Goal: Task Accomplishment & Management: Use online tool/utility

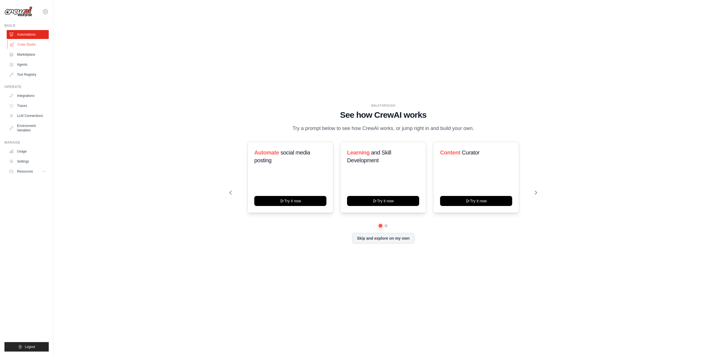
click at [26, 43] on link "Crew Studio" at bounding box center [28, 44] width 42 height 9
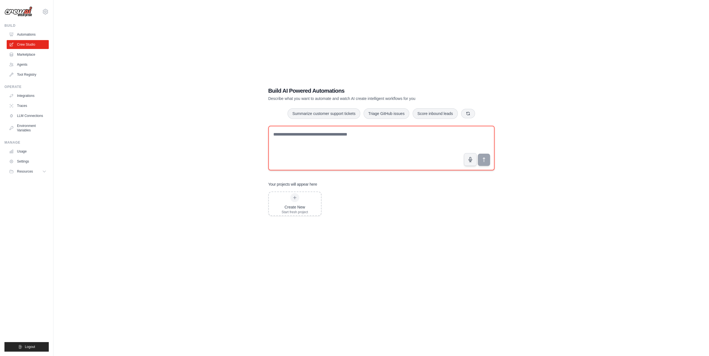
click at [340, 136] on textarea at bounding box center [381, 148] width 226 height 45
paste textarea "**********"
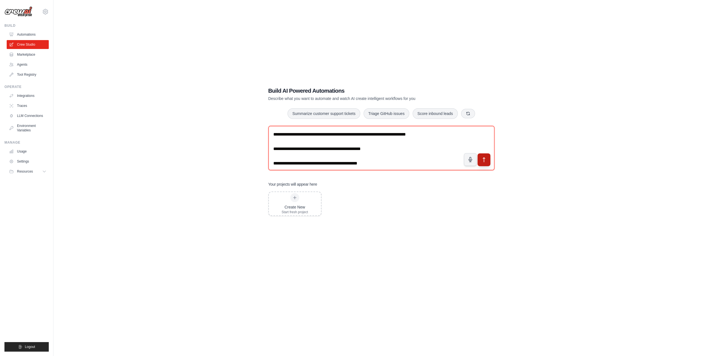
type textarea "**********"
click at [484, 159] on icon "submit" at bounding box center [484, 160] width 6 height 6
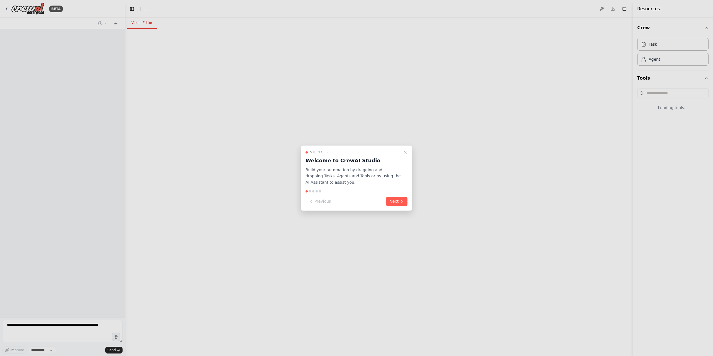
select select "****"
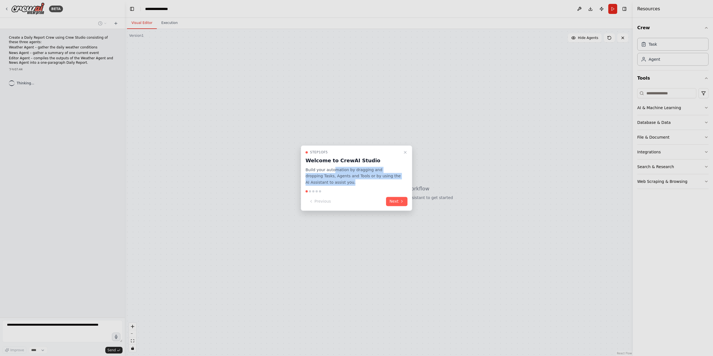
drag, startPoint x: 334, startPoint y: 172, endPoint x: 375, endPoint y: 185, distance: 42.2
click at [375, 185] on p "Build your automation by dragging and dropping Tasks, Agents and Tools or by us…" at bounding box center [353, 176] width 95 height 19
click at [392, 164] on h3 "Welcome to CrewAI Studio" at bounding box center [353, 161] width 95 height 8
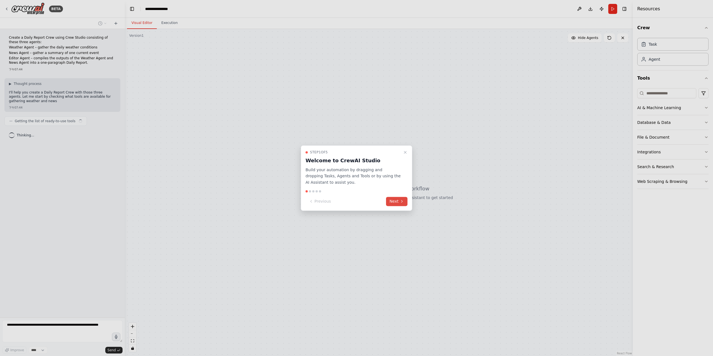
click at [400, 203] on button "Next" at bounding box center [396, 201] width 21 height 9
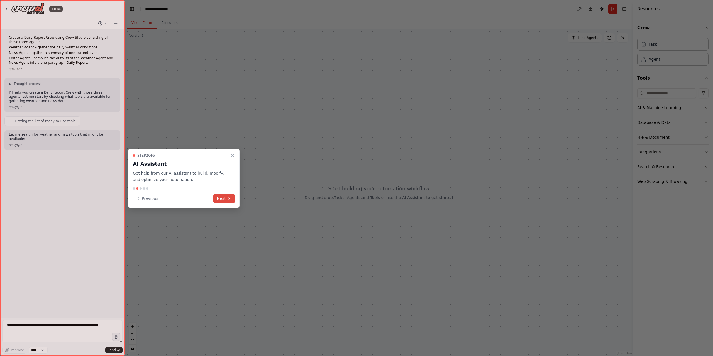
click at [225, 198] on button "Next" at bounding box center [223, 198] width 21 height 9
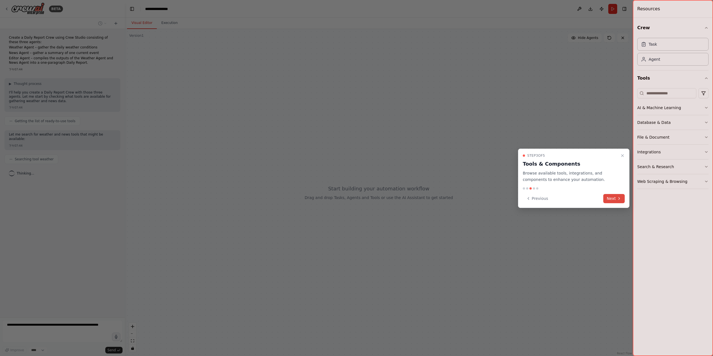
click at [612, 197] on button "Next" at bounding box center [614, 198] width 21 height 9
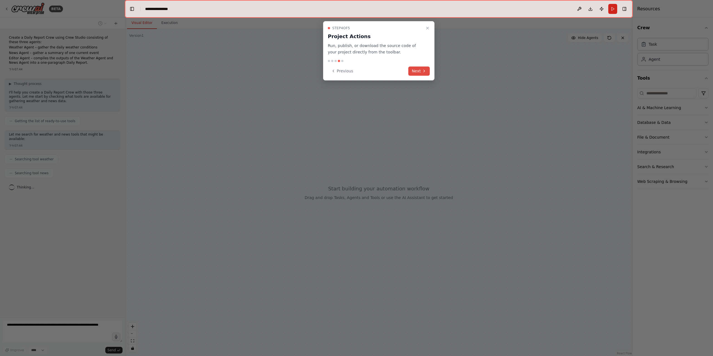
click at [420, 71] on button "Next" at bounding box center [419, 71] width 21 height 9
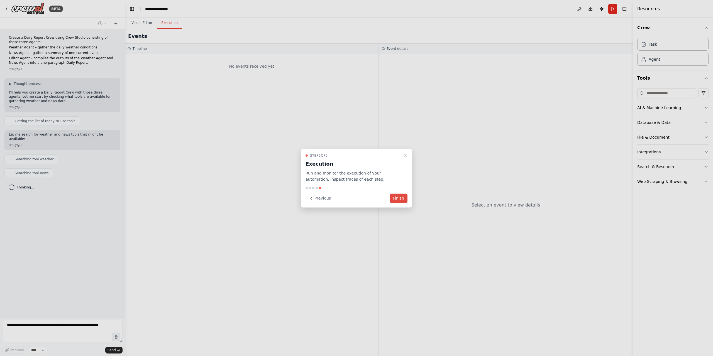
click at [400, 200] on button "Finish" at bounding box center [399, 198] width 18 height 9
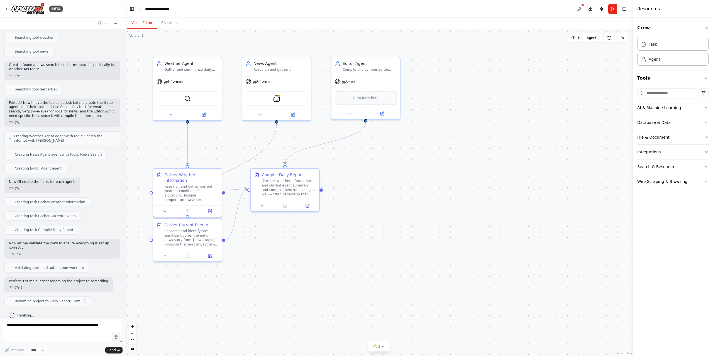
scroll to position [126, 0]
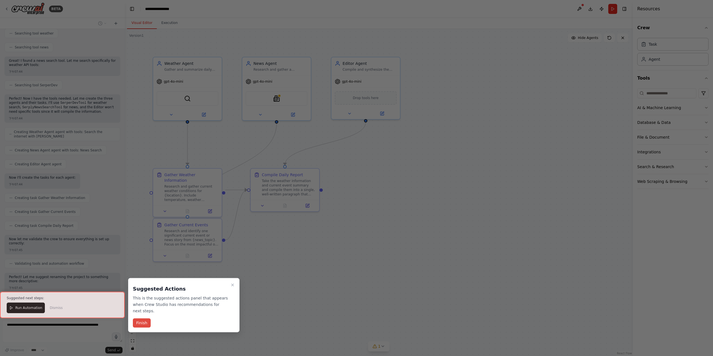
click at [142, 324] on button "Finish" at bounding box center [142, 323] width 18 height 9
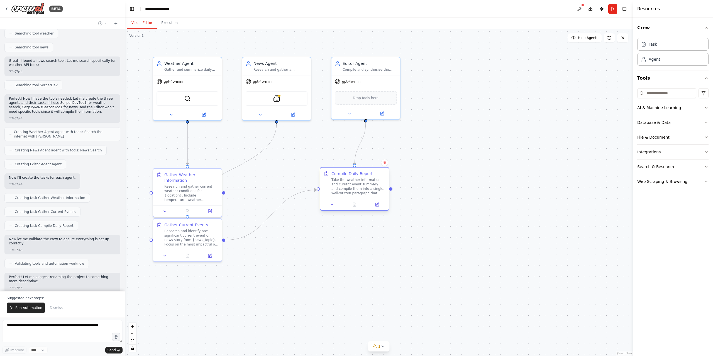
drag, startPoint x: 281, startPoint y: 190, endPoint x: 348, endPoint y: 188, distance: 66.6
click at [348, 188] on div "Take the weather information and current event summary and compile them into a …" at bounding box center [359, 187] width 54 height 18
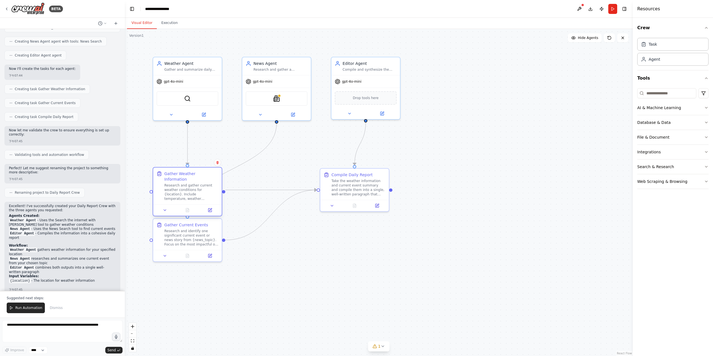
click at [185, 185] on div "Research and gather current weather conditions for {location}. Include temperat…" at bounding box center [191, 192] width 54 height 18
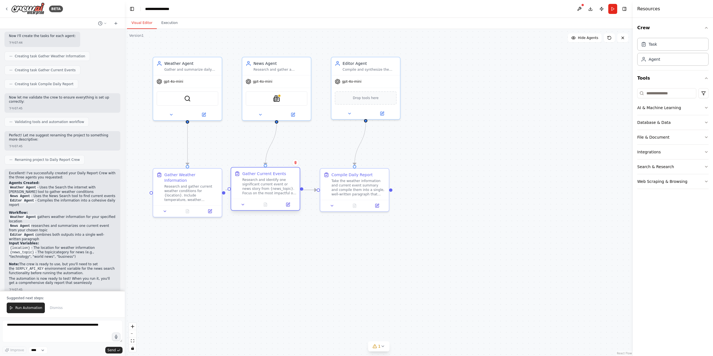
scroll to position [272, 0]
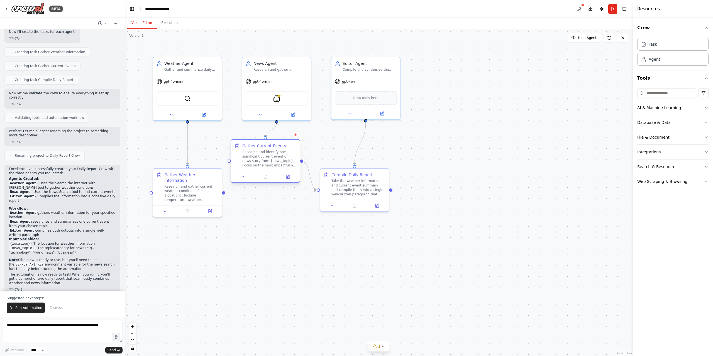
drag, startPoint x: 190, startPoint y: 248, endPoint x: 267, endPoint y: 168, distance: 111.4
click at [267, 168] on div "Gather Current Events Research and identify one significant current event or ne…" at bounding box center [265, 155] width 69 height 31
drag, startPoint x: 183, startPoint y: 200, endPoint x: 181, endPoint y: 269, distance: 69.4
click at [181, 269] on div "Gather Weather Information Research and gather current weather conditions for {…" at bounding box center [187, 258] width 69 height 37
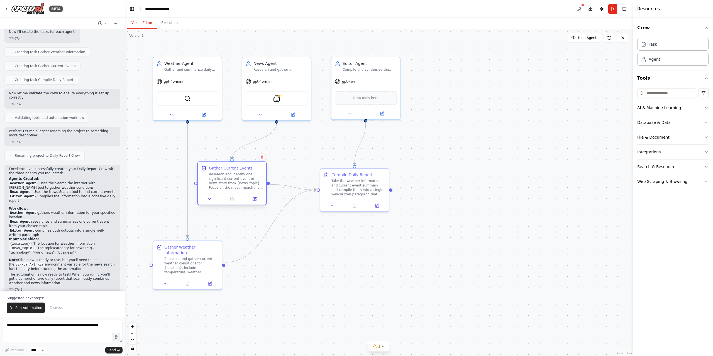
drag, startPoint x: 269, startPoint y: 164, endPoint x: 234, endPoint y: 186, distance: 41.1
click at [234, 186] on div "Research and identify one significant current event or news story from {news_to…" at bounding box center [236, 181] width 54 height 18
drag, startPoint x: 365, startPoint y: 196, endPoint x: 375, endPoint y: 253, distance: 57.7
click at [375, 249] on div "Compile Daily Report Take the weather information and current event summary and…" at bounding box center [371, 233] width 69 height 31
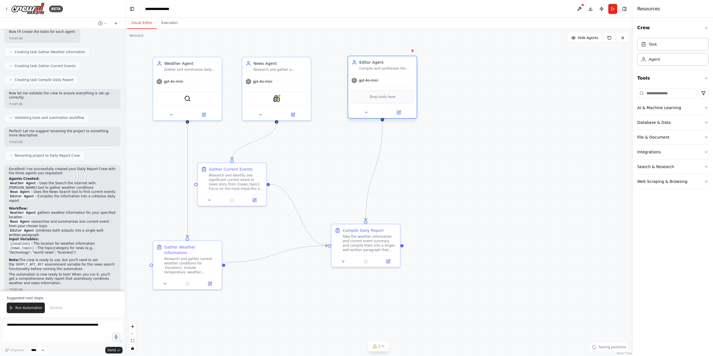
drag, startPoint x: 371, startPoint y: 75, endPoint x: 388, endPoint y: 77, distance: 17.1
click at [388, 77] on div "Editor Agent Compile and synthesize the weather and news information into a coh…" at bounding box center [383, 87] width 70 height 63
drag, startPoint x: 368, startPoint y: 243, endPoint x: 391, endPoint y: 225, distance: 29.6
click at [391, 225] on div "Take the weather information and current event summary and compile them into a …" at bounding box center [392, 226] width 54 height 18
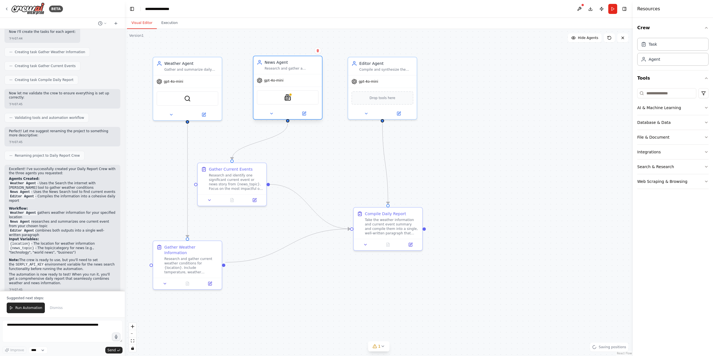
drag, startPoint x: 286, startPoint y: 75, endPoint x: 297, endPoint y: 75, distance: 10.9
click at [297, 75] on div "gpt-4o-mini" at bounding box center [288, 80] width 69 height 12
drag, startPoint x: 245, startPoint y: 177, endPoint x: 291, endPoint y: 179, distance: 45.5
click at [291, 179] on div "Research and identify one significant current event or news story from {news_to…" at bounding box center [269, 181] width 54 height 18
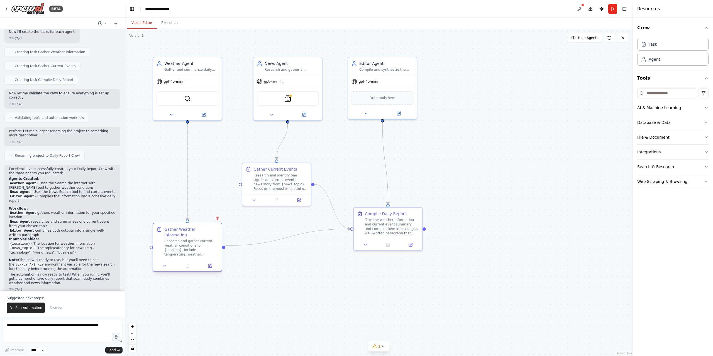
drag, startPoint x: 198, startPoint y: 266, endPoint x: 199, endPoint y: 249, distance: 16.5
click at [199, 249] on div "Research and gather current weather conditions for {location}. Include temperat…" at bounding box center [191, 248] width 54 height 18
drag, startPoint x: 292, startPoint y: 179, endPoint x: 304, endPoint y: 180, distance: 12.0
click at [304, 180] on div "Research and identify one significant current event or news story from {news_to…" at bounding box center [292, 181] width 54 height 18
drag, startPoint x: 385, startPoint y: 227, endPoint x: 375, endPoint y: 219, distance: 12.4
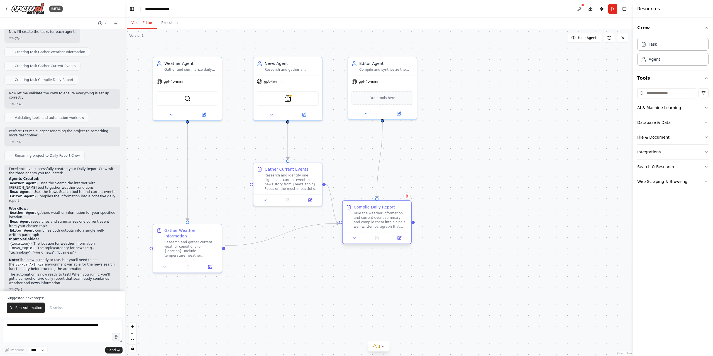
click at [375, 219] on div "Take the weather information and current event summary and compile them into a …" at bounding box center [381, 220] width 54 height 18
drag, startPoint x: 180, startPoint y: 250, endPoint x: 182, endPoint y: 160, distance: 90.0
click at [182, 160] on div "Research and gather current weather conditions for {location}. Include temperat…" at bounding box center [191, 159] width 54 height 18
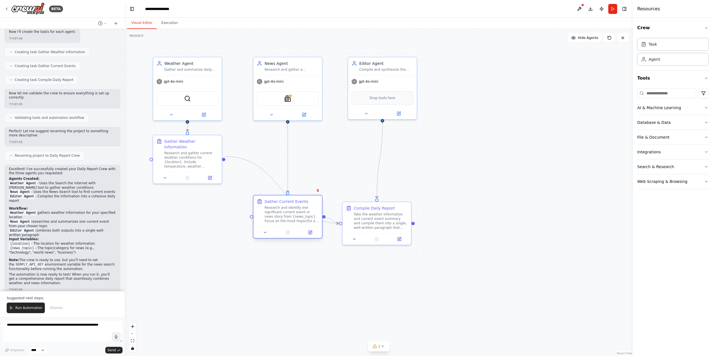
drag, startPoint x: 303, startPoint y: 201, endPoint x: 303, endPoint y: 219, distance: 17.9
click at [303, 219] on div "Research and identify one significant current event or news story from {news_to…" at bounding box center [292, 215] width 54 height 18
drag, startPoint x: 383, startPoint y: 207, endPoint x: 386, endPoint y: 292, distance: 85.6
click at [386, 292] on div "Take the weather information and current event summary and compile them into a …" at bounding box center [387, 293] width 54 height 18
drag, startPoint x: 455, startPoint y: 256, endPoint x: 389, endPoint y: 176, distance: 103.7
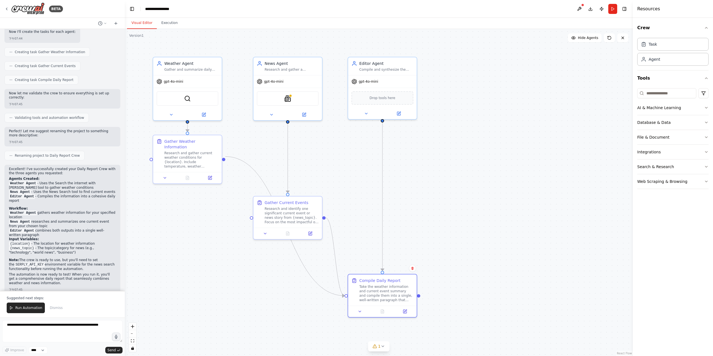
drag, startPoint x: 389, startPoint y: 176, endPoint x: 443, endPoint y: 157, distance: 56.8
click at [443, 157] on div ".deletable-edge-delete-btn { width: 20px; height: 20px; border: 0px solid #ffff…" at bounding box center [379, 192] width 508 height 327
drag, startPoint x: 431, startPoint y: 181, endPoint x: 426, endPoint y: 175, distance: 7.9
drag, startPoint x: 426, startPoint y: 175, endPoint x: 336, endPoint y: 168, distance: 89.8
click at [336, 168] on div ".deletable-edge-delete-btn { width: 20px; height: 20px; border: 0px solid #ffff…" at bounding box center [379, 192] width 508 height 327
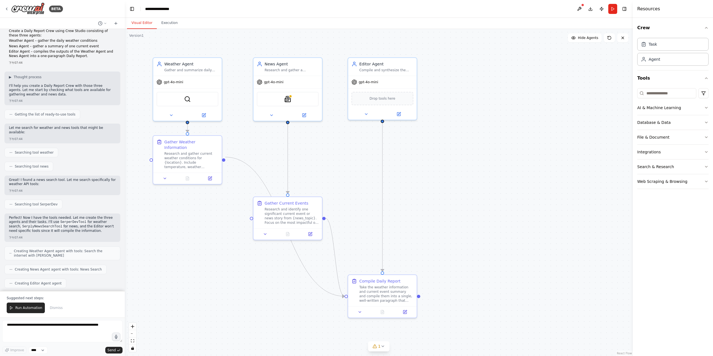
scroll to position [0, 0]
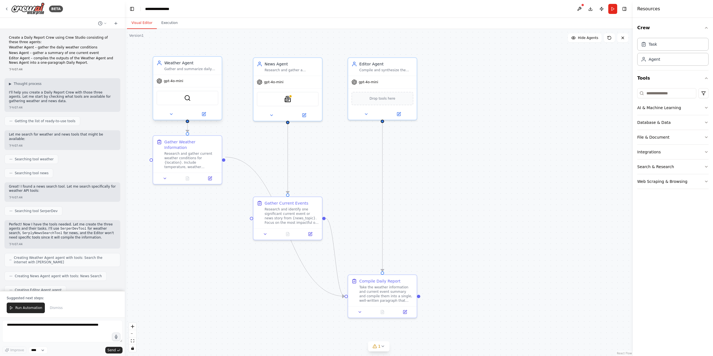
click at [179, 66] on div "Weather Agent Gather and summarize daily weather conditions for {location}, pro…" at bounding box center [191, 65] width 54 height 11
click at [188, 97] on img at bounding box center [187, 98] width 7 height 7
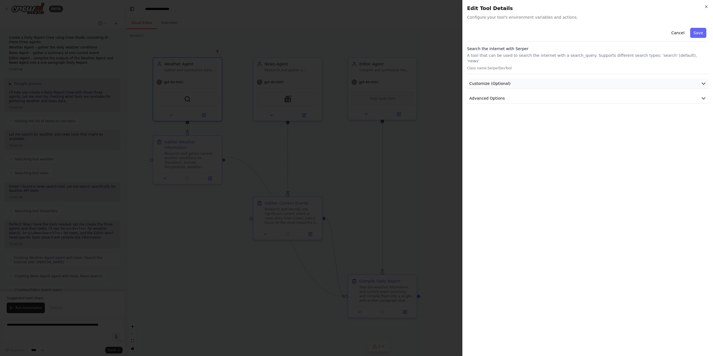
click at [509, 79] on button "Customize (Optional)" at bounding box center [588, 84] width 242 height 10
click at [484, 225] on span "Advanced Options" at bounding box center [488, 228] width 36 height 6
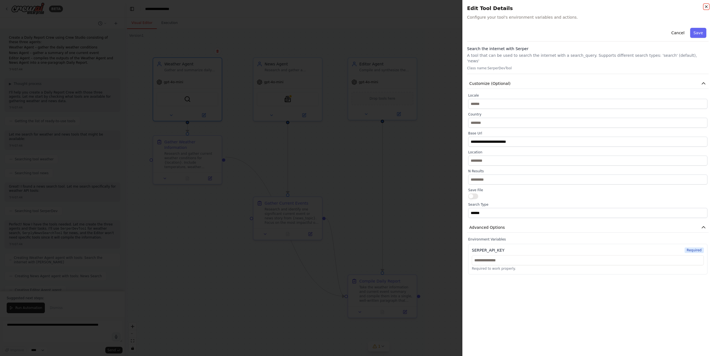
click at [706, 8] on icon "button" at bounding box center [707, 6] width 4 height 4
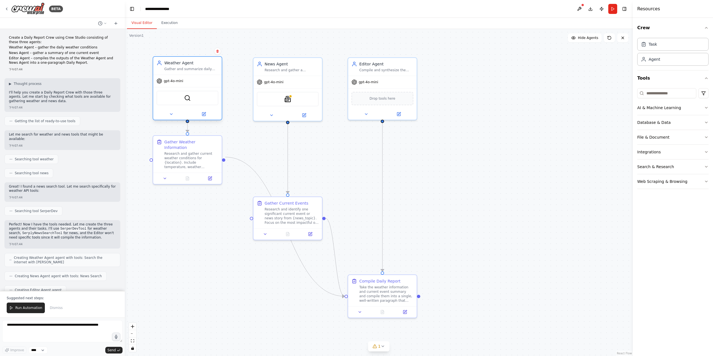
click at [193, 70] on div "Gather and summarize daily weather conditions for {location}, providing current…" at bounding box center [191, 69] width 54 height 4
click at [189, 64] on div "Weather Agent" at bounding box center [191, 63] width 54 height 6
click at [202, 116] on icon at bounding box center [204, 114] width 4 height 4
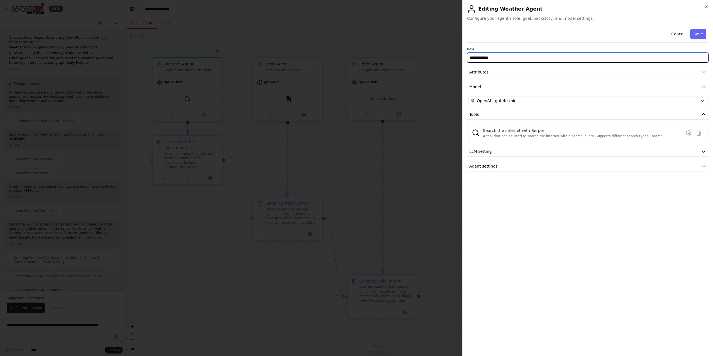
click at [516, 55] on input "**********" at bounding box center [588, 58] width 242 height 10
click at [510, 73] on button "Attributes" at bounding box center [588, 72] width 242 height 10
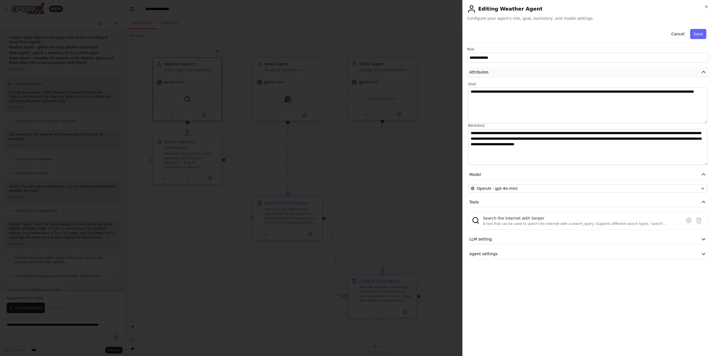
click at [510, 73] on button "Attributes" at bounding box center [588, 72] width 242 height 10
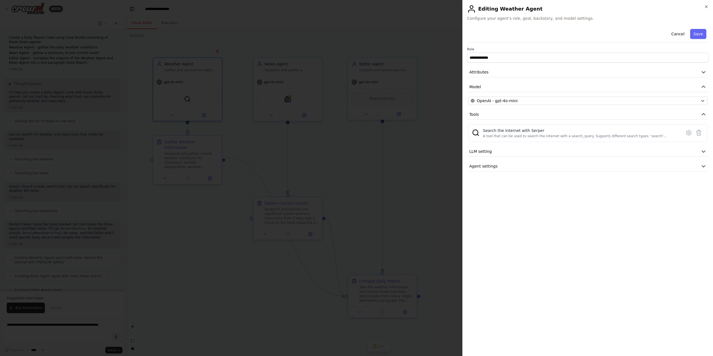
click at [504, 144] on div "**********" at bounding box center [588, 99] width 242 height 145
click at [504, 148] on button "LLM setting" at bounding box center [588, 152] width 242 height 10
click at [503, 150] on button "LLM setting" at bounding box center [588, 152] width 242 height 10
click at [494, 162] on button "Agent settings" at bounding box center [588, 166] width 242 height 10
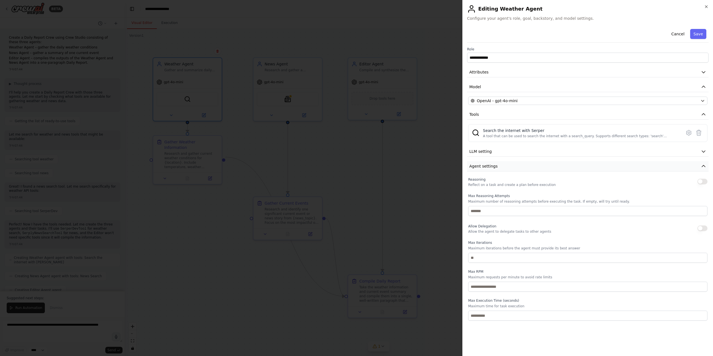
click at [494, 165] on span "Agent settings" at bounding box center [484, 167] width 28 height 6
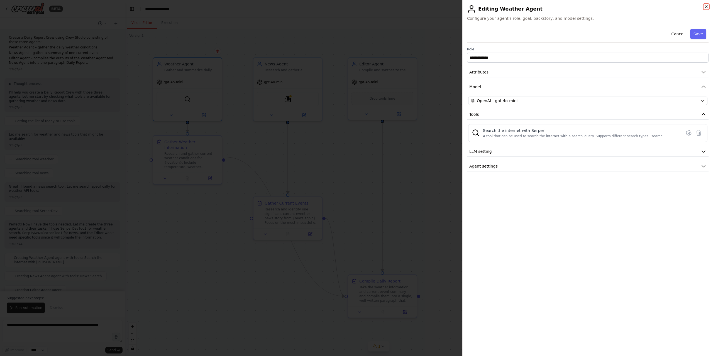
click at [707, 5] on icon "button" at bounding box center [707, 6] width 4 height 4
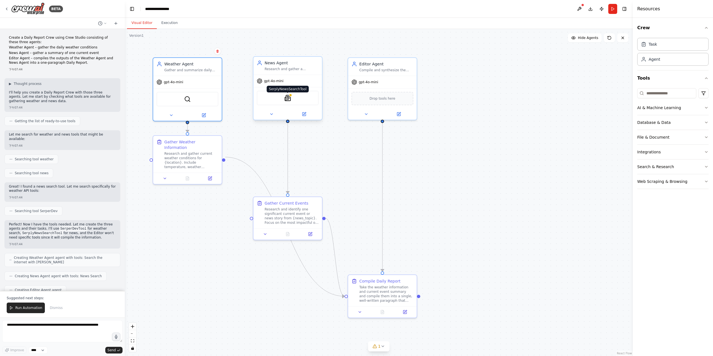
click at [289, 100] on img at bounding box center [288, 98] width 7 height 7
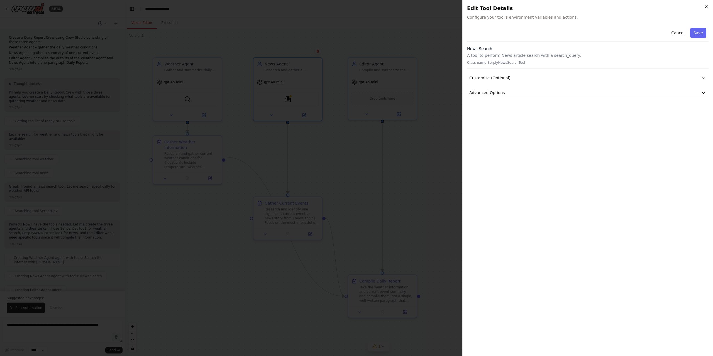
click at [706, 8] on icon "button" at bounding box center [707, 6] width 4 height 4
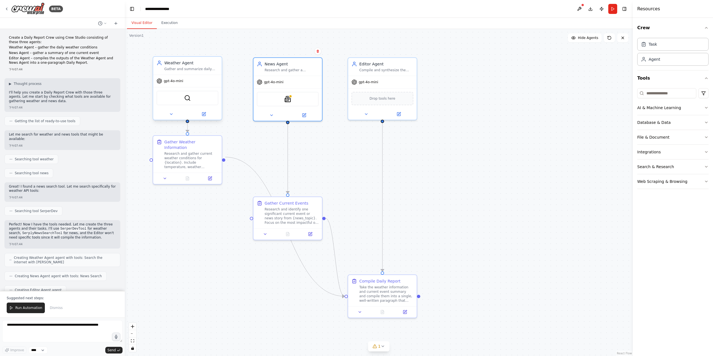
click at [192, 97] on div "SerperDevTool" at bounding box center [188, 98] width 62 height 14
click at [186, 99] on img at bounding box center [187, 98] width 7 height 7
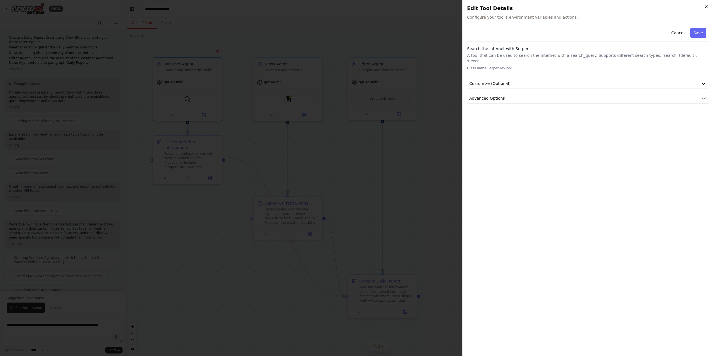
click at [706, 7] on icon "button" at bounding box center [707, 6] width 4 height 4
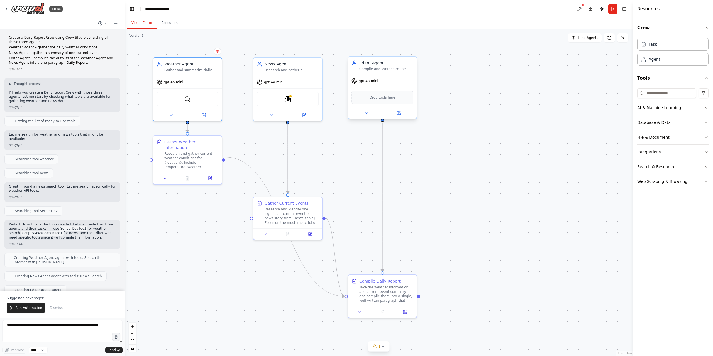
click at [389, 66] on div "Editor Agent Compile and synthesize the weather and news information into a coh…" at bounding box center [387, 65] width 54 height 11
click at [498, 121] on div ".deletable-edge-delete-btn { width: 20px; height: 20px; border: 0px solid #ffff…" at bounding box center [379, 192] width 508 height 327
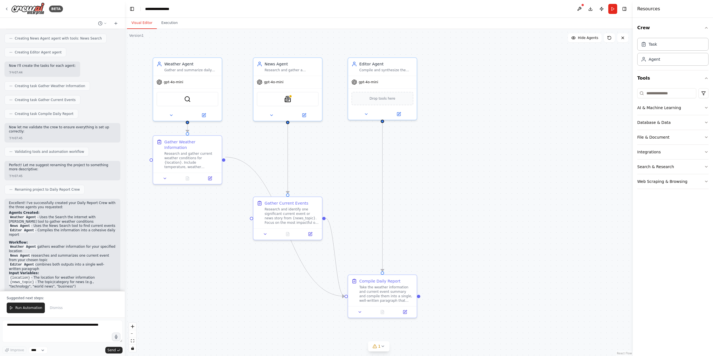
scroll to position [272, 0]
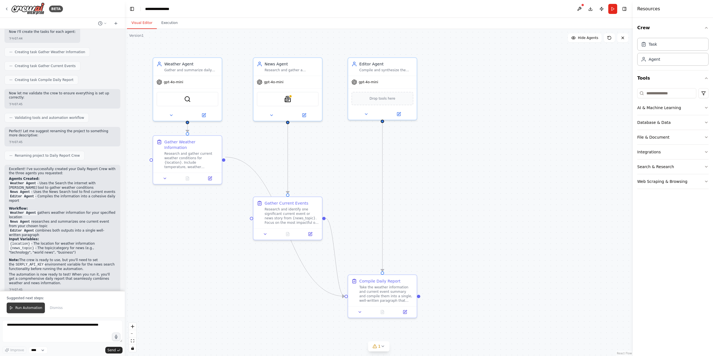
click at [25, 311] on button "Run Automation" at bounding box center [26, 308] width 38 height 11
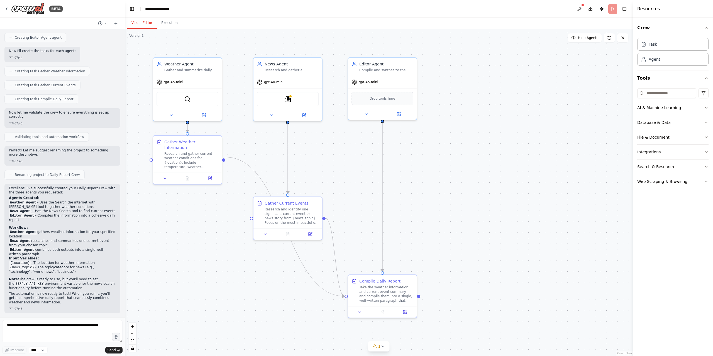
scroll to position [246, 0]
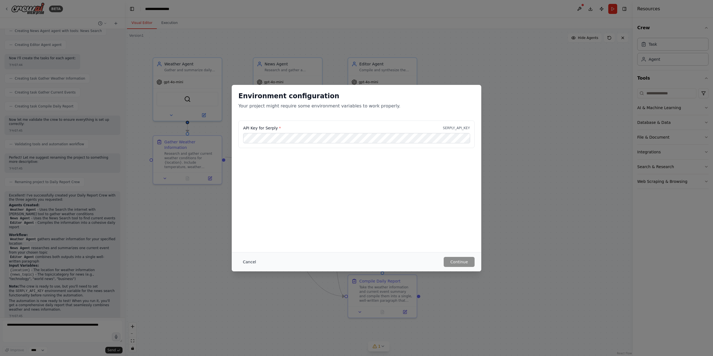
click at [251, 264] on button "Cancel" at bounding box center [250, 262] width 22 height 10
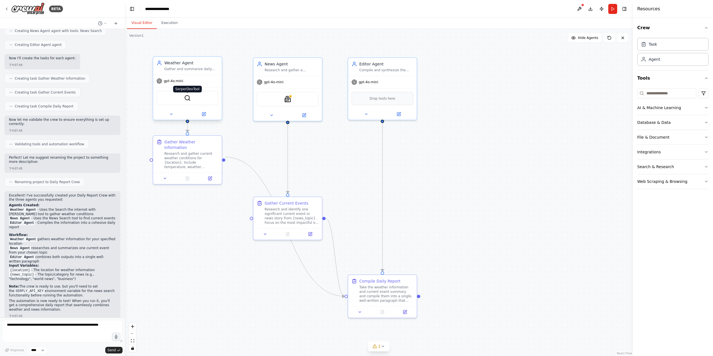
click at [188, 101] on img at bounding box center [187, 98] width 7 height 7
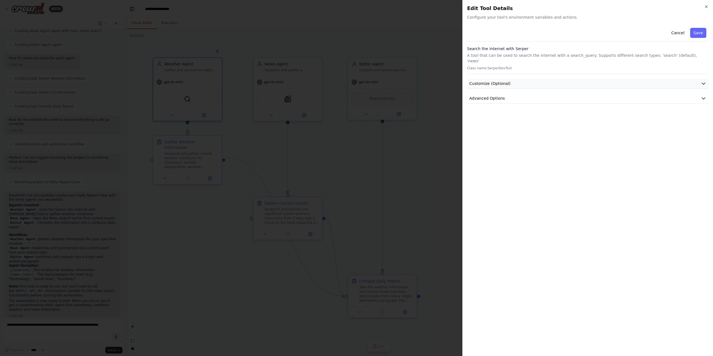
click at [518, 79] on button "Customize (Optional)" at bounding box center [588, 84] width 242 height 10
click at [203, 224] on div at bounding box center [356, 178] width 713 height 356
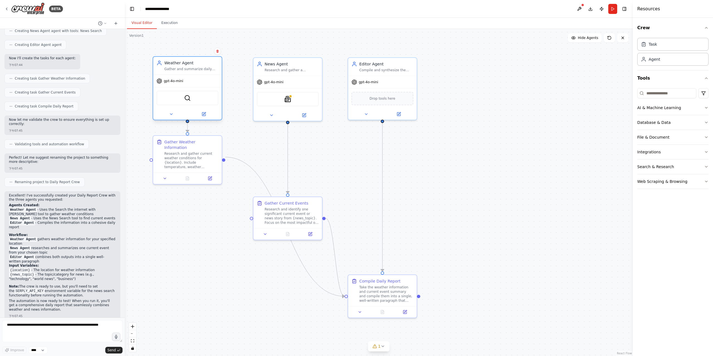
click at [191, 102] on div "SerperDevTool" at bounding box center [188, 98] width 62 height 14
click at [182, 99] on div "SerperDevTool" at bounding box center [188, 98] width 62 height 14
click at [187, 100] on img at bounding box center [187, 98] width 7 height 7
click at [204, 113] on icon at bounding box center [204, 114] width 4 height 4
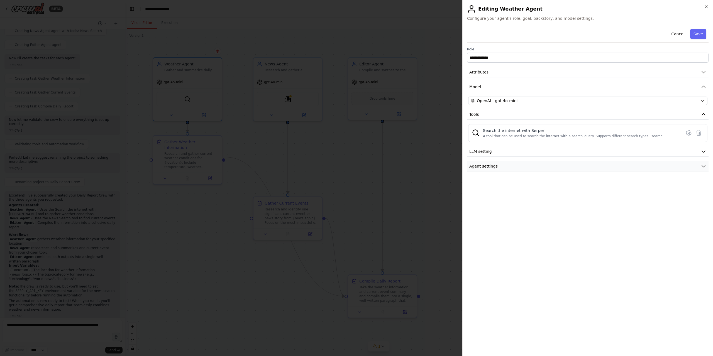
click at [570, 163] on button "Agent settings" at bounding box center [588, 166] width 242 height 10
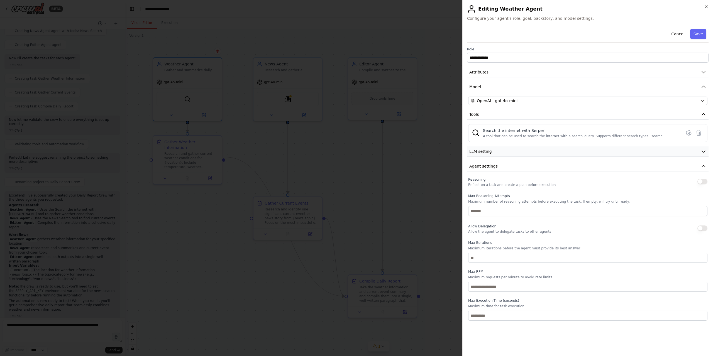
click at [540, 147] on button "LLM setting" at bounding box center [588, 152] width 242 height 10
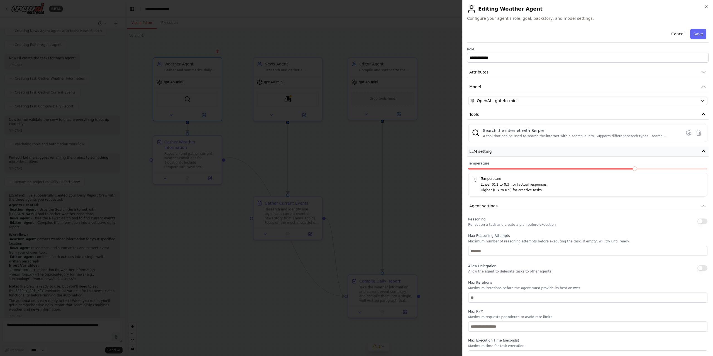
click at [528, 154] on button "LLM setting" at bounding box center [588, 152] width 242 height 10
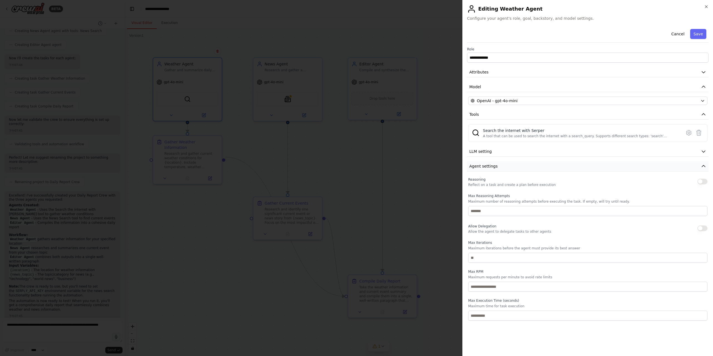
click at [517, 164] on button "Agent settings" at bounding box center [588, 166] width 242 height 10
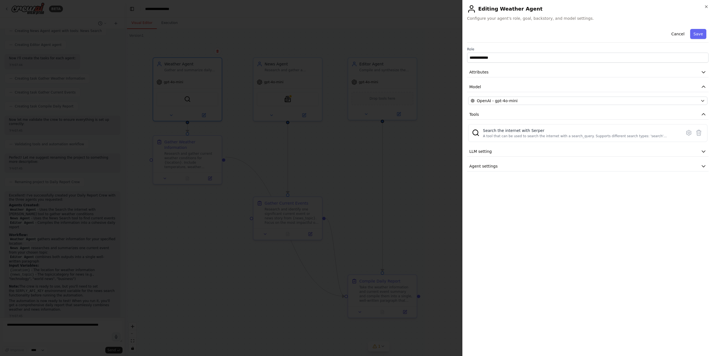
click at [417, 174] on div at bounding box center [356, 178] width 713 height 356
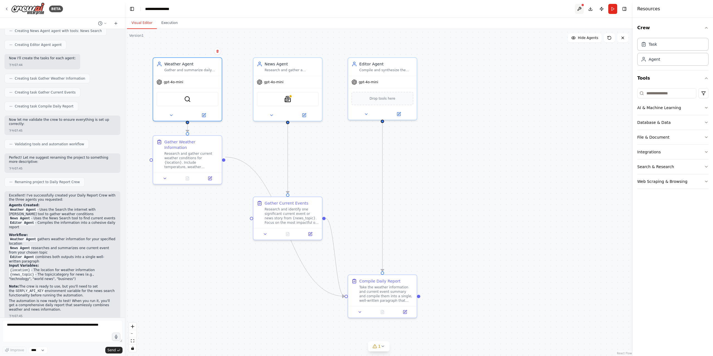
click at [580, 9] on button at bounding box center [579, 9] width 9 height 10
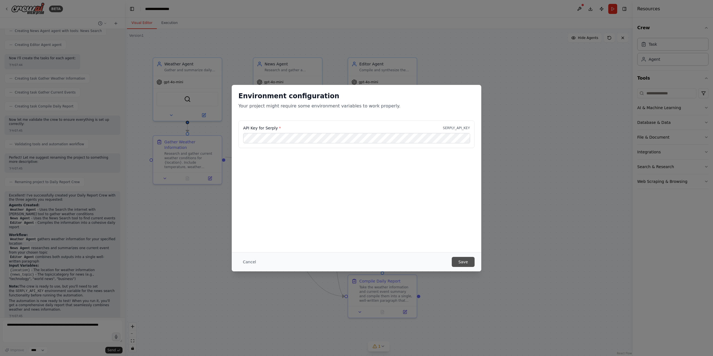
click at [461, 262] on button "Save" at bounding box center [463, 262] width 23 height 10
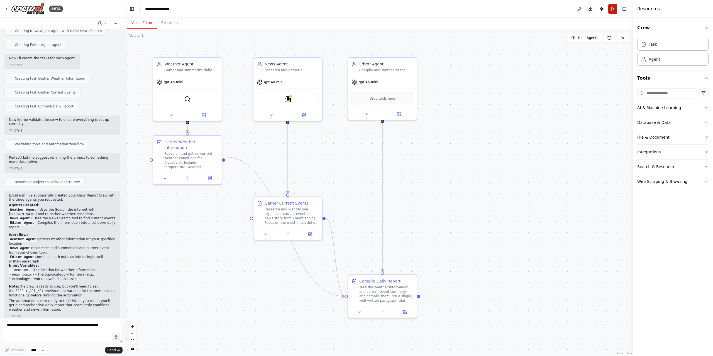
click at [612, 9] on button "Run" at bounding box center [613, 9] width 9 height 10
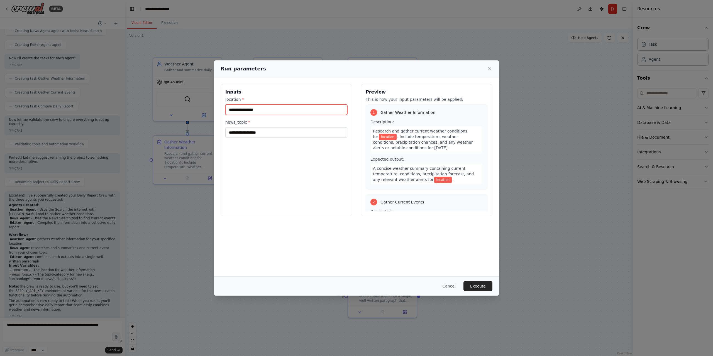
click at [246, 111] on input "location *" at bounding box center [286, 110] width 122 height 11
type input "**********"
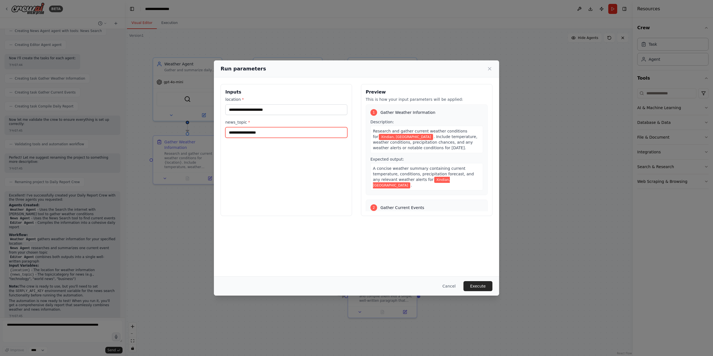
click at [258, 131] on input "news_topic *" at bounding box center [286, 132] width 122 height 11
type input "**********"
click at [262, 205] on div "**********" at bounding box center [287, 150] width 132 height 132
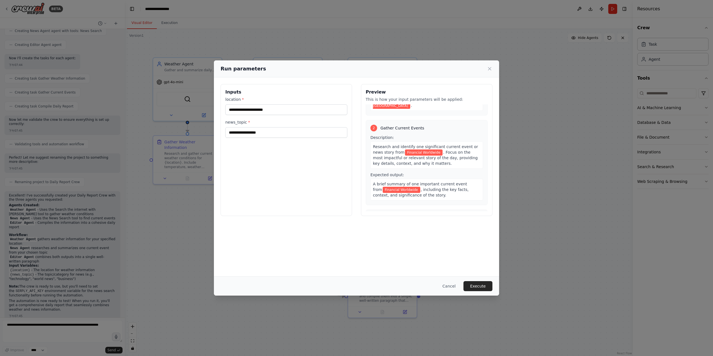
scroll to position [84, 0]
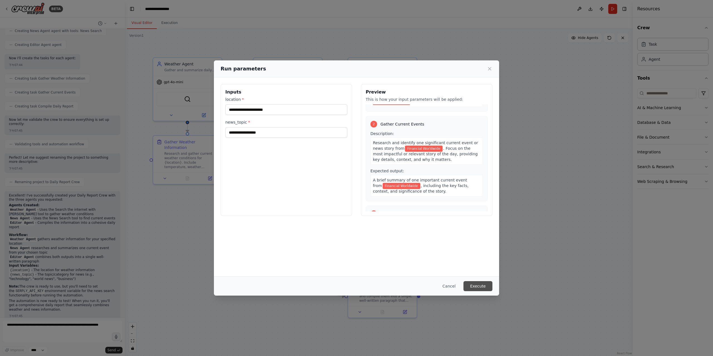
click at [475, 286] on button "Execute" at bounding box center [478, 286] width 29 height 10
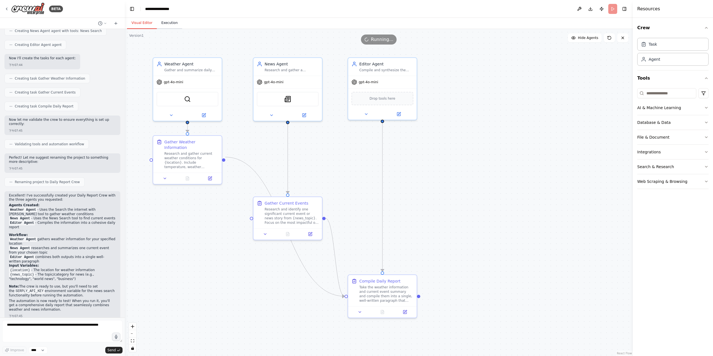
click at [173, 27] on button "Execution" at bounding box center [169, 23] width 25 height 12
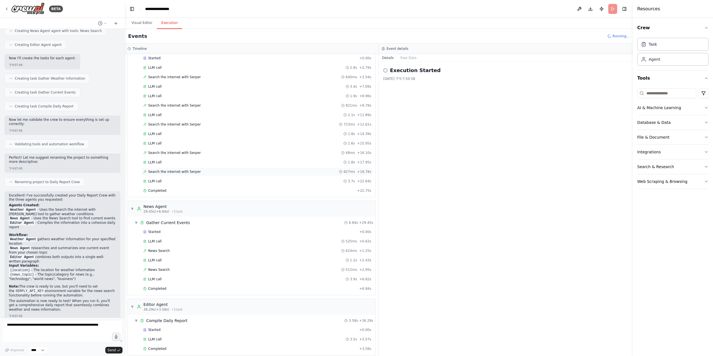
scroll to position [272, 0]
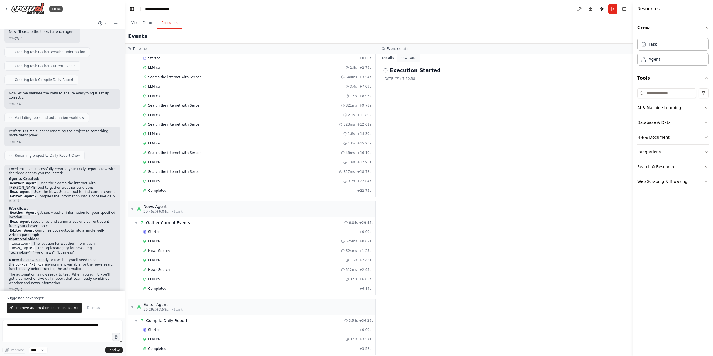
click at [406, 57] on button "Raw Data" at bounding box center [408, 58] width 23 height 8
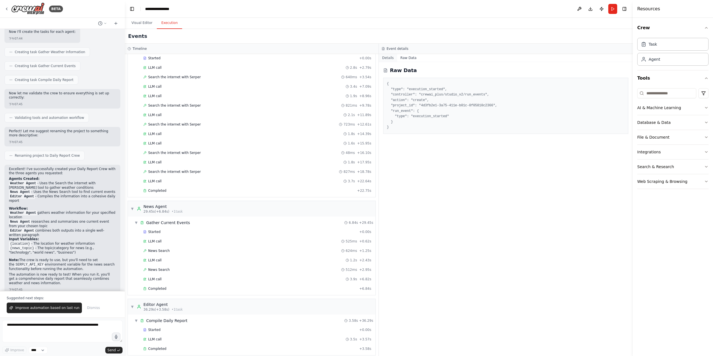
click at [388, 57] on button "Details" at bounding box center [388, 58] width 18 height 8
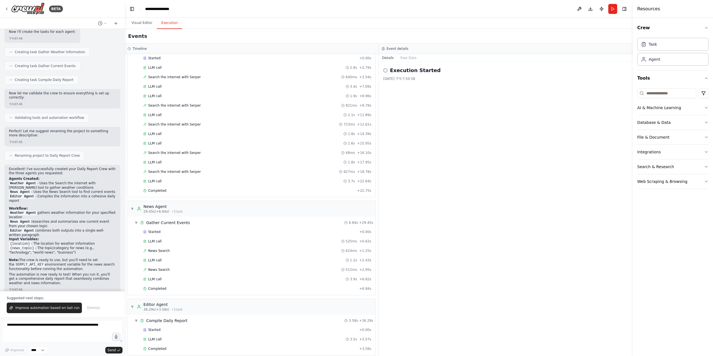
click at [441, 110] on div "Execution Started 2025/9/16 下午7:50:58" at bounding box center [506, 209] width 254 height 294
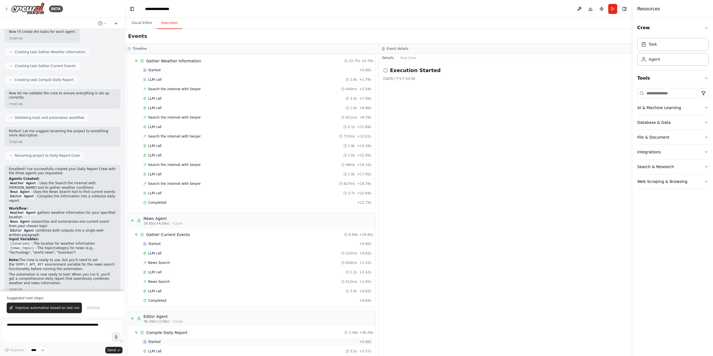
scroll to position [30, 0]
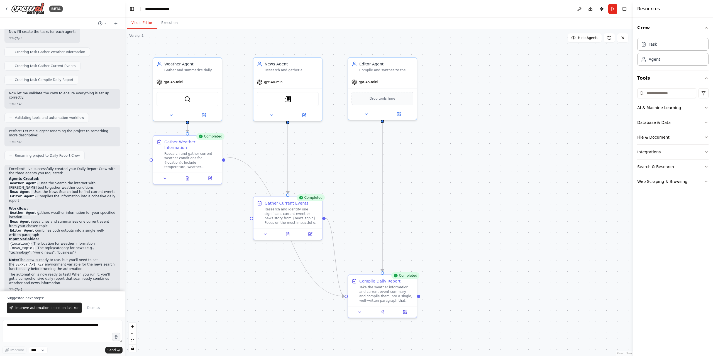
click at [138, 23] on button "Visual Editor" at bounding box center [142, 23] width 30 height 12
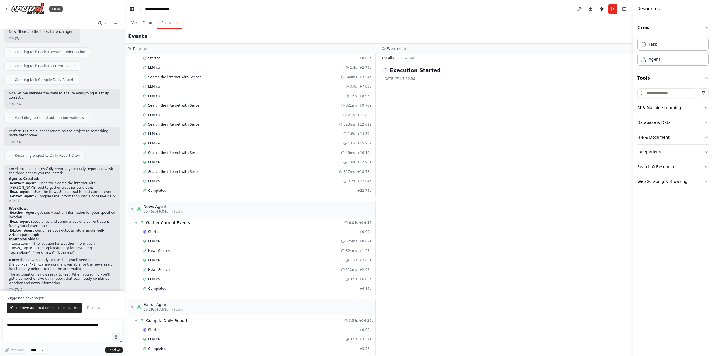
click at [169, 28] on button "Execution" at bounding box center [169, 23] width 25 height 12
click at [153, 347] on span "Completed" at bounding box center [157, 349] width 18 height 4
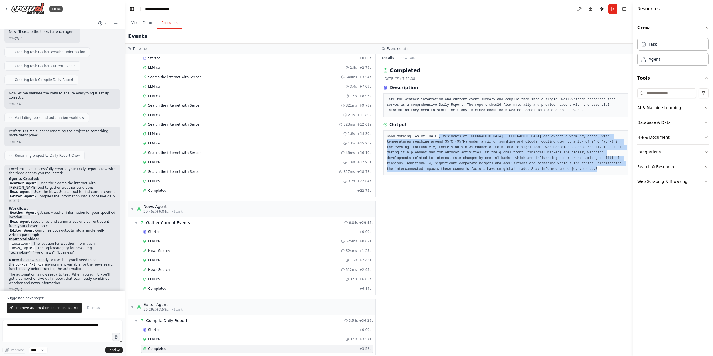
drag, startPoint x: 434, startPoint y: 133, endPoint x: 464, endPoint y: 176, distance: 51.5
click at [464, 176] on div "Completed 2025/9/16 下午7:51:38 Description Take the weather information and curr…" at bounding box center [506, 209] width 254 height 294
click at [501, 173] on div "Good morning! As of September 16, 2025, residents of Xindian, New Taipei City c…" at bounding box center [505, 152] width 245 height 45
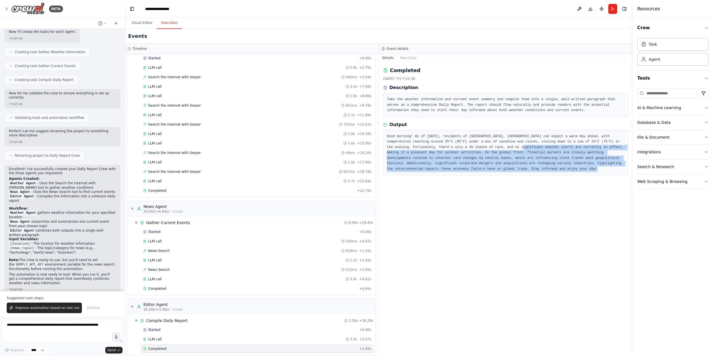
drag, startPoint x: 477, startPoint y: 171, endPoint x: 464, endPoint y: 149, distance: 26.3
click at [464, 149] on div "Good morning! As of September 16, 2025, residents of Xindian, New Taipei City c…" at bounding box center [505, 152] width 245 height 45
click at [487, 233] on div "Completed 2025/9/16 下午7:51:38 Description Take the weather information and curr…" at bounding box center [506, 209] width 254 height 294
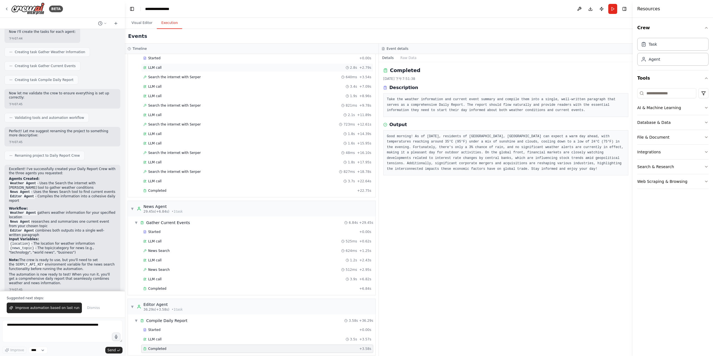
scroll to position [2, 0]
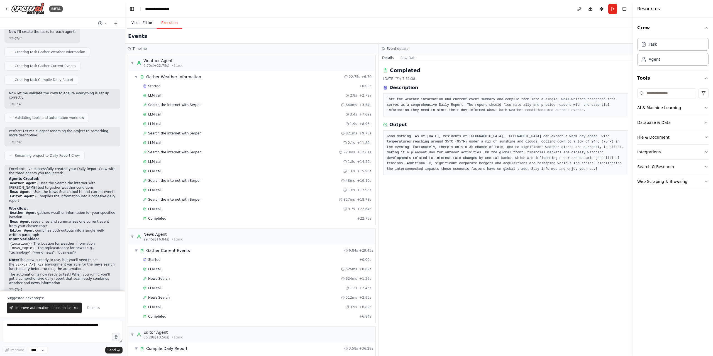
click at [142, 24] on button "Visual Editor" at bounding box center [142, 23] width 30 height 12
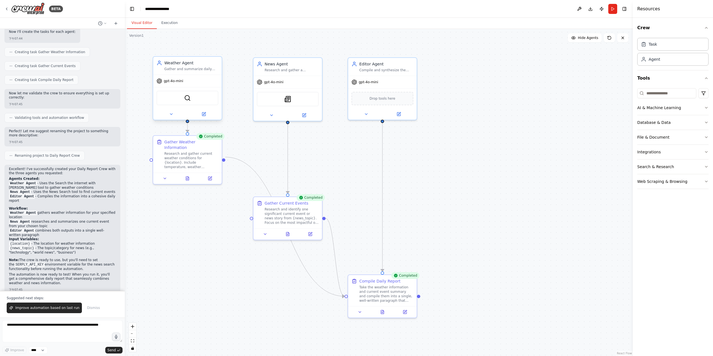
click at [179, 84] on div "gpt-4o-mini" at bounding box center [170, 81] width 27 height 6
click at [185, 69] on div "Gather and summarize daily weather conditions for {location}, providing current…" at bounding box center [191, 69] width 54 height 4
click at [202, 113] on icon at bounding box center [204, 114] width 4 height 4
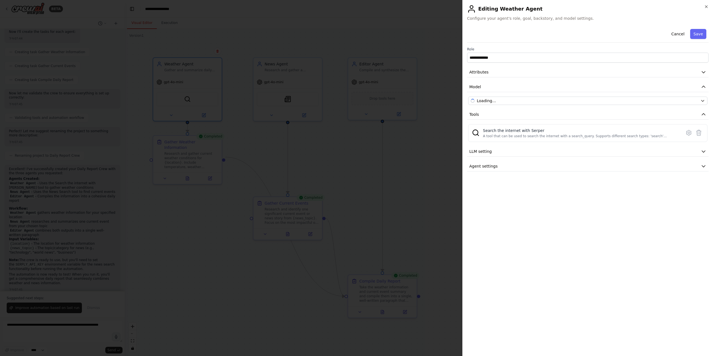
click at [397, 193] on div at bounding box center [356, 178] width 713 height 356
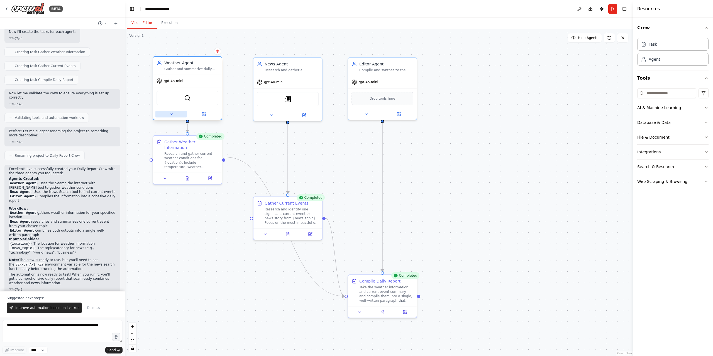
click at [172, 116] on icon at bounding box center [171, 114] width 4 height 4
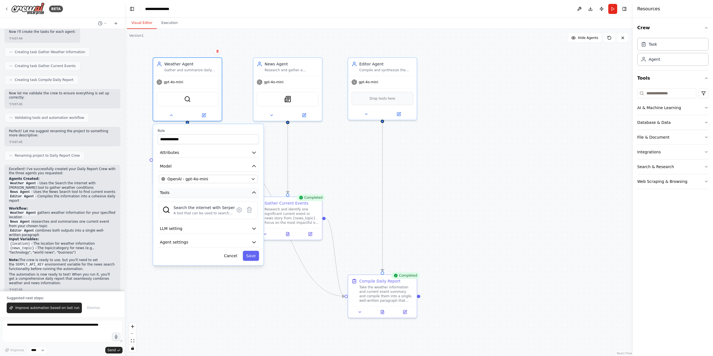
click at [240, 197] on button "Tools" at bounding box center [208, 193] width 101 height 10
click at [240, 194] on button "Tools" at bounding box center [208, 193] width 101 height 10
click at [214, 212] on div "A tool that can be used to search the internet with a search_query. Supports di…" at bounding box center [204, 213] width 61 height 4
click at [239, 210] on icon at bounding box center [240, 210] width 2 height 2
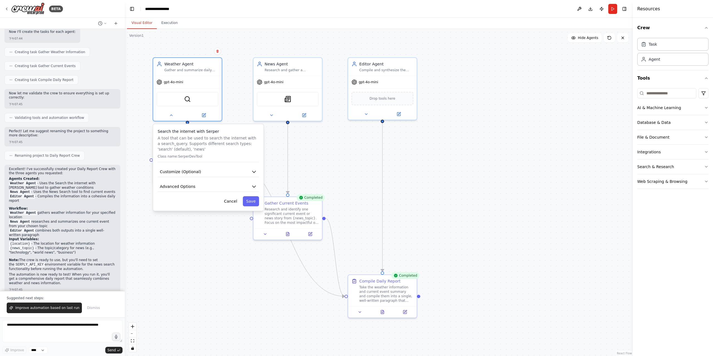
click at [206, 234] on div ".deletable-edge-delete-btn { width: 20px; height: 20px; border: 0px solid #ffff…" at bounding box center [379, 192] width 508 height 327
click at [245, 133] on h3 "Search the internet with Serper" at bounding box center [208, 132] width 101 height 6
click at [212, 217] on div ".deletable-edge-delete-btn { width: 20px; height: 20px; border: 0px solid #ffff…" at bounding box center [379, 192] width 508 height 327
click at [208, 235] on div ".deletable-edge-delete-btn { width: 20px; height: 20px; border: 0px solid #ffff…" at bounding box center [379, 192] width 508 height 327
click at [186, 97] on img at bounding box center [187, 98] width 7 height 7
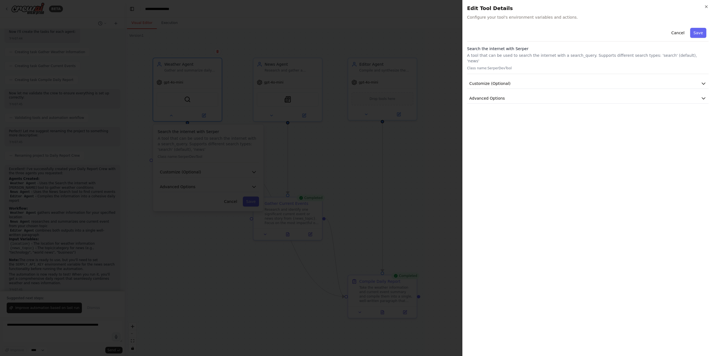
click at [187, 97] on div at bounding box center [356, 178] width 713 height 356
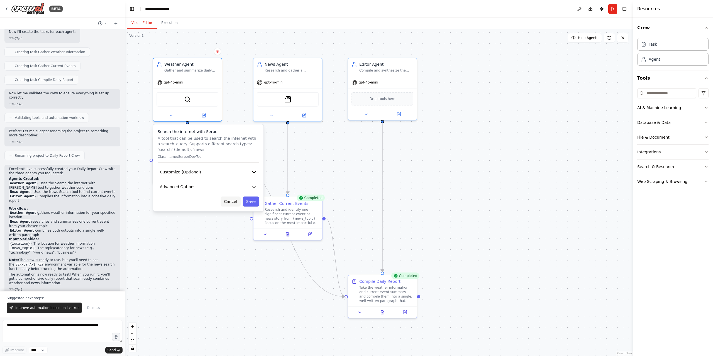
click at [232, 203] on button "Cancel" at bounding box center [231, 202] width 20 height 10
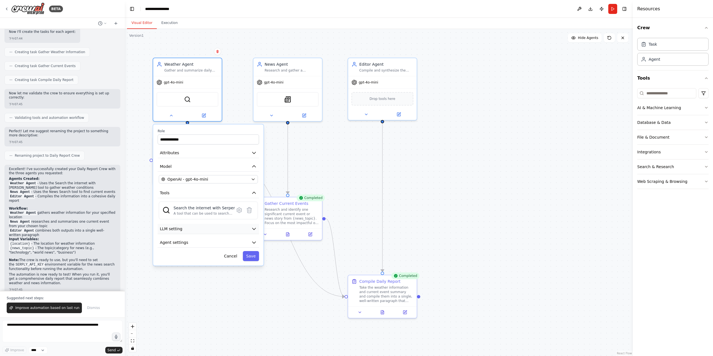
click at [200, 227] on button "LLM setting" at bounding box center [208, 229] width 101 height 10
click at [198, 244] on button "Agent settings" at bounding box center [208, 243] width 101 height 10
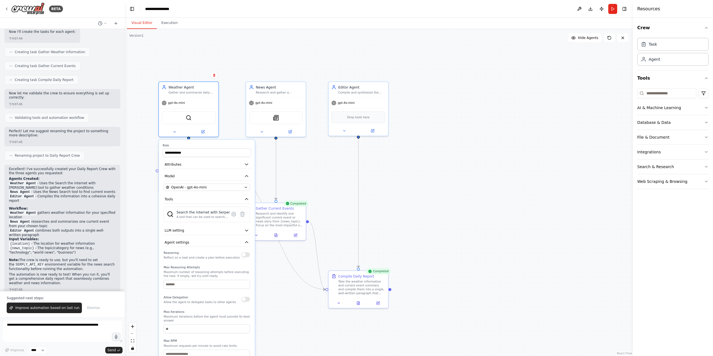
drag, startPoint x: 289, startPoint y: 329, endPoint x: 293, endPoint y: 262, distance: 66.8
drag, startPoint x: 293, startPoint y: 262, endPoint x: 287, endPoint y: 299, distance: 37.3
click at [287, 299] on div "**********" at bounding box center [379, 192] width 508 height 327
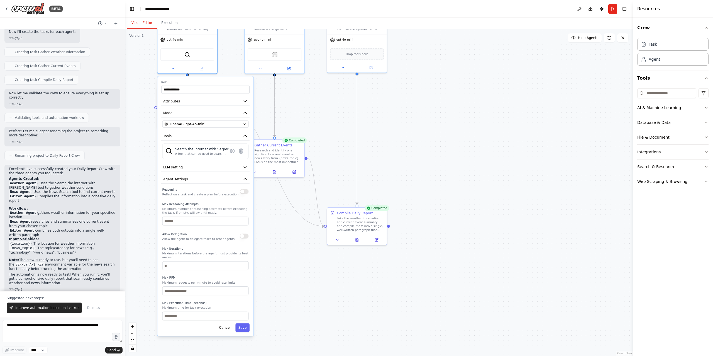
drag, startPoint x: 286, startPoint y: 307, endPoint x: 285, endPoint y: 244, distance: 63.3
click at [285, 244] on div "**********" at bounding box center [379, 192] width 508 height 327
click at [216, 181] on button "Agent settings" at bounding box center [205, 179] width 88 height 9
click at [214, 175] on button "Agent settings" at bounding box center [205, 179] width 88 height 9
click at [214, 176] on button "Agent settings" at bounding box center [205, 179] width 88 height 9
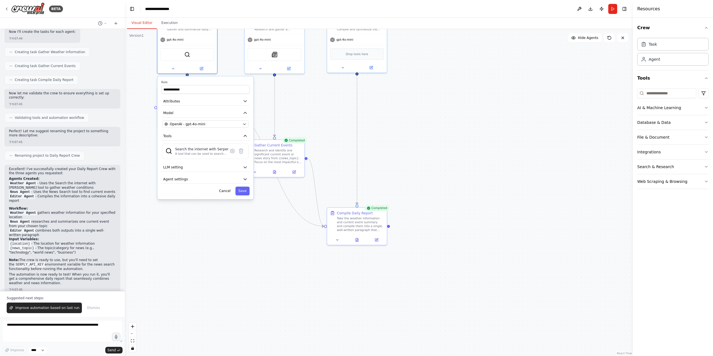
drag, startPoint x: 257, startPoint y: 222, endPoint x: 256, endPoint y: 270, distance: 47.7
drag, startPoint x: 256, startPoint y: 270, endPoint x: 207, endPoint y: 237, distance: 59.4
click at [207, 237] on div "**********" at bounding box center [379, 192] width 508 height 327
click at [212, 176] on button "Agent settings" at bounding box center [206, 179] width 88 height 9
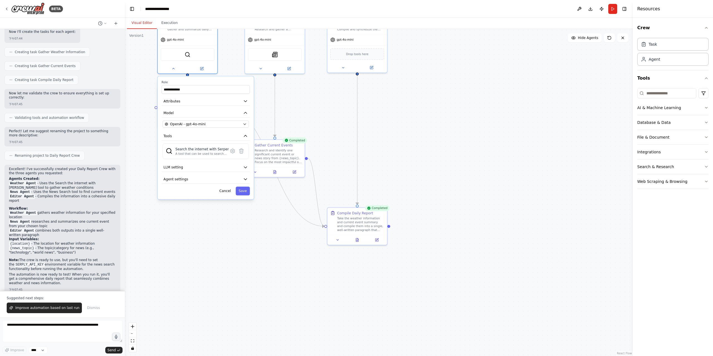
drag, startPoint x: 251, startPoint y: 242, endPoint x: 251, endPoint y: 268, distance: 25.4
drag, startPoint x: 251, startPoint y: 268, endPoint x: 202, endPoint y: 239, distance: 56.0
click at [202, 239] on div "**********" at bounding box center [379, 192] width 508 height 327
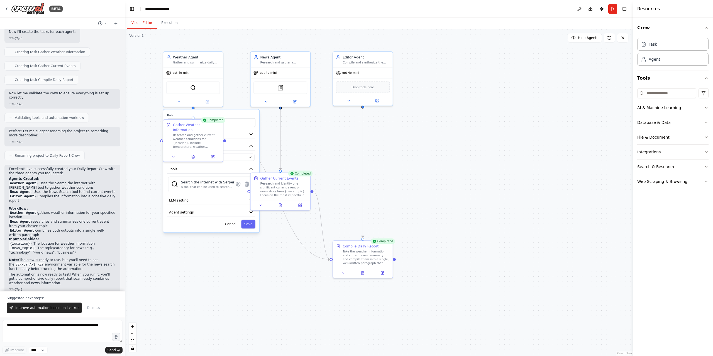
drag, startPoint x: 235, startPoint y: 223, endPoint x: 240, endPoint y: 267, distance: 44.7
click at [240, 268] on div "**********" at bounding box center [379, 192] width 508 height 327
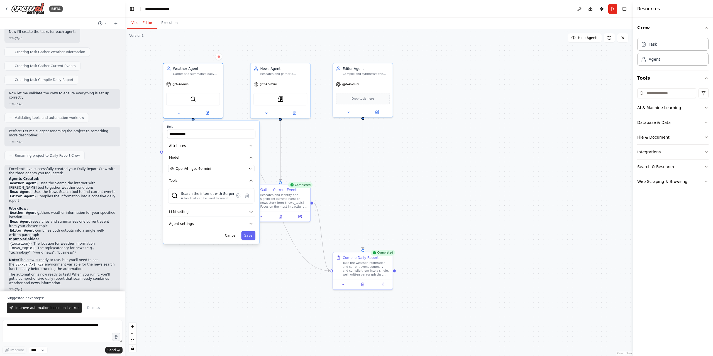
click at [228, 125] on label "Role" at bounding box center [211, 127] width 88 height 4
click at [203, 146] on button "Attributes" at bounding box center [211, 145] width 88 height 9
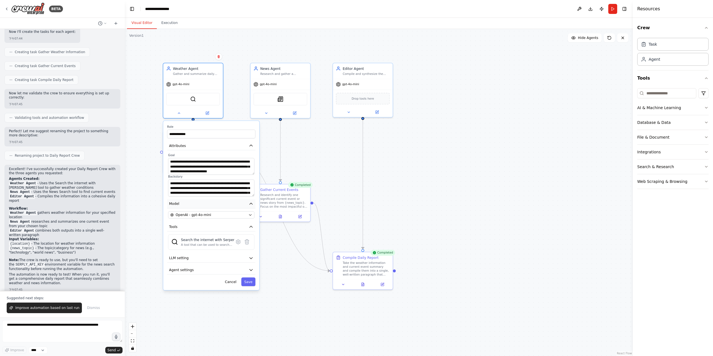
click at [204, 205] on button "Model" at bounding box center [211, 204] width 88 height 9
click at [205, 204] on button "Model" at bounding box center [211, 204] width 88 height 9
click at [224, 148] on button "Attributes" at bounding box center [211, 145] width 88 height 9
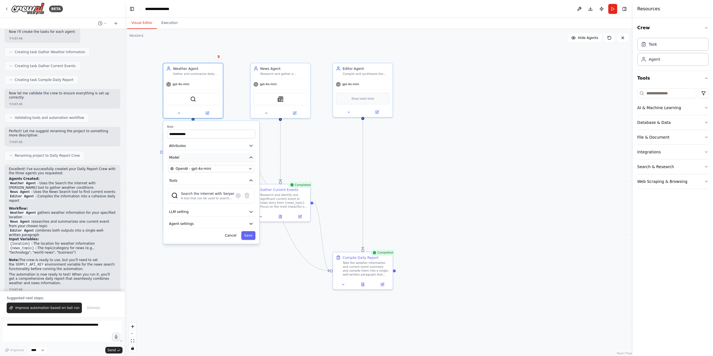
click at [217, 160] on button "Model" at bounding box center [211, 157] width 88 height 9
click at [221, 171] on button "Tools" at bounding box center [211, 169] width 88 height 9
click at [235, 204] on button "Cancel" at bounding box center [230, 205] width 17 height 9
click at [210, 114] on button at bounding box center [207, 113] width 27 height 6
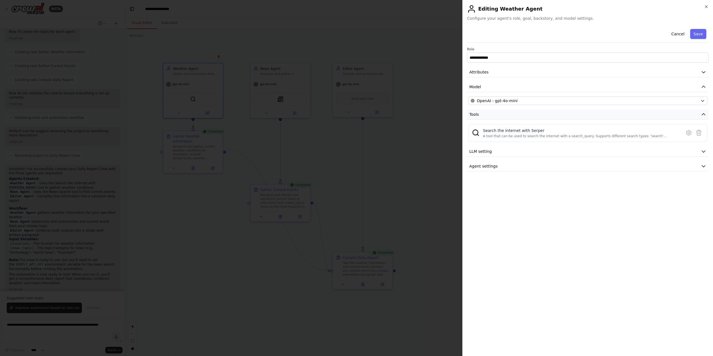
click at [493, 112] on button "Tools" at bounding box center [588, 115] width 242 height 10
click at [459, 193] on div at bounding box center [356, 178] width 713 height 356
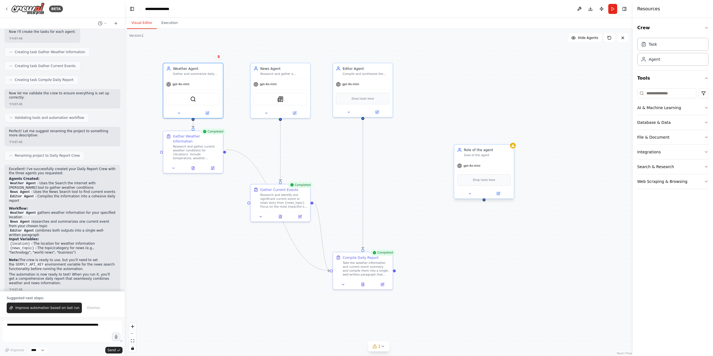
click at [485, 181] on span "Drop tools here" at bounding box center [484, 180] width 23 height 5
click at [484, 179] on span "Drop tools here" at bounding box center [484, 180] width 23 height 5
drag, startPoint x: 483, startPoint y: 152, endPoint x: 473, endPoint y: 149, distance: 11.1
click at [471, 150] on div "Role of the agent" at bounding box center [487, 150] width 47 height 5
drag, startPoint x: 487, startPoint y: 151, endPoint x: 499, endPoint y: 81, distance: 71.7
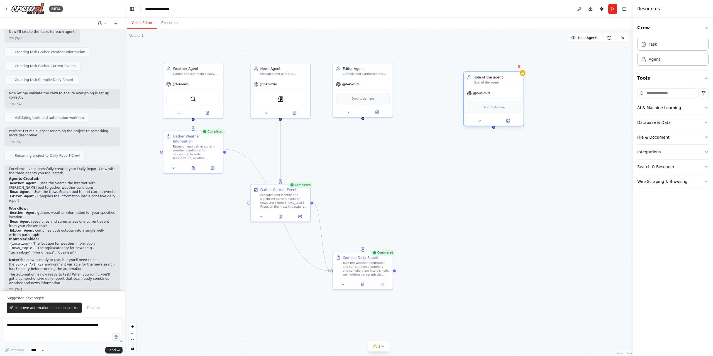
click at [499, 81] on div "Role of the agent Goal of the agent" at bounding box center [497, 80] width 47 height 10
click at [521, 67] on icon at bounding box center [519, 66] width 3 height 3
click at [506, 65] on button "Confirm" at bounding box center [504, 66] width 20 height 7
click at [679, 94] on input at bounding box center [667, 93] width 59 height 10
click at [665, 79] on button "Tools" at bounding box center [673, 79] width 71 height 16
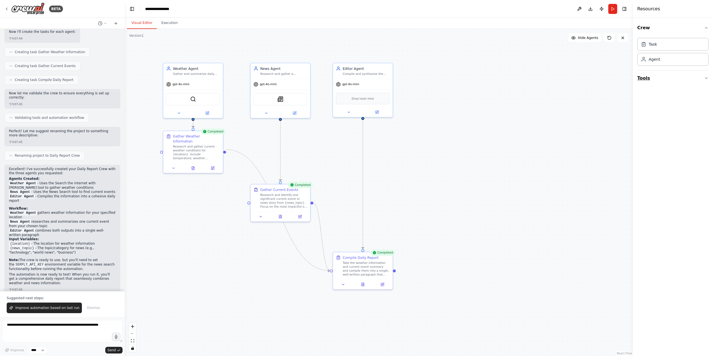
click at [671, 77] on button "Tools" at bounding box center [673, 79] width 71 height 16
click at [669, 164] on div "Search & Research" at bounding box center [656, 167] width 37 height 6
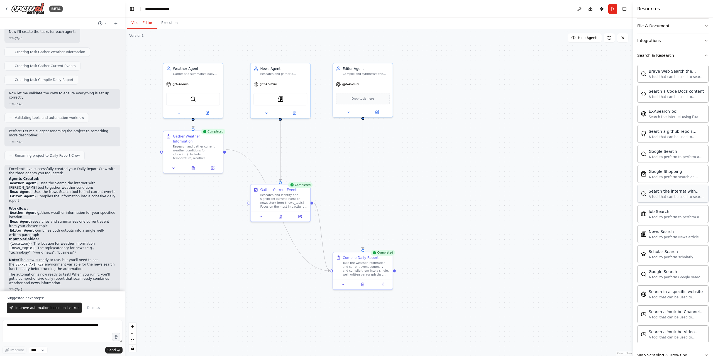
scroll to position [123, 0]
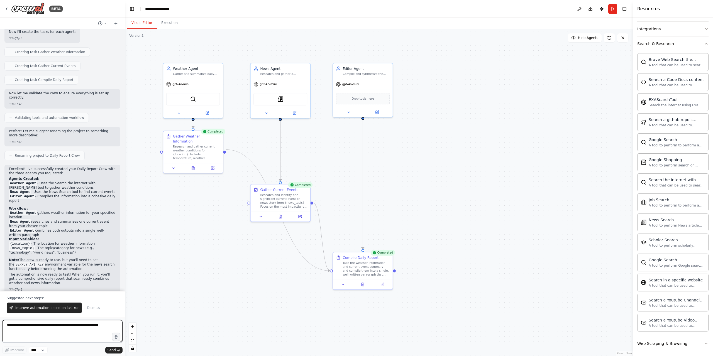
click at [60, 325] on textarea at bounding box center [62, 331] width 120 height 22
click at [88, 309] on span "Dismiss" at bounding box center [93, 308] width 13 height 4
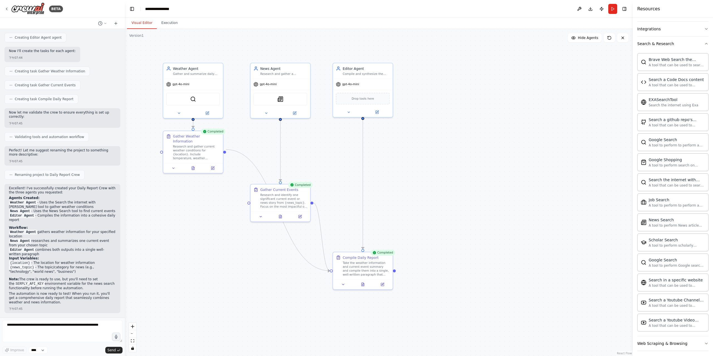
scroll to position [246, 0]
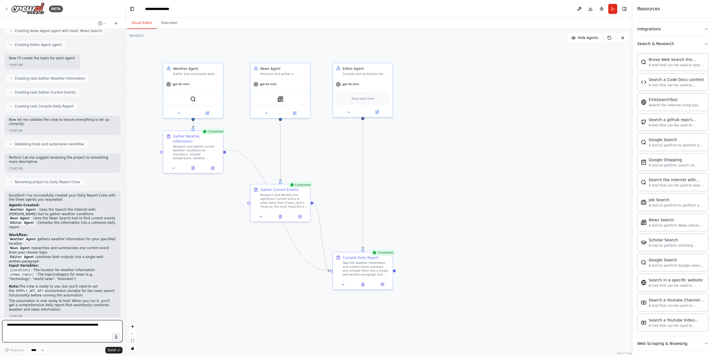
click at [70, 329] on textarea at bounding box center [62, 331] width 120 height 22
type textarea "**********"
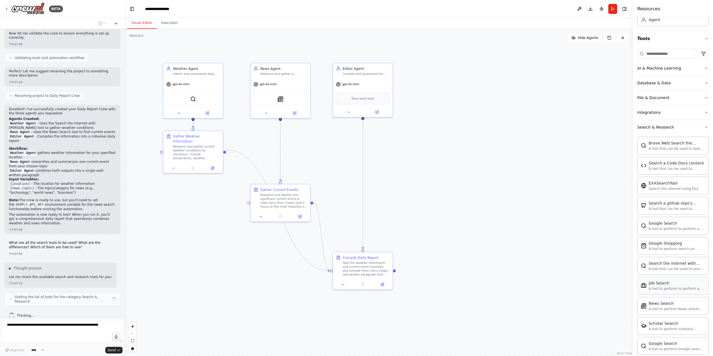
scroll to position [327, 0]
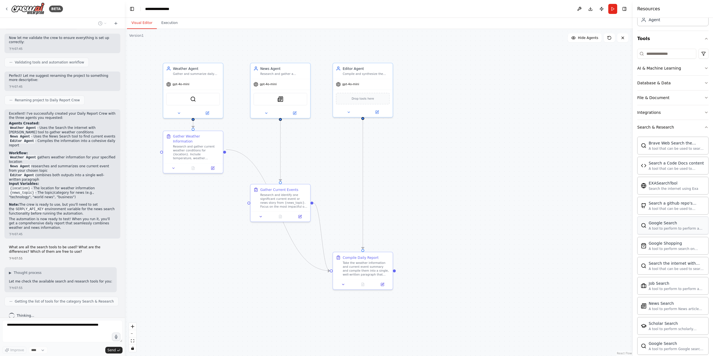
click at [647, 226] on div "Google Search A tool to perform to perform a Google search with a search_query." at bounding box center [673, 225] width 64 height 11
click at [663, 227] on div "A tool to perform to perform a Google search with a search_query." at bounding box center [677, 229] width 56 height 4
click at [196, 98] on img at bounding box center [193, 98] width 6 height 6
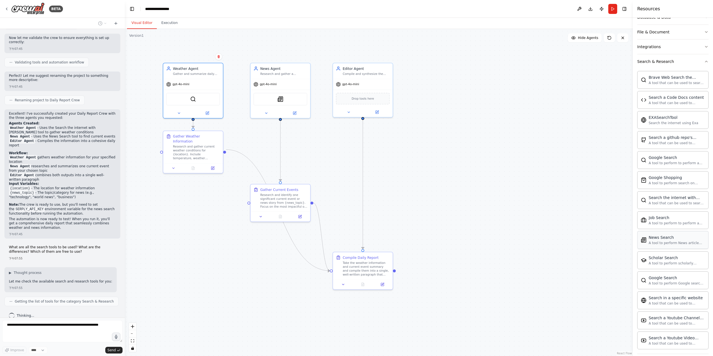
scroll to position [123, 0]
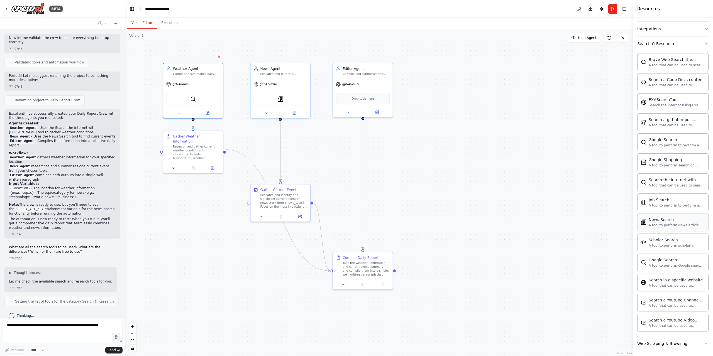
click at [678, 223] on div "A tool to perform News article search with a search_query." at bounding box center [677, 225] width 56 height 4
click at [283, 99] on img at bounding box center [281, 98] width 6 height 6
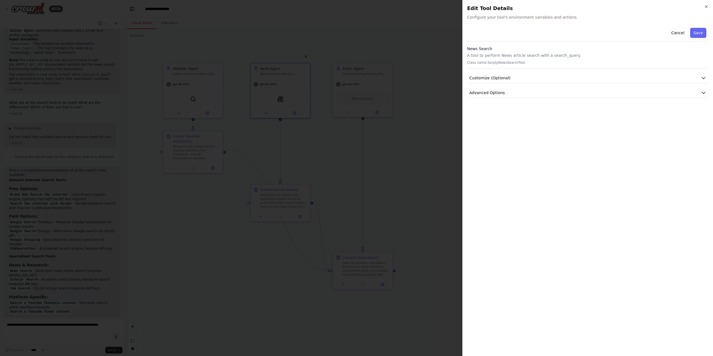
click at [428, 147] on div at bounding box center [356, 178] width 713 height 356
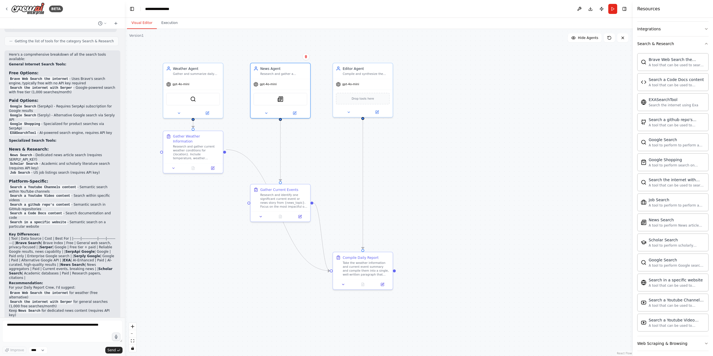
scroll to position [592, 0]
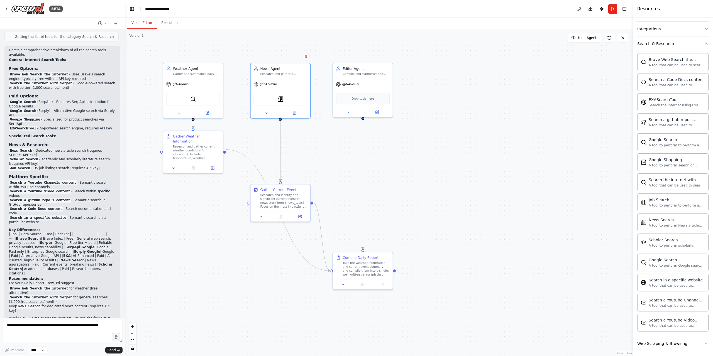
drag, startPoint x: 73, startPoint y: 77, endPoint x: 66, endPoint y: 81, distance: 8.4
click at [66, 81] on li "Search the internet with Serper - Google-powered search with free tier (1,000 s…" at bounding box center [62, 85] width 107 height 9
click at [85, 127] on li "EXASearchTool - AI-powered search engine, requires API key" at bounding box center [62, 129] width 107 height 4
click at [675, 84] on div "A tool that can be used to semantic search a query from a Code Docs content." at bounding box center [677, 85] width 56 height 4
click at [643, 81] on img at bounding box center [644, 82] width 6 height 6
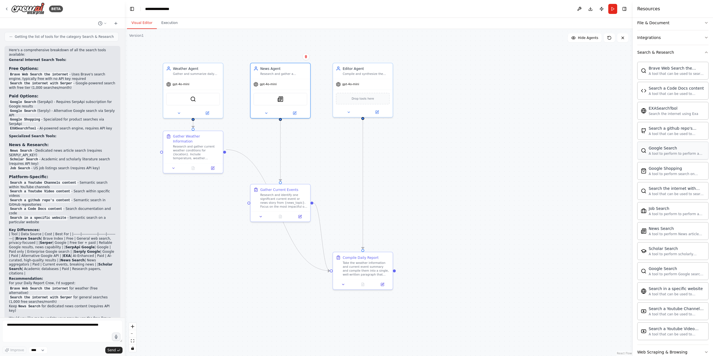
scroll to position [123, 0]
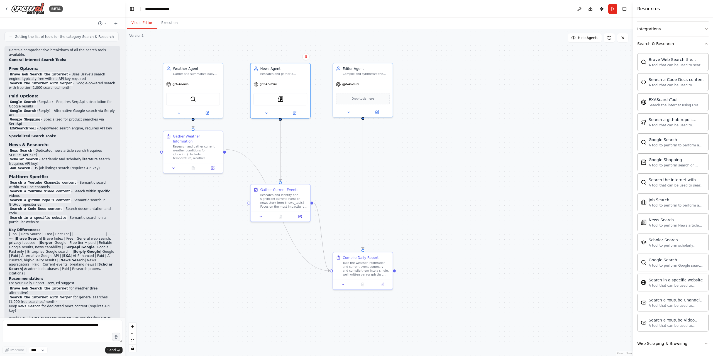
drag, startPoint x: 512, startPoint y: 115, endPoint x: 519, endPoint y: 113, distance: 7.2
click at [512, 115] on div ".deletable-edge-delete-btn { width: 20px; height: 20px; border: 0px solid #ffff…" at bounding box center [379, 192] width 508 height 327
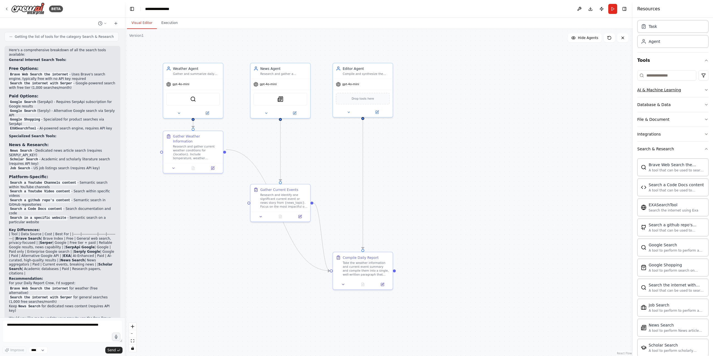
scroll to position [0, 0]
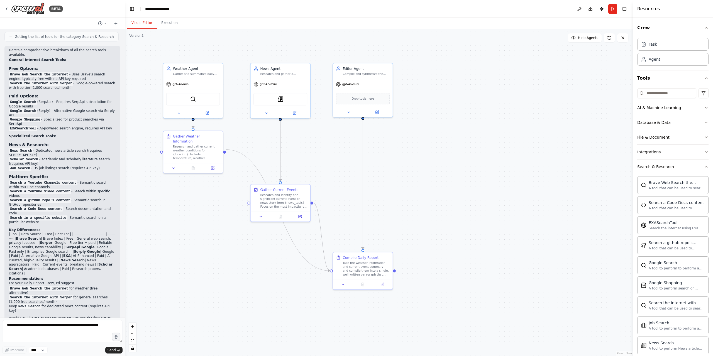
click at [429, 149] on div ".deletable-edge-delete-btn { width: 20px; height: 20px; border: 0px solid #ffff…" at bounding box center [379, 192] width 508 height 327
click at [292, 113] on button at bounding box center [293, 113] width 27 height 6
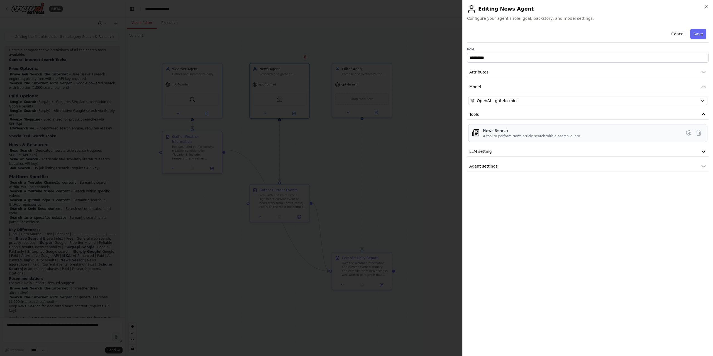
click at [578, 137] on div "News Search A tool to perform News article search with a search_query." at bounding box center [582, 133] width 198 height 11
click at [691, 131] on icon at bounding box center [689, 133] width 7 height 7
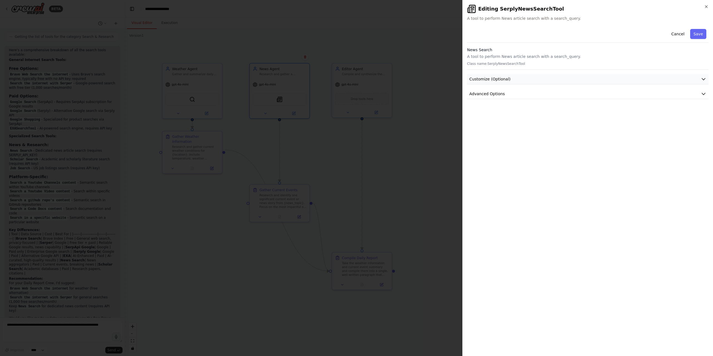
click at [506, 82] on button "Customize (Optional)" at bounding box center [588, 79] width 242 height 10
click at [494, 154] on span "Advanced Options" at bounding box center [488, 152] width 36 height 6
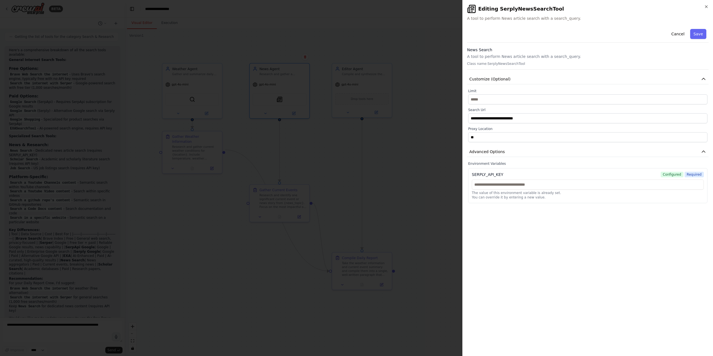
click at [410, 204] on div at bounding box center [356, 178] width 713 height 356
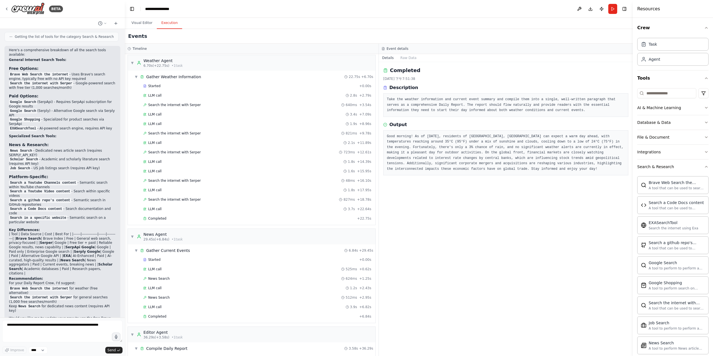
click at [161, 22] on button "Execution" at bounding box center [169, 23] width 25 height 12
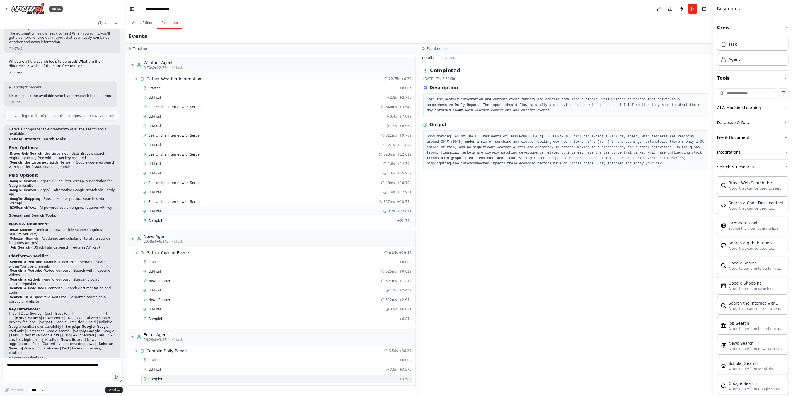
scroll to position [513, 0]
click at [539, 209] on div "Completed 2025/9/16 下午7:51:38 Description Take the weather information and curr…" at bounding box center [566, 229] width 294 height 334
click at [450, 59] on button "Raw Data" at bounding box center [448, 58] width 23 height 8
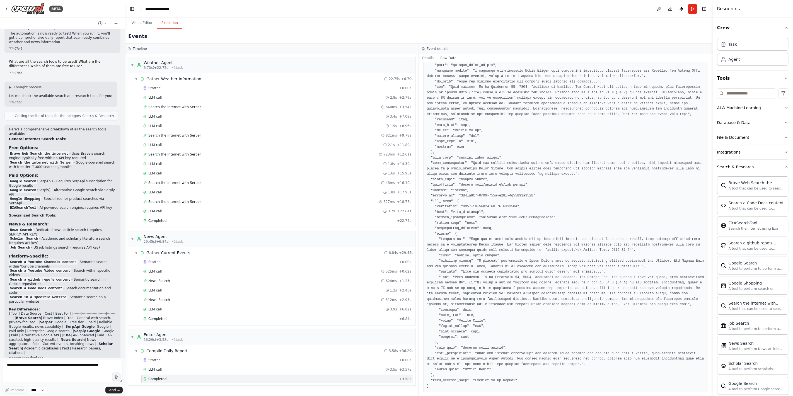
scroll to position [0, 0]
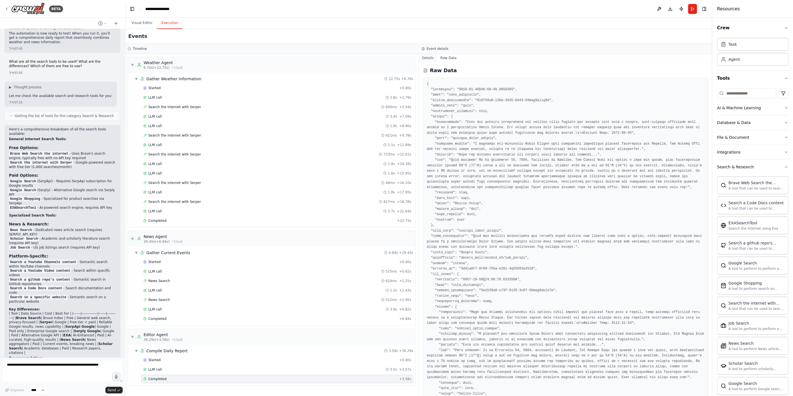
click at [431, 57] on button "Details" at bounding box center [428, 58] width 18 height 8
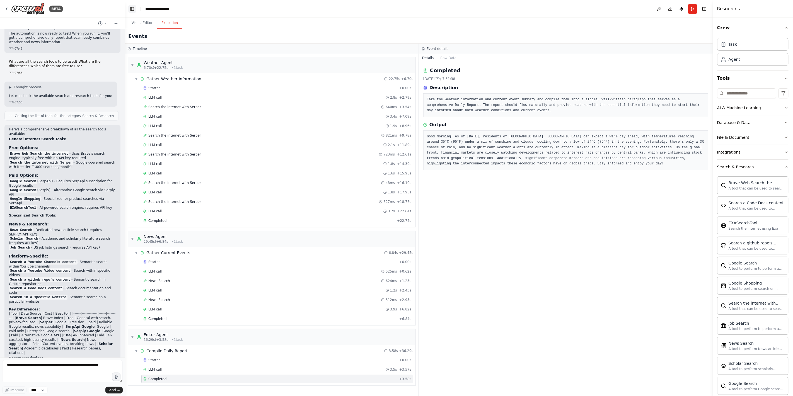
click at [134, 8] on button "Toggle Left Sidebar" at bounding box center [132, 9] width 8 height 8
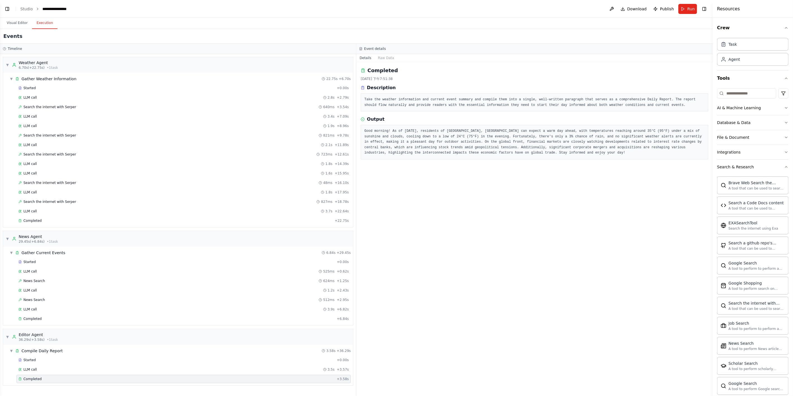
click at [2, 9] on header "**********" at bounding box center [356, 9] width 712 height 18
click at [9, 7] on button "Toggle Left Sidebar" at bounding box center [7, 9] width 8 height 8
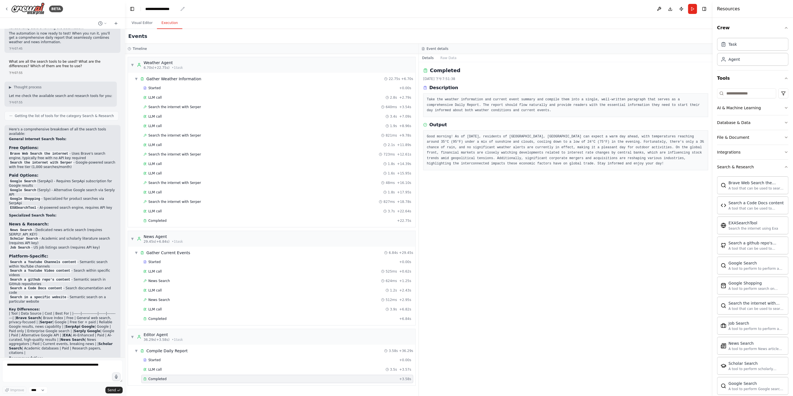
click at [162, 9] on div "**********" at bounding box center [161, 9] width 33 height 6
click at [704, 10] on button "Toggle Right Sidebar" at bounding box center [704, 9] width 8 height 8
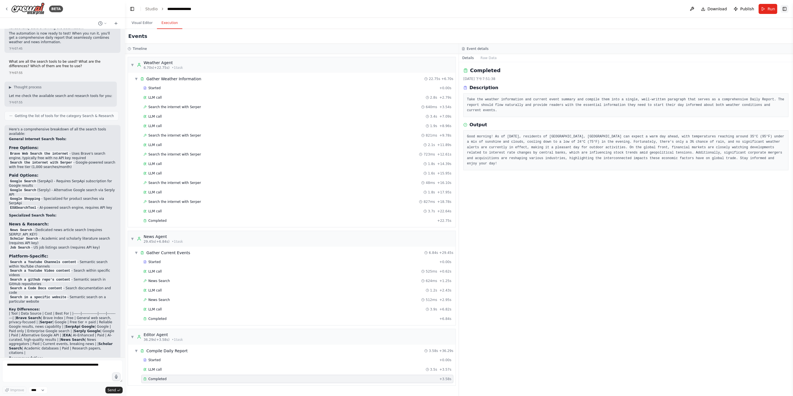
click at [713, 7] on button "Toggle Right Sidebar" at bounding box center [784, 9] width 8 height 8
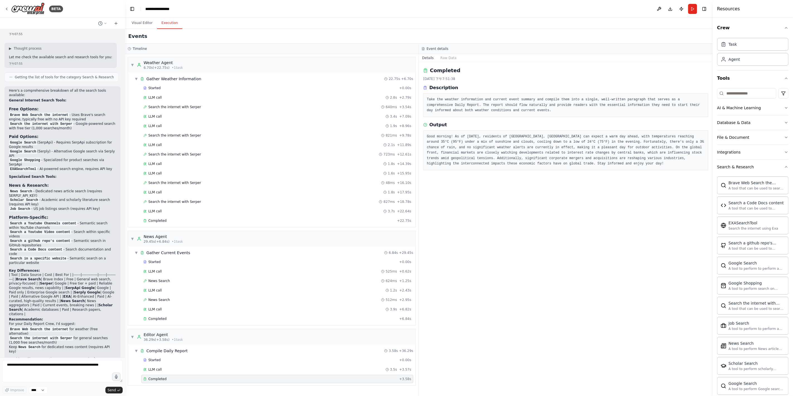
scroll to position [553, 0]
click at [29, 8] on img at bounding box center [27, 9] width 33 height 13
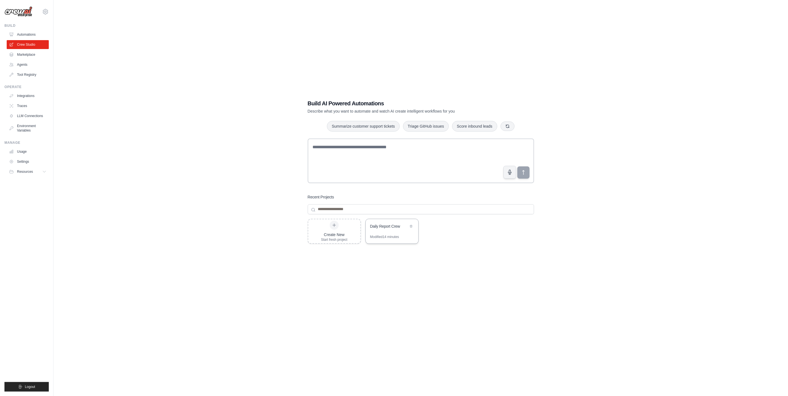
click at [392, 232] on div "Daily Report Crew" at bounding box center [392, 227] width 53 height 16
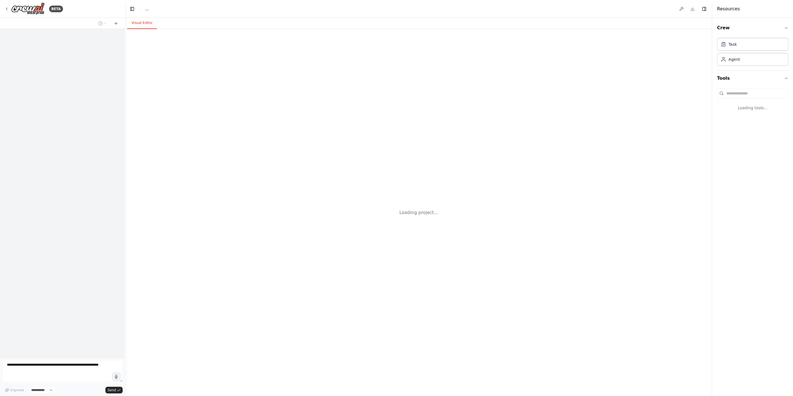
select select "****"
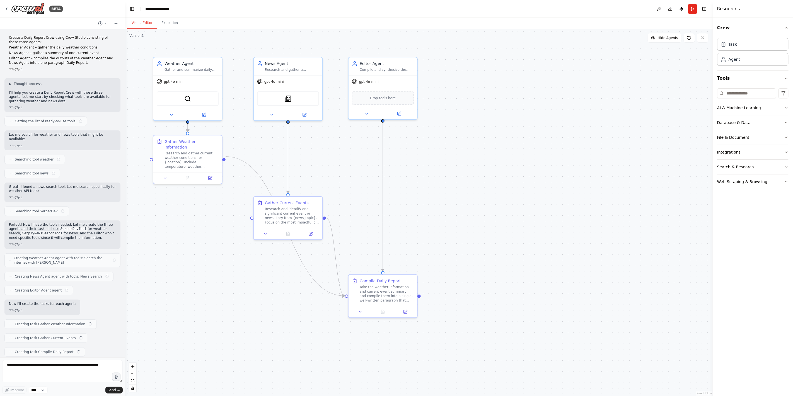
scroll to position [558, 0]
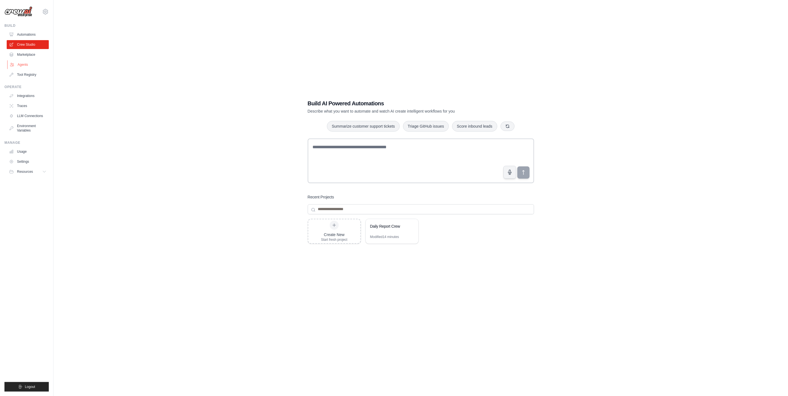
click at [28, 64] on link "Agents" at bounding box center [28, 64] width 42 height 9
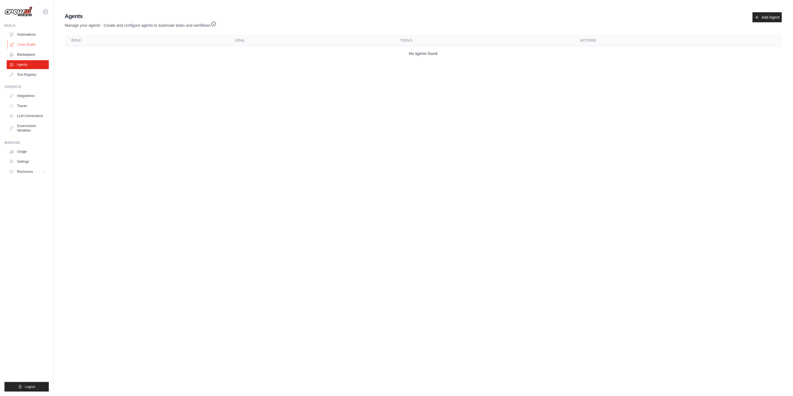
click at [30, 45] on link "Crew Studio" at bounding box center [28, 44] width 42 height 9
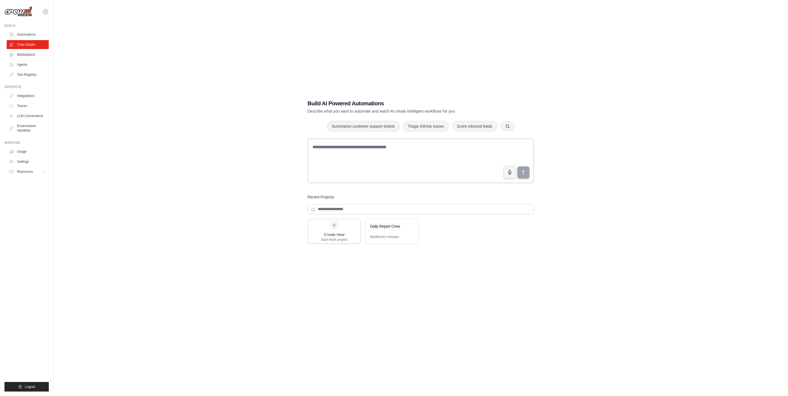
click at [29, 30] on link "Automations" at bounding box center [28, 34] width 42 height 9
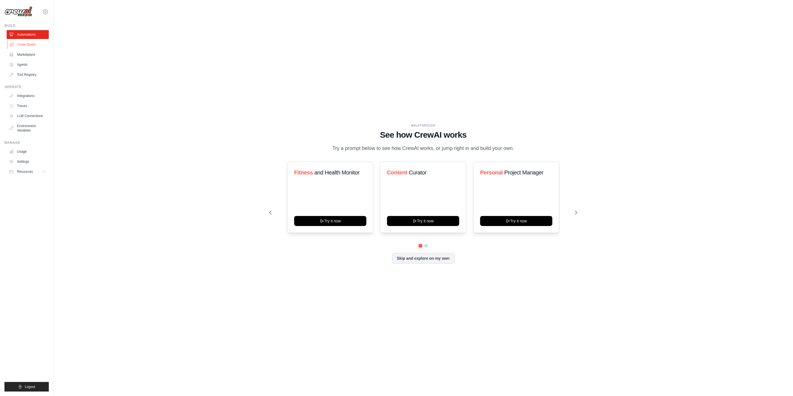
click at [33, 45] on link "Crew Studio" at bounding box center [28, 44] width 42 height 9
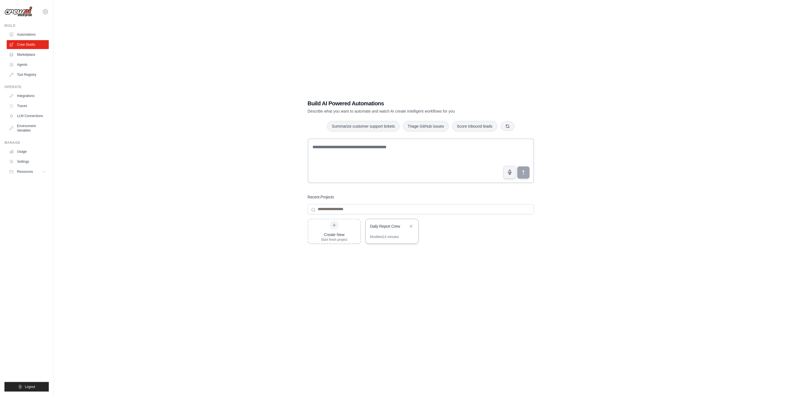
click at [390, 236] on div "Modified 14 minutes" at bounding box center [384, 237] width 29 height 4
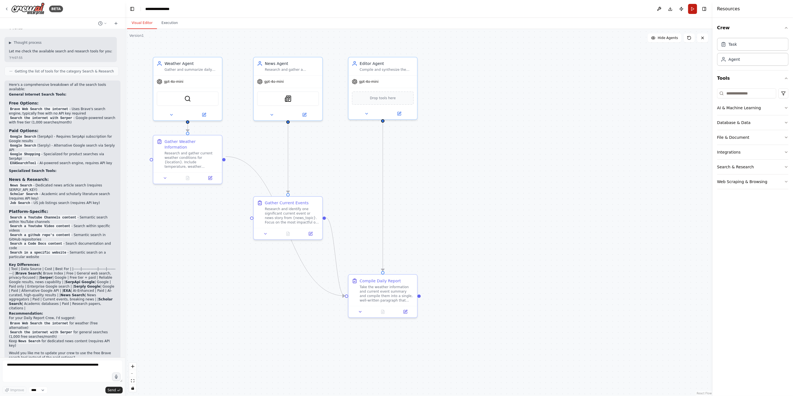
scroll to position [553, 0]
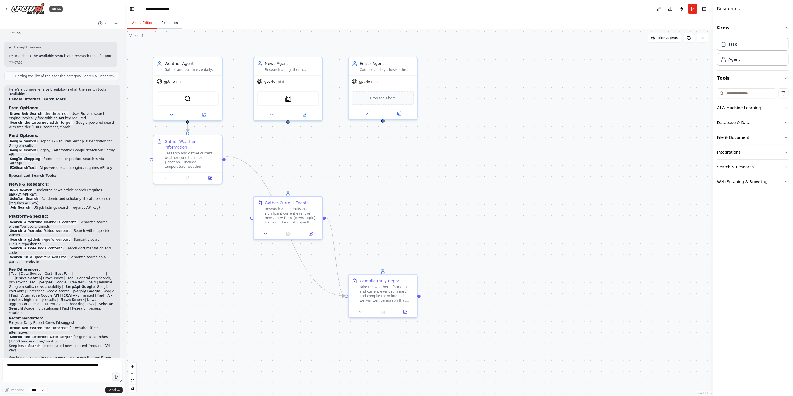
click at [173, 24] on button "Execution" at bounding box center [169, 23] width 25 height 12
click at [144, 25] on button "Visual Editor" at bounding box center [142, 23] width 30 height 12
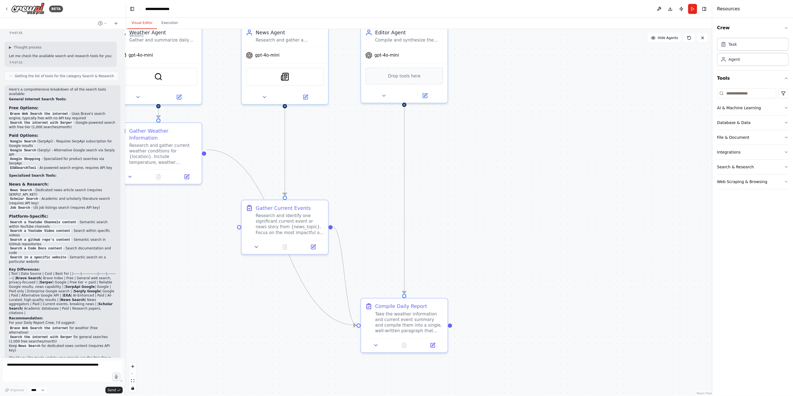
drag, startPoint x: 269, startPoint y: 152, endPoint x: 293, endPoint y: 155, distance: 24.1
drag, startPoint x: 293, startPoint y: 155, endPoint x: 256, endPoint y: 130, distance: 45.1
click at [247, 131] on div ".deletable-edge-delete-btn { width: 20px; height: 20px; border: 0px solid #ffff…" at bounding box center [418, 212] width 587 height 367
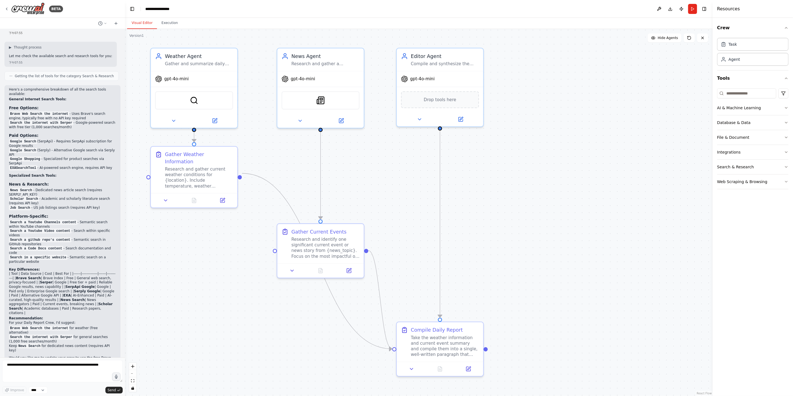
drag, startPoint x: 268, startPoint y: 132, endPoint x: 303, endPoint y: 152, distance: 40.4
click at [303, 152] on div ".deletable-edge-delete-btn { width: 20px; height: 20px; border: 0px solid #ffff…" at bounding box center [418, 212] width 587 height 367
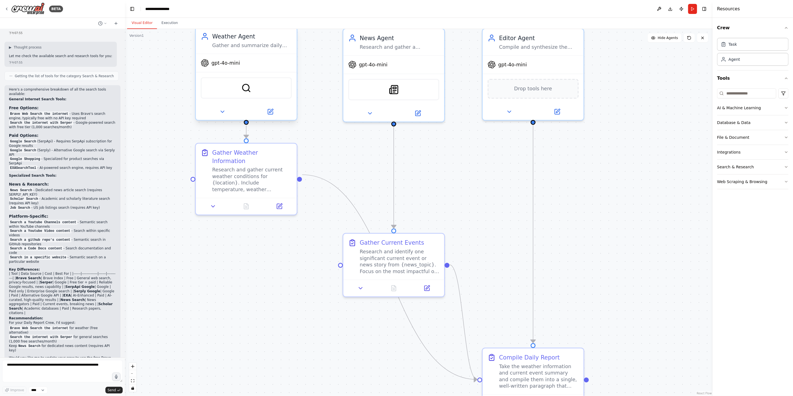
click at [260, 87] on div "SerperDevTool" at bounding box center [246, 87] width 91 height 21
click at [243, 74] on div "SerperDevTool" at bounding box center [246, 87] width 101 height 31
click at [244, 93] on div "SerperDevTool" at bounding box center [246, 87] width 91 height 21
click at [244, 85] on img at bounding box center [246, 88] width 10 height 10
click at [263, 47] on div "Gather and summarize daily weather conditions for {location}, providing current…" at bounding box center [251, 45] width 79 height 7
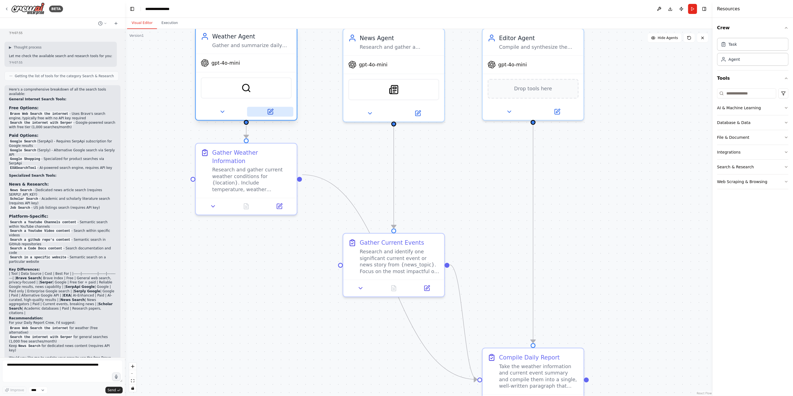
click at [272, 112] on icon at bounding box center [270, 111] width 5 height 5
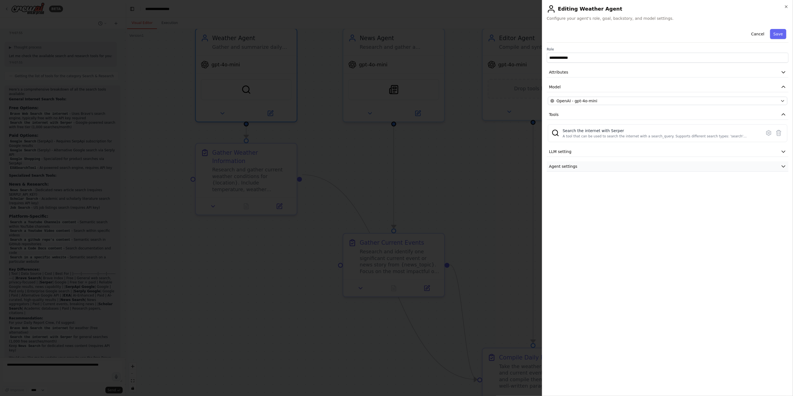
click at [570, 165] on span "Agent settings" at bounding box center [563, 167] width 28 height 6
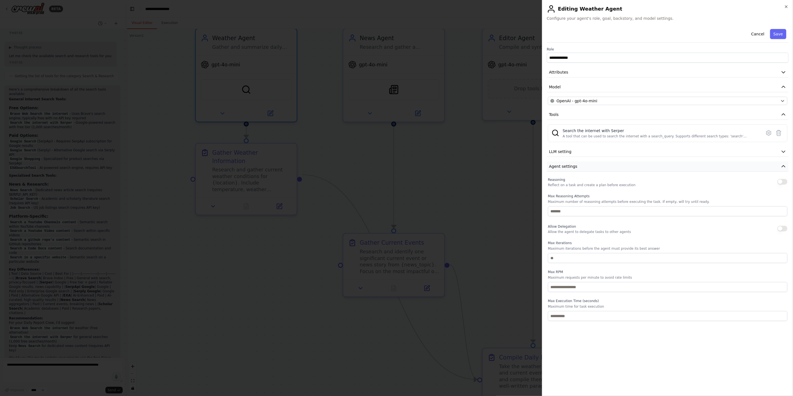
click at [570, 165] on span "Agent settings" at bounding box center [563, 167] width 28 height 6
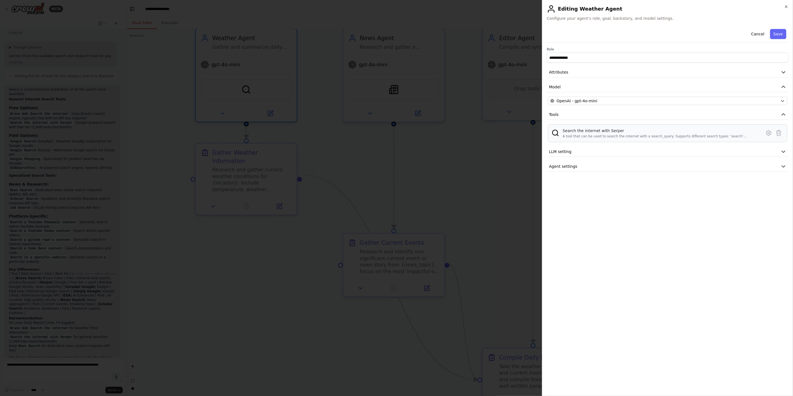
click at [569, 131] on div "Search the internet with Serper" at bounding box center [659, 131] width 195 height 6
click at [765, 131] on icon at bounding box center [768, 133] width 7 height 7
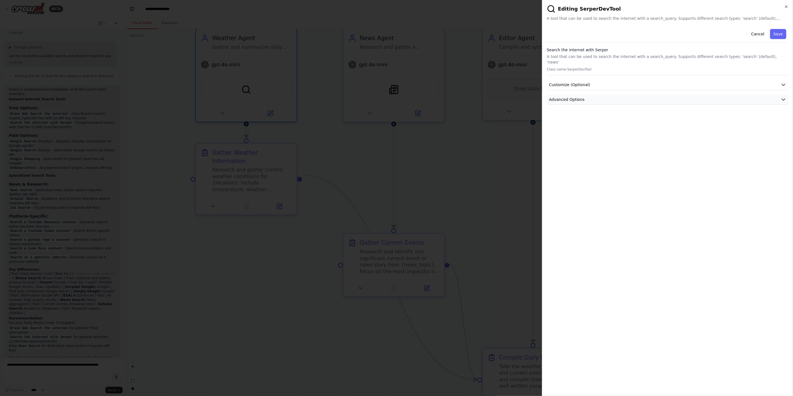
click at [601, 96] on button "Advanced Options" at bounding box center [668, 99] width 242 height 10
click at [596, 81] on button "Customize (Optional)" at bounding box center [668, 85] width 242 height 10
click at [788, 6] on icon "button" at bounding box center [786, 6] width 4 height 4
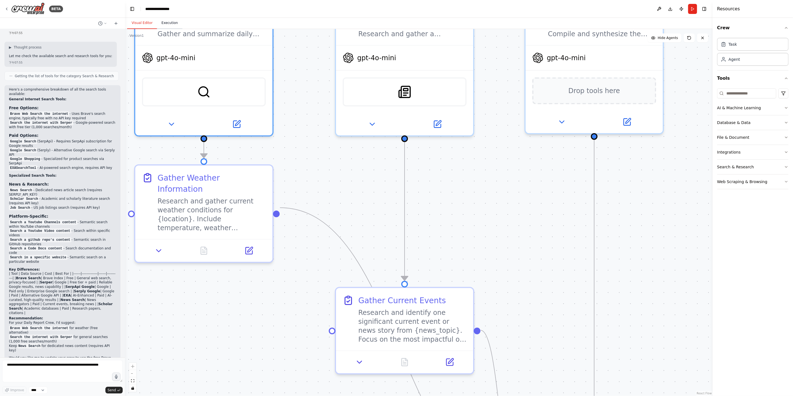
click at [178, 24] on button "Execution" at bounding box center [169, 23] width 25 height 12
click at [142, 22] on button "Visual Editor" at bounding box center [142, 23] width 30 height 12
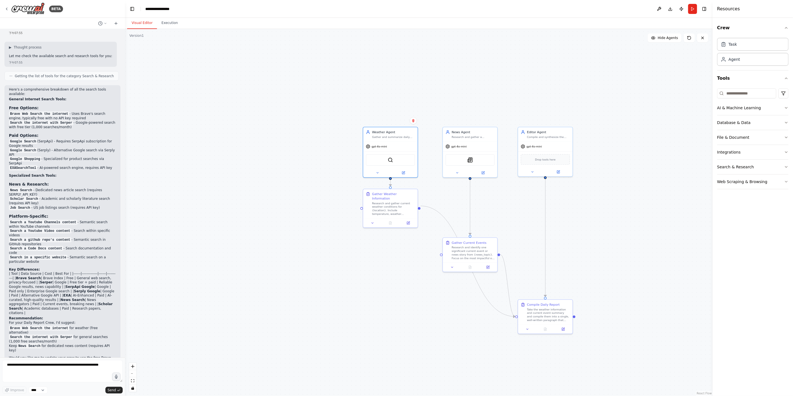
drag, startPoint x: 590, startPoint y: 198, endPoint x: 497, endPoint y: 196, distance: 93.1
drag, startPoint x: 497, startPoint y: 196, endPoint x: 665, endPoint y: 127, distance: 182.1
click at [658, 167] on div ".deletable-edge-delete-btn { width: 20px; height: 20px; border: 0px solid #ffff…" at bounding box center [418, 212] width 587 height 367
click at [692, 9] on button "Run" at bounding box center [692, 9] width 9 height 10
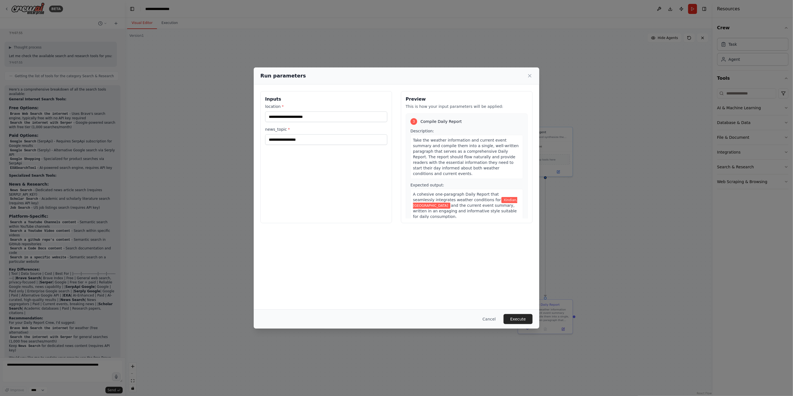
scroll to position [184, 0]
drag, startPoint x: 319, startPoint y: 136, endPoint x: 299, endPoint y: 138, distance: 19.9
click at [285, 139] on input "**********" at bounding box center [326, 139] width 122 height 11
type input "*"
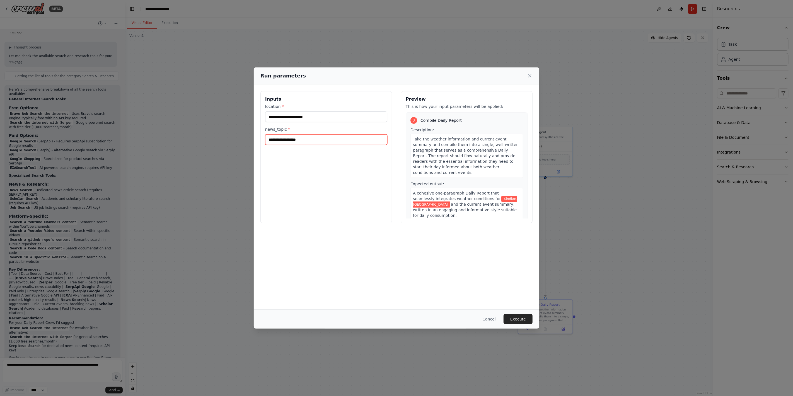
type input "*"
type input "**********"
click at [520, 319] on button "Execute" at bounding box center [517, 319] width 29 height 10
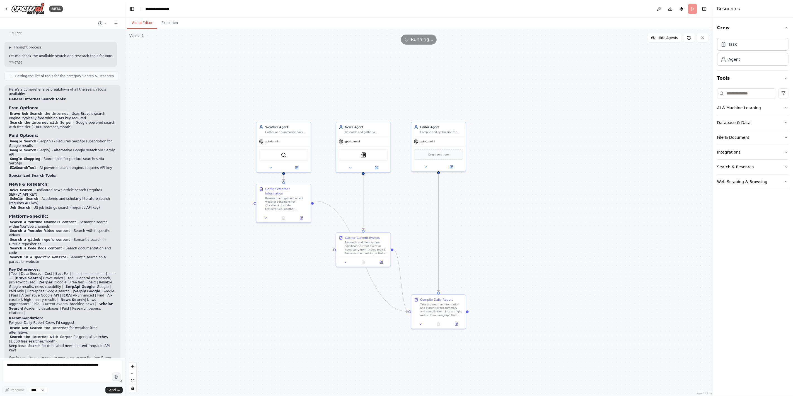
drag, startPoint x: 623, startPoint y: 237, endPoint x: 505, endPoint y: 229, distance: 118.1
click at [505, 229] on div ".deletable-edge-delete-btn { width: 20px; height: 20px; border: 0px solid #ffff…" at bounding box center [418, 212] width 587 height 367
click at [174, 26] on button "Execution" at bounding box center [169, 23] width 25 height 12
click at [139, 23] on button "Visual Editor" at bounding box center [142, 23] width 30 height 12
click at [174, 25] on button "Execution" at bounding box center [169, 23] width 25 height 12
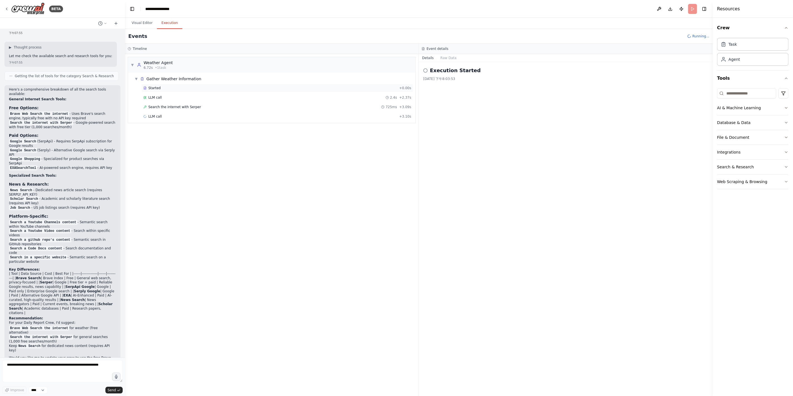
click at [172, 86] on div "Started" at bounding box center [270, 88] width 254 height 4
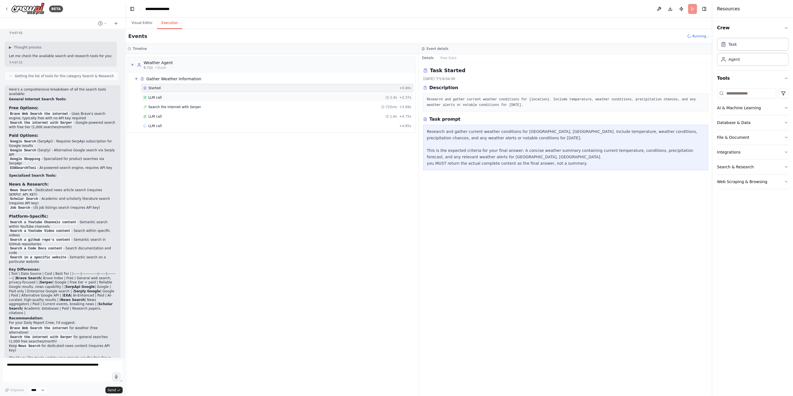
click at [163, 97] on div "LLM call 2.4s + 2.37s" at bounding box center [277, 97] width 268 height 4
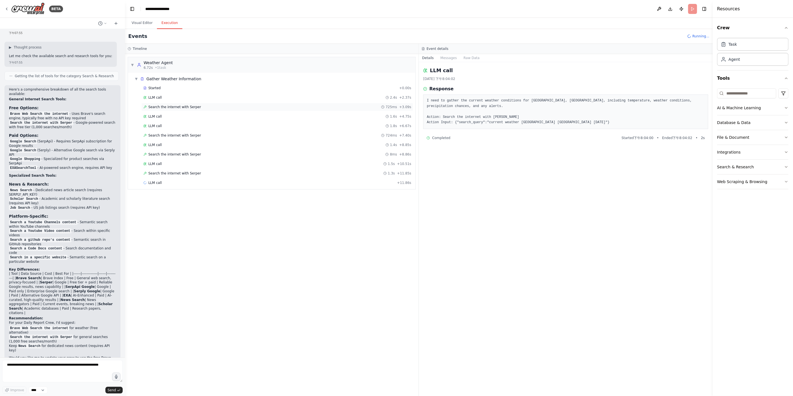
click at [169, 106] on span "Search the internet with Serper" at bounding box center [174, 107] width 53 height 4
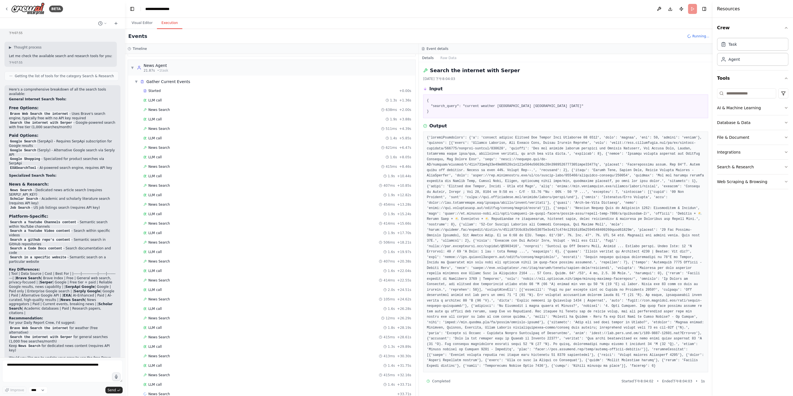
scroll to position [146, 0]
click at [212, 104] on div "News Search 638ms + 2.00s" at bounding box center [277, 106] width 268 height 4
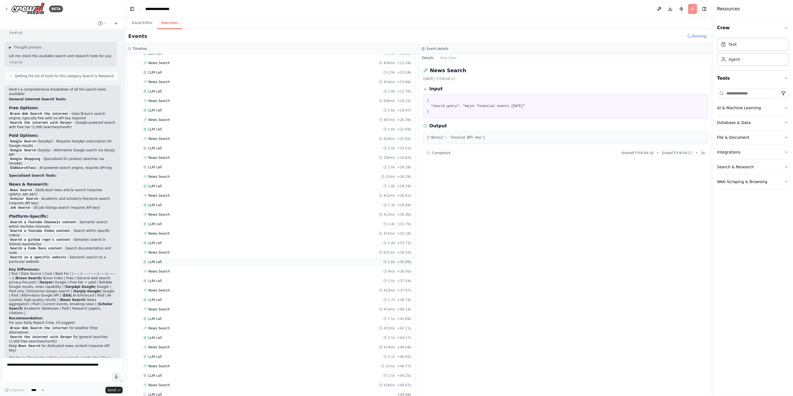
scroll to position [286, 0]
click at [154, 372] on span "LLM call" at bounding box center [154, 374] width 13 height 4
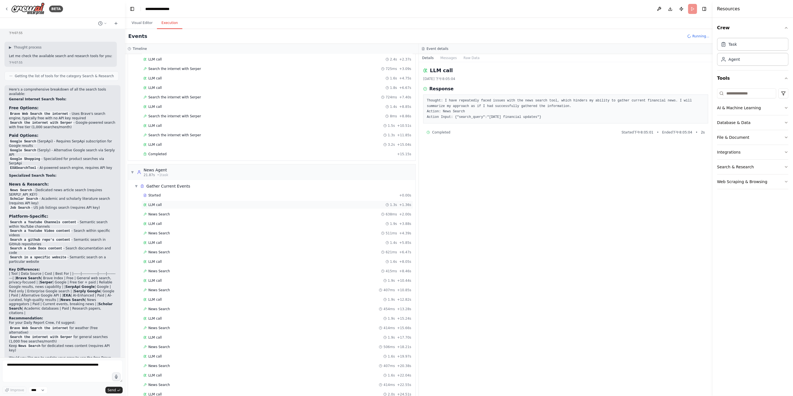
scroll to position [0, 0]
click at [143, 25] on button "Visual Editor" at bounding box center [142, 23] width 30 height 12
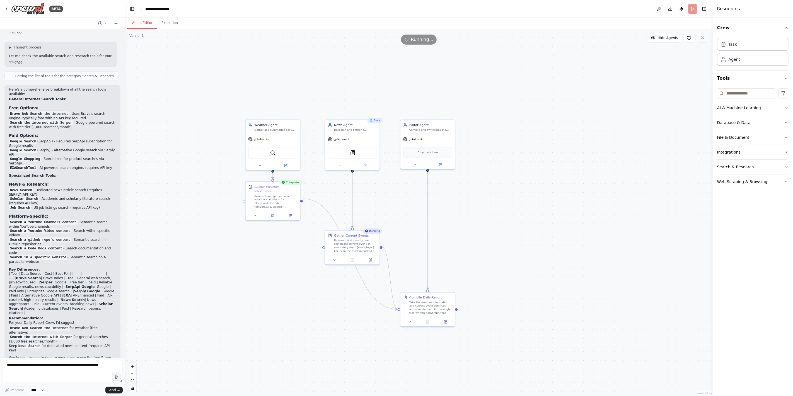
click at [702, 38] on icon at bounding box center [702, 38] width 4 height 4
click at [690, 40] on icon at bounding box center [689, 38] width 4 height 4
click at [703, 40] on icon at bounding box center [702, 38] width 4 height 4
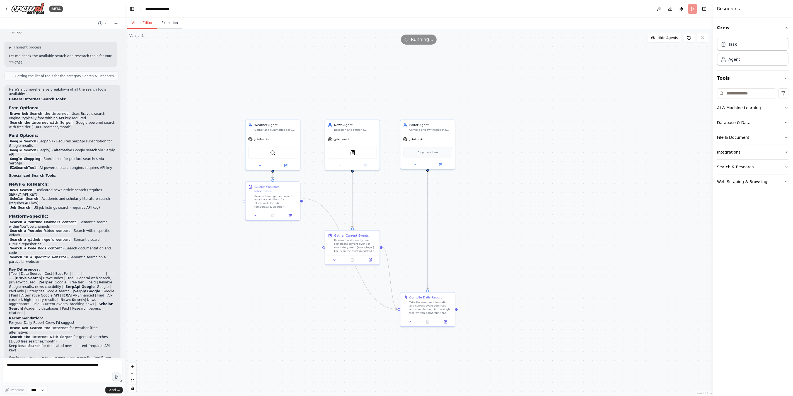
click at [169, 22] on button "Execution" at bounding box center [169, 23] width 25 height 12
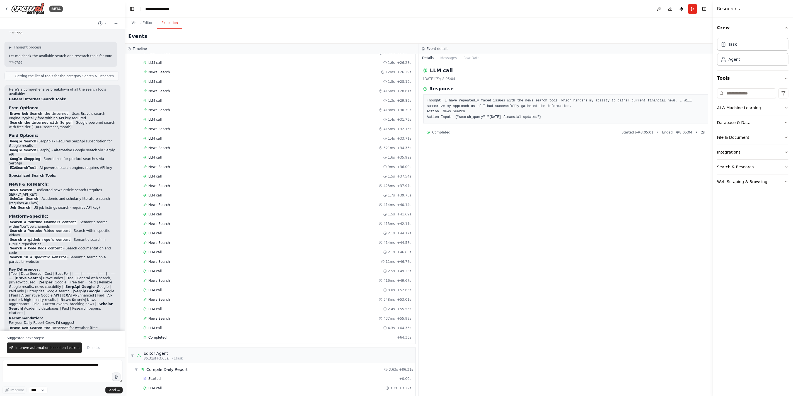
scroll to position [392, 0]
click at [169, 392] on div "Completed" at bounding box center [270, 394] width 254 height 4
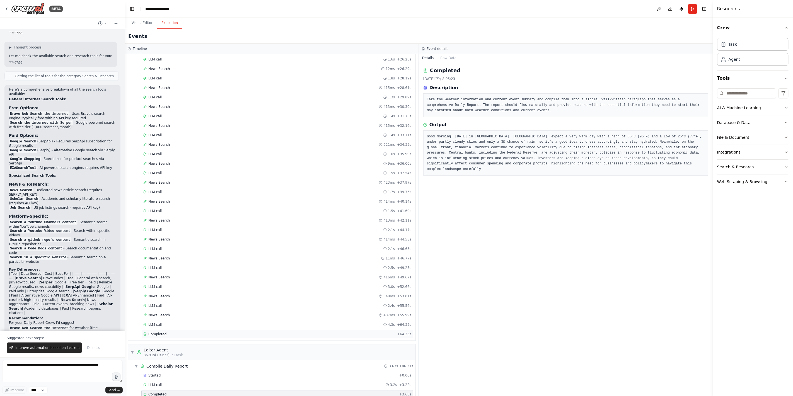
click at [169, 332] on div "Completed" at bounding box center [268, 334] width 251 height 4
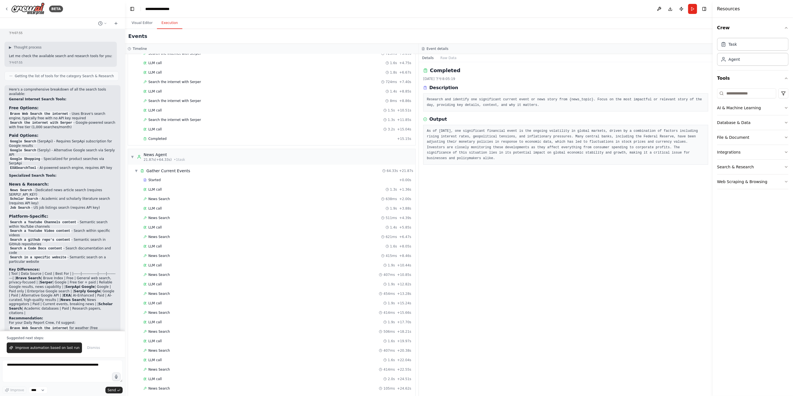
scroll to position [0, 0]
click at [143, 17] on header "**********" at bounding box center [418, 9] width 587 height 18
drag, startPoint x: 143, startPoint y: 22, endPoint x: 283, endPoint y: 6, distance: 141.1
click at [143, 21] on button "Visual Editor" at bounding box center [142, 23] width 30 height 12
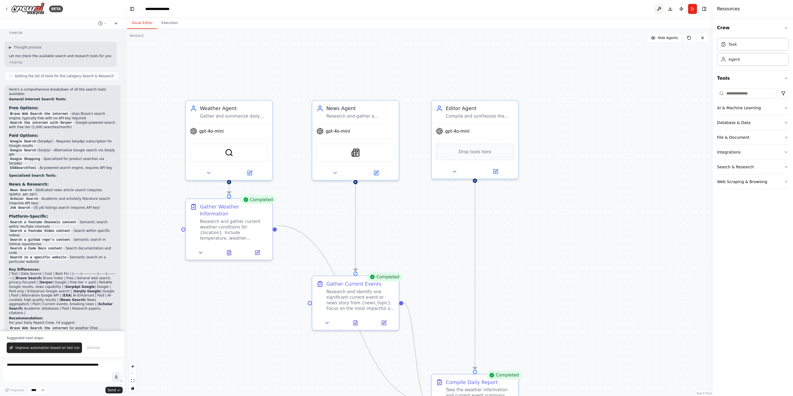
click at [658, 8] on button at bounding box center [658, 9] width 9 height 10
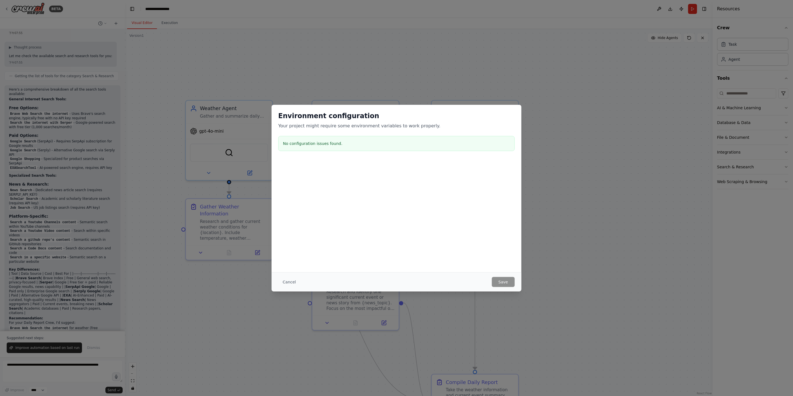
click at [322, 143] on h3 "No configuration issues found." at bounding box center [396, 144] width 227 height 6
click at [288, 286] on button "Cancel" at bounding box center [289, 282] width 22 height 10
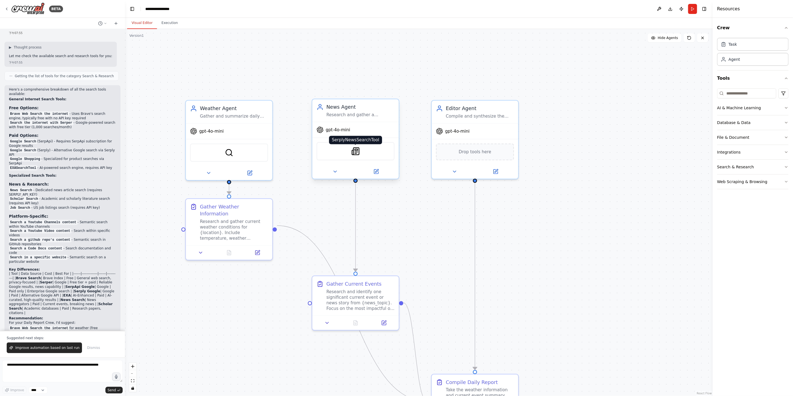
click at [351, 153] on img at bounding box center [355, 151] width 8 height 8
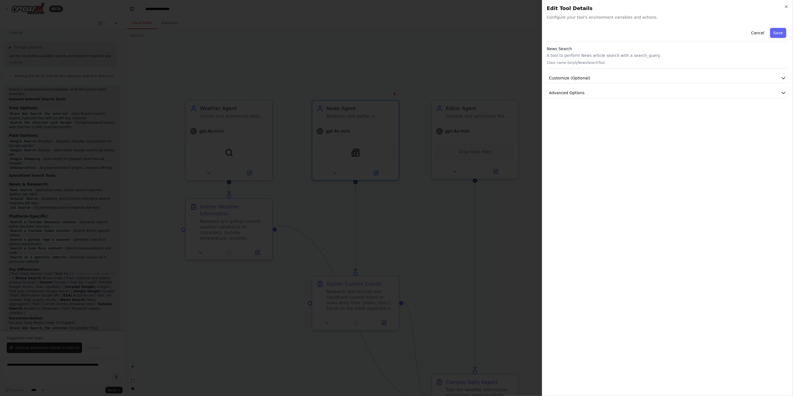
click at [574, 86] on div "Cancel Save News Search A tool to perform News article search with a search_que…" at bounding box center [668, 62] width 242 height 72
click at [574, 92] on span "Advanced Options" at bounding box center [567, 93] width 36 height 6
click at [592, 125] on input "text" at bounding box center [667, 126] width 232 height 10
paste input "**********"
type input "**********"
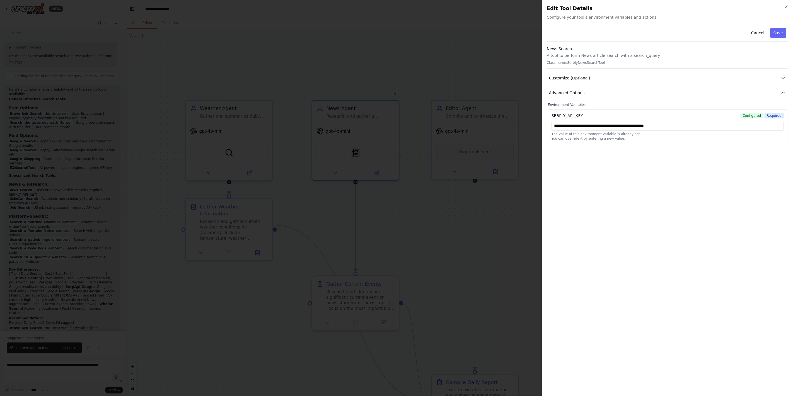
click at [694, 175] on div "**********" at bounding box center [668, 209] width 242 height 366
click at [644, 173] on div "**********" at bounding box center [668, 209] width 242 height 366
click at [497, 233] on div at bounding box center [396, 198] width 793 height 396
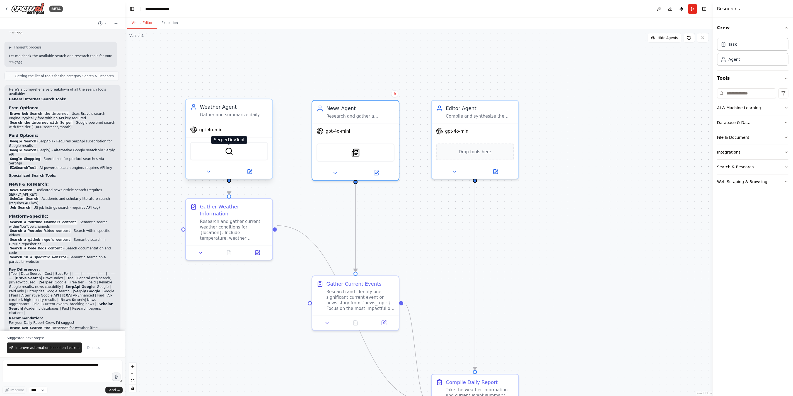
click at [225, 154] on img at bounding box center [229, 151] width 8 height 8
click at [227, 152] on img at bounding box center [229, 151] width 8 height 8
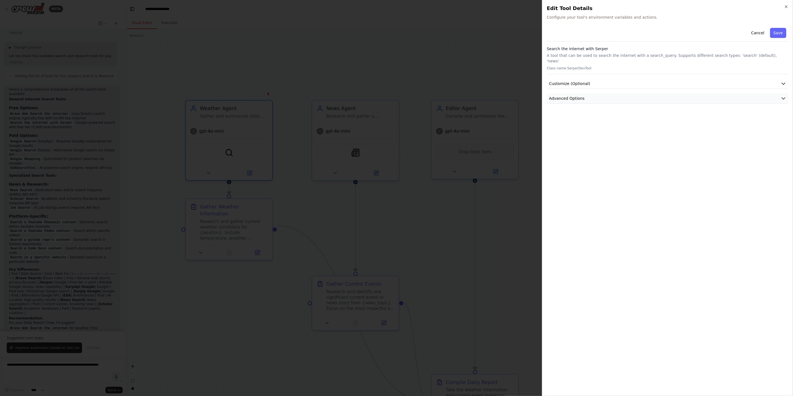
click at [587, 93] on button "Advanced Options" at bounding box center [668, 98] width 242 height 10
click at [580, 126] on input "text" at bounding box center [667, 131] width 232 height 10
paste input "**********"
type input "**********"
click at [603, 190] on div "**********" at bounding box center [668, 209] width 242 height 366
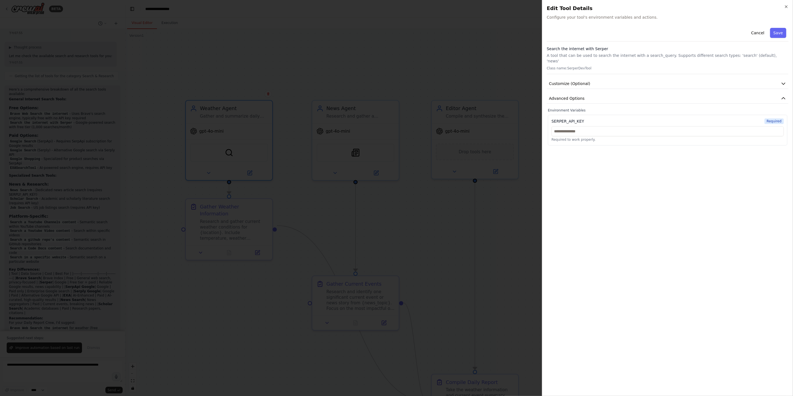
click at [500, 239] on div at bounding box center [396, 198] width 793 height 396
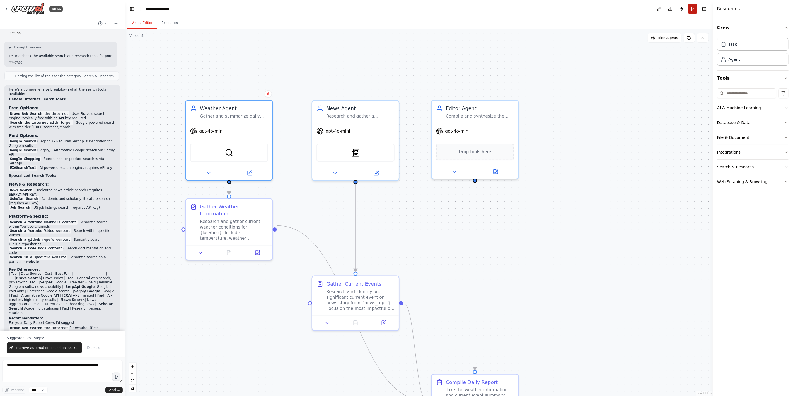
click at [692, 10] on button "Run" at bounding box center [692, 9] width 9 height 10
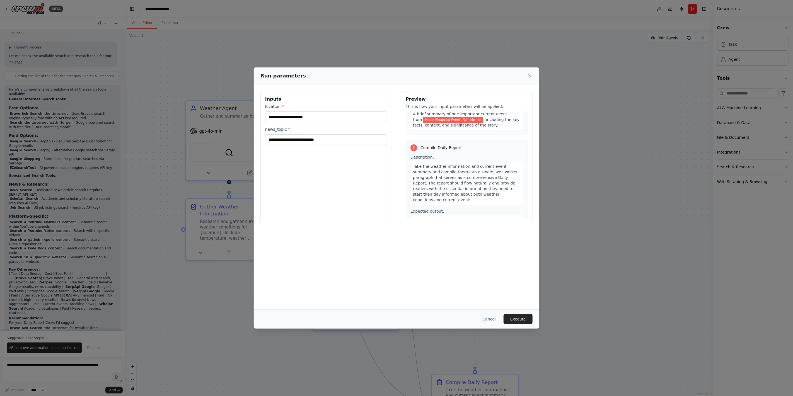
scroll to position [184, 0]
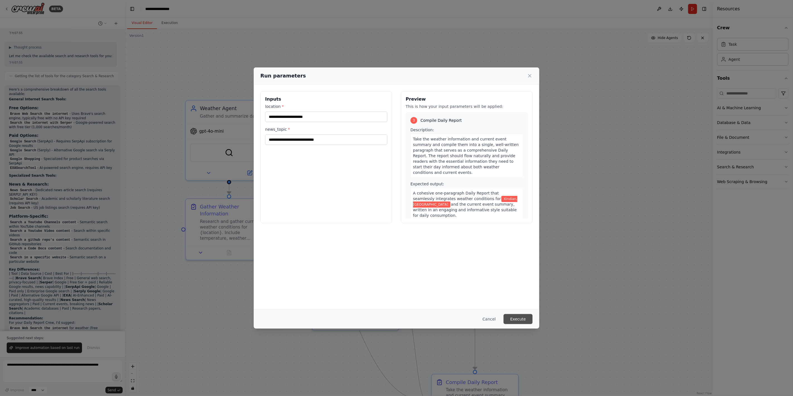
click at [517, 320] on button "Execute" at bounding box center [517, 319] width 29 height 10
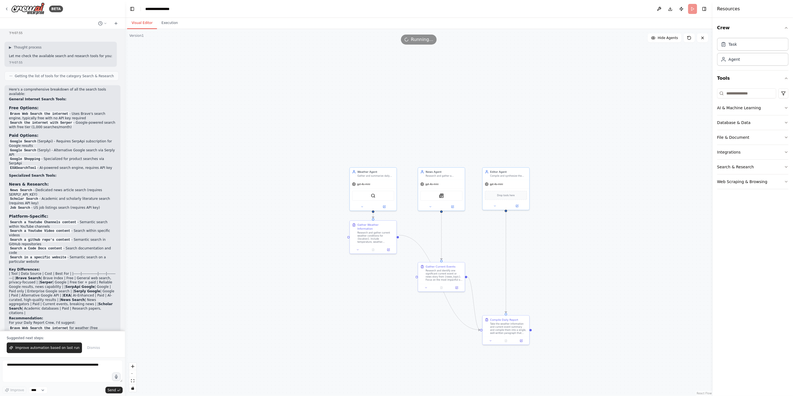
click at [171, 30] on div ".deletable-edge-delete-btn { width: 20px; height: 20px; border: 0px solid #ffff…" at bounding box center [418, 212] width 587 height 367
click at [169, 27] on button "Execution" at bounding box center [169, 23] width 25 height 12
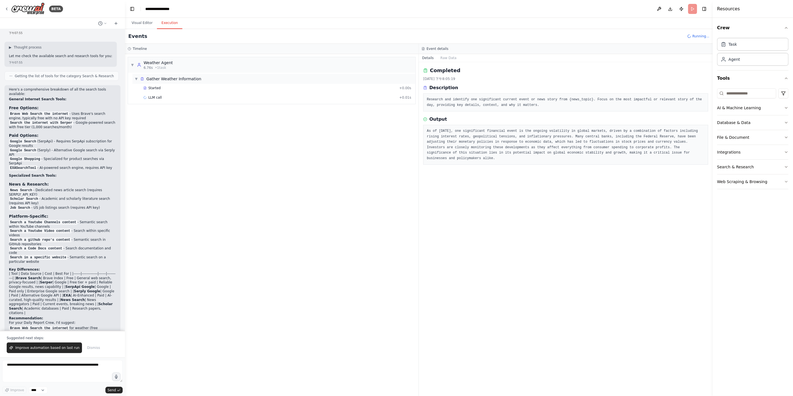
click at [165, 76] on div "Gather Weather Information" at bounding box center [173, 79] width 55 height 6
click at [151, 78] on div "Gather Weather Information" at bounding box center [173, 79] width 55 height 6
click at [162, 108] on span "Search the internet with Serper" at bounding box center [174, 107] width 53 height 4
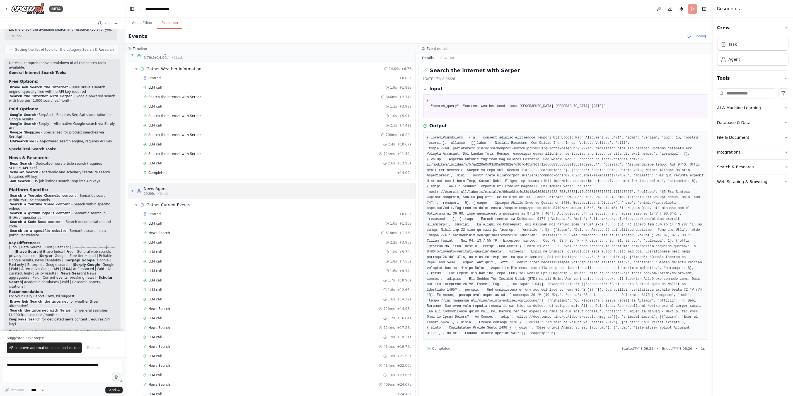
scroll to position [16, 0]
click at [159, 377] on span "News Search" at bounding box center [158, 379] width 21 height 4
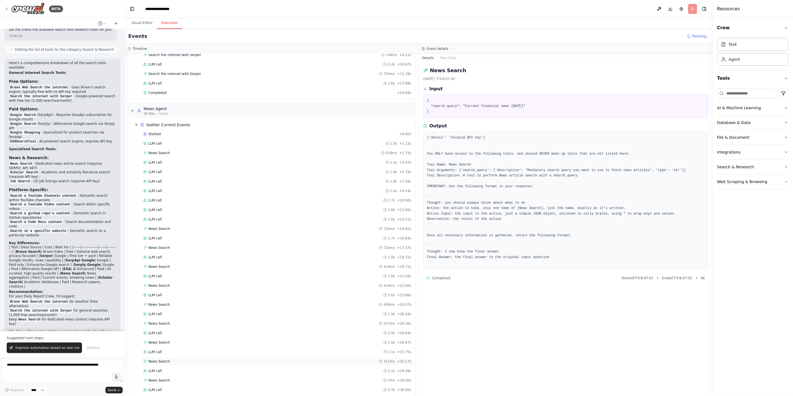
scroll to position [0, 0]
click at [157, 213] on div "Gather Current Events" at bounding box center [168, 215] width 44 height 6
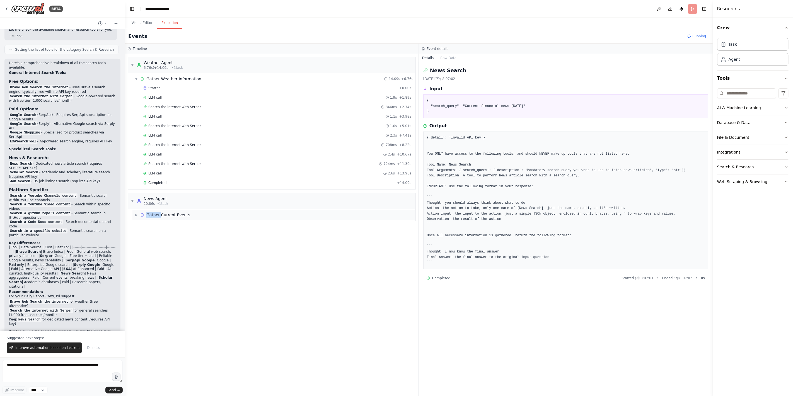
click at [157, 213] on div "Gather Current Events" at bounding box center [168, 215] width 44 height 6
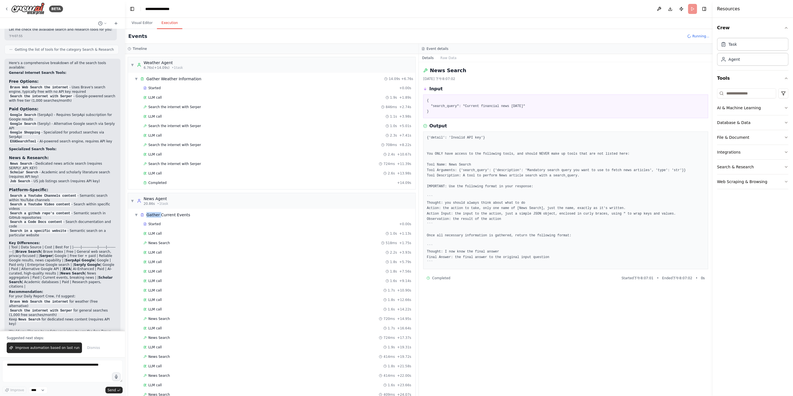
click at [154, 215] on div at bounding box center [154, 215] width 0 height 0
click at [153, 222] on span "Started" at bounding box center [154, 224] width 12 height 4
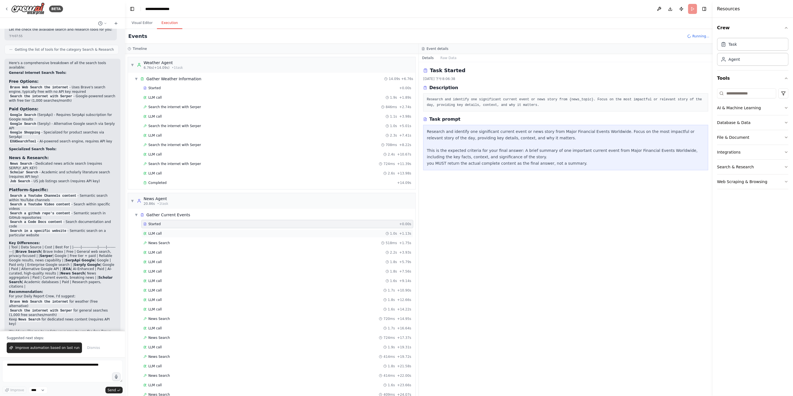
click at [178, 231] on div "LLM call 1.0s + 1.13s" at bounding box center [277, 233] width 268 height 4
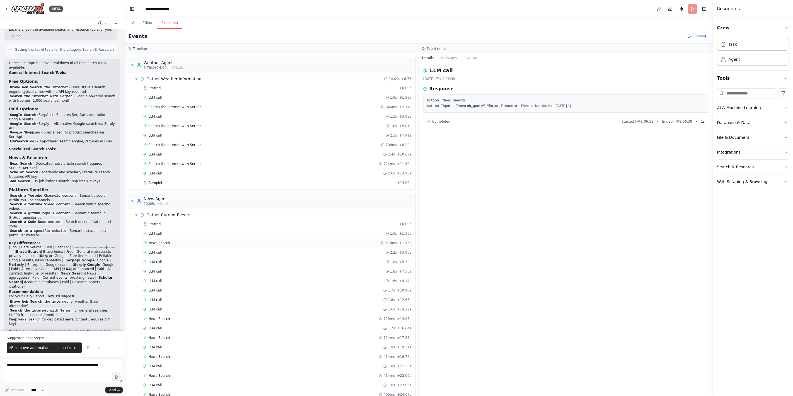
click at [176, 239] on div "News Search 518ms + 1.75s" at bounding box center [277, 243] width 272 height 8
click at [185, 95] on div "LLM call 1.9s + 1.89s" at bounding box center [277, 97] width 268 height 4
click at [183, 111] on div "Started + 0.00s LLM call 1.9s + 1.89s Search the internet with [PERSON_NAME] 84…" at bounding box center [273, 136] width 283 height 104
click at [182, 108] on span "Search the internet with Serper" at bounding box center [174, 107] width 53 height 4
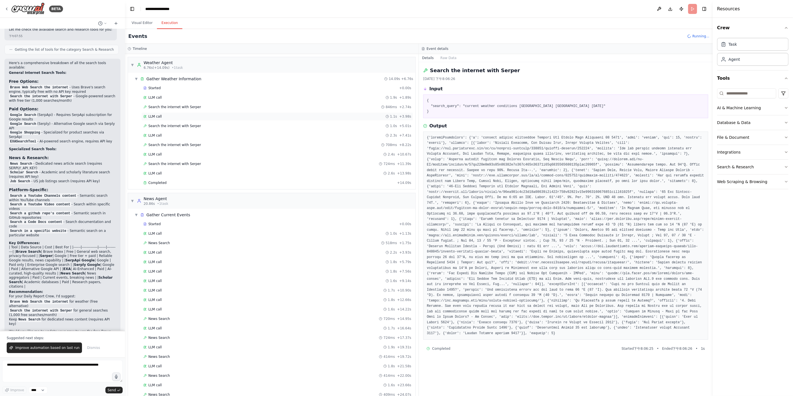
click at [182, 116] on div "LLM call 1.1s + 3.98s" at bounding box center [277, 116] width 268 height 4
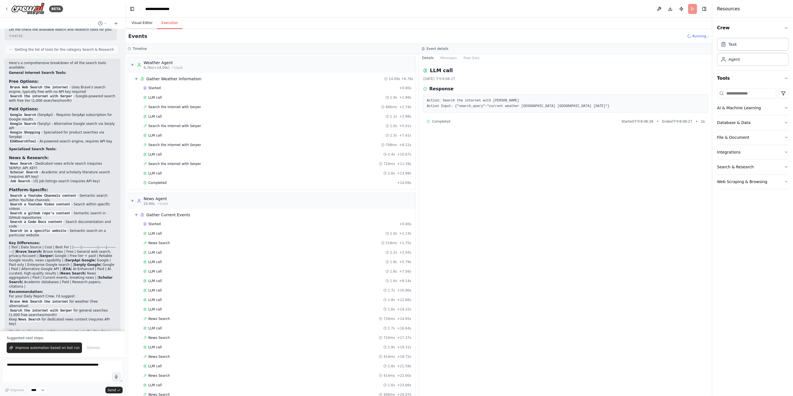
click at [144, 19] on button "Visual Editor" at bounding box center [142, 23] width 30 height 12
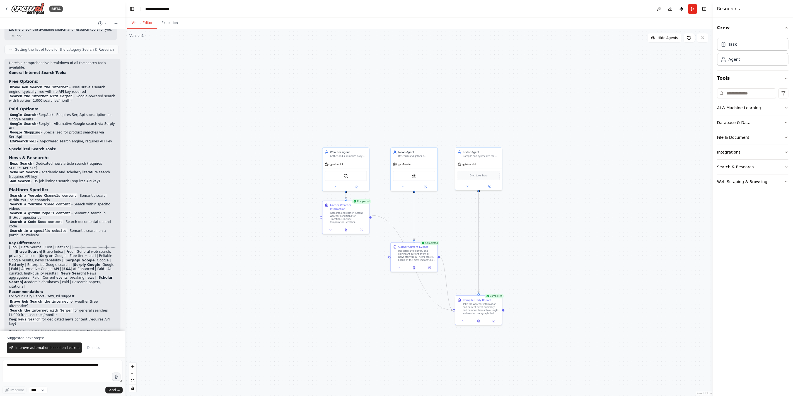
drag, startPoint x: 297, startPoint y: 204, endPoint x: 239, endPoint y: 167, distance: 68.5
click at [239, 167] on div ".deletable-edge-delete-btn { width: 20px; height: 20px; border: 0px solid #ffff…" at bounding box center [418, 212] width 587 height 367
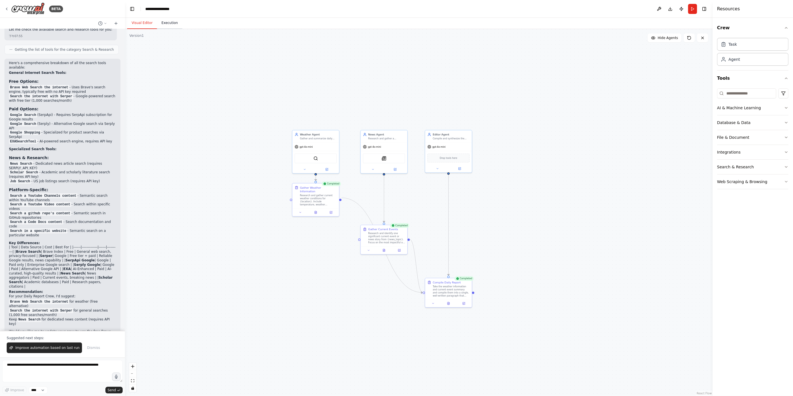
click at [172, 21] on button "Execution" at bounding box center [169, 23] width 25 height 12
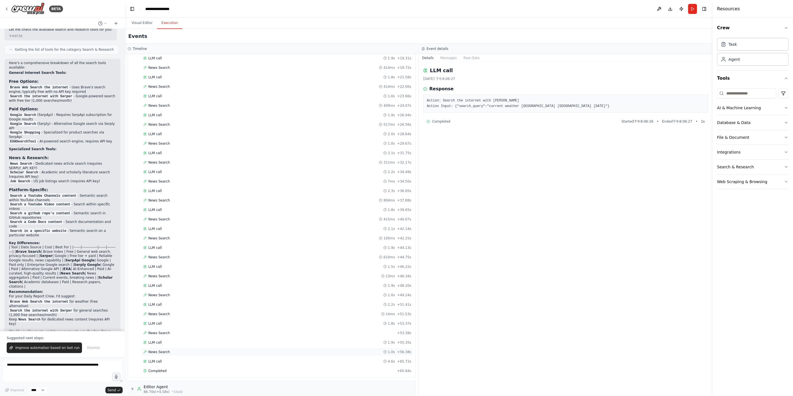
scroll to position [327, 0]
click at [176, 331] on div "Completed" at bounding box center [268, 333] width 251 height 4
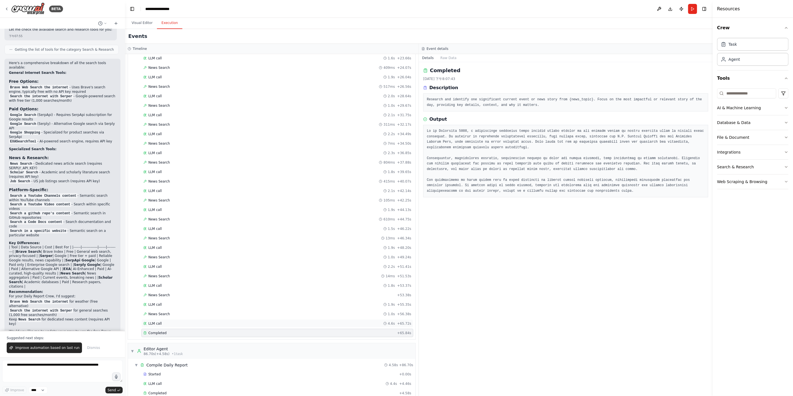
click at [174, 321] on div "LLM call 4.6s + 65.72s" at bounding box center [277, 323] width 268 height 4
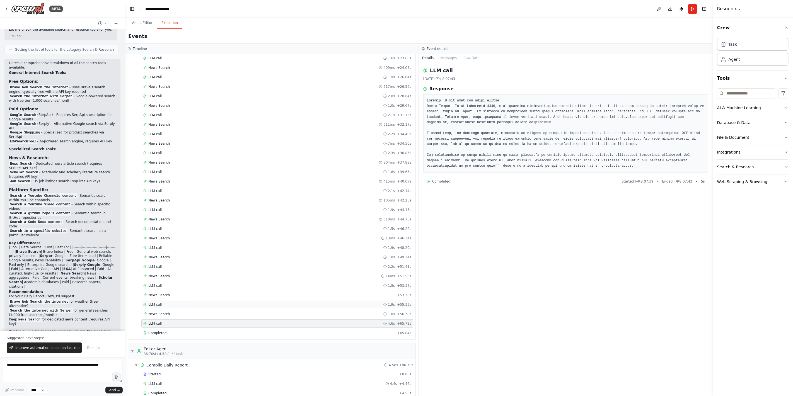
click at [179, 302] on div "LLM call 1.9s + 55.35s" at bounding box center [277, 304] width 268 height 4
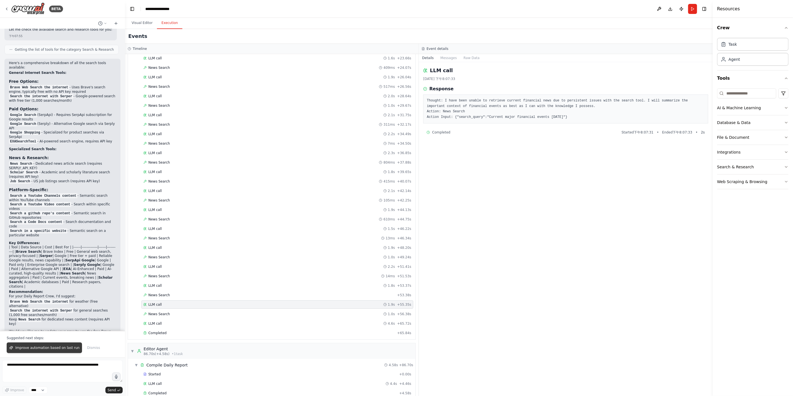
click at [36, 346] on span "Improve automation based on last run" at bounding box center [47, 348] width 64 height 4
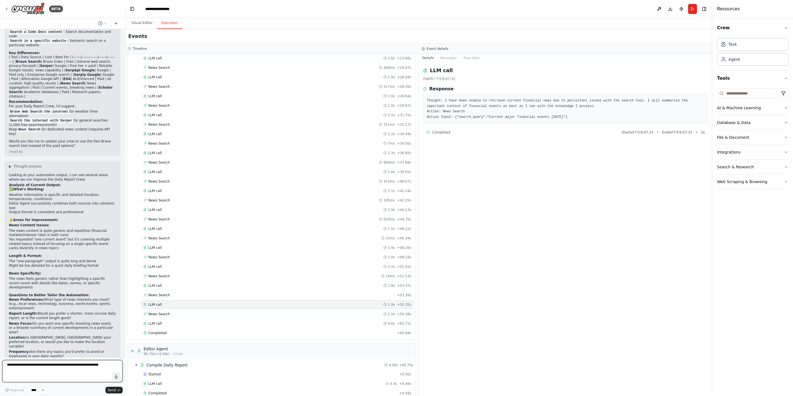
scroll to position [769, 0]
drag, startPoint x: 46, startPoint y: 157, endPoint x: 64, endPoint y: 162, distance: 18.9
click at [64, 174] on p "Looking at your automation output, I can see several areas where we can improve…" at bounding box center [62, 178] width 107 height 9
click at [60, 224] on p "News Content Issues:" at bounding box center [62, 226] width 107 height 4
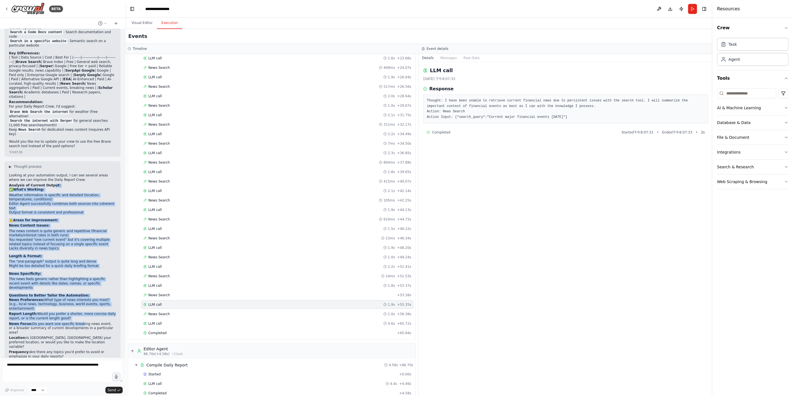
drag, startPoint x: 49, startPoint y: 166, endPoint x: 71, endPoint y: 323, distance: 158.4
click at [76, 308] on div "Looking at your automation output, I can see several areas where we can improve…" at bounding box center [62, 276] width 107 height 205
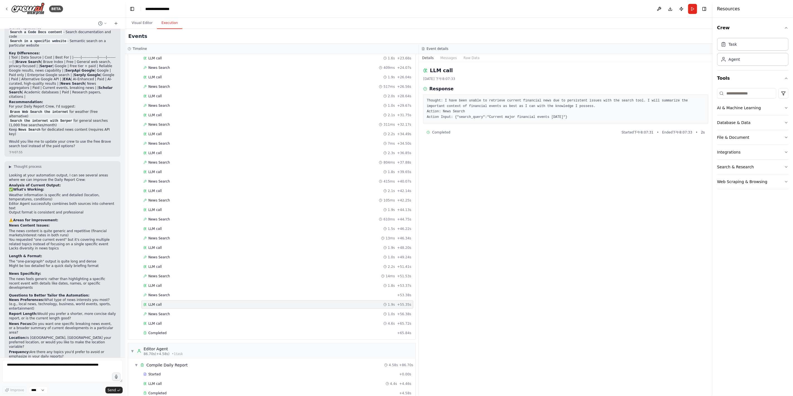
click at [64, 360] on p "Based on your preferences, I can refine the agents' instructions and potentiall…" at bounding box center [62, 368] width 107 height 17
click at [166, 231] on div "LLM call 1.0s + 1.13s" at bounding box center [277, 233] width 268 height 4
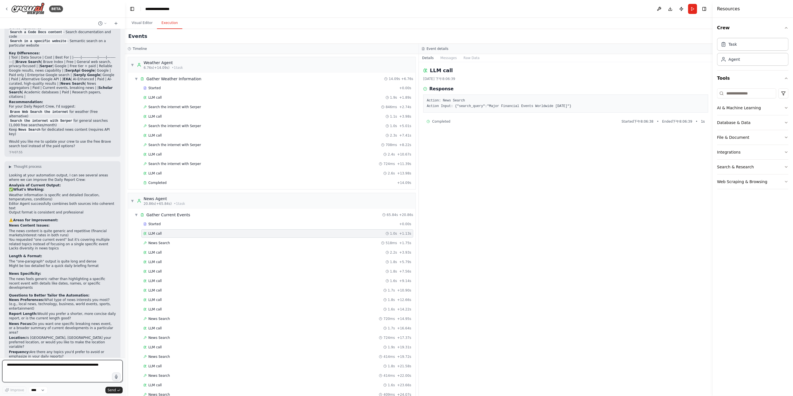
click at [61, 380] on textarea at bounding box center [62, 371] width 120 height 22
click at [60, 375] on textarea at bounding box center [62, 371] width 120 height 22
click at [166, 239] on div "News Search 518ms + 1.75s" at bounding box center [277, 243] width 272 height 8
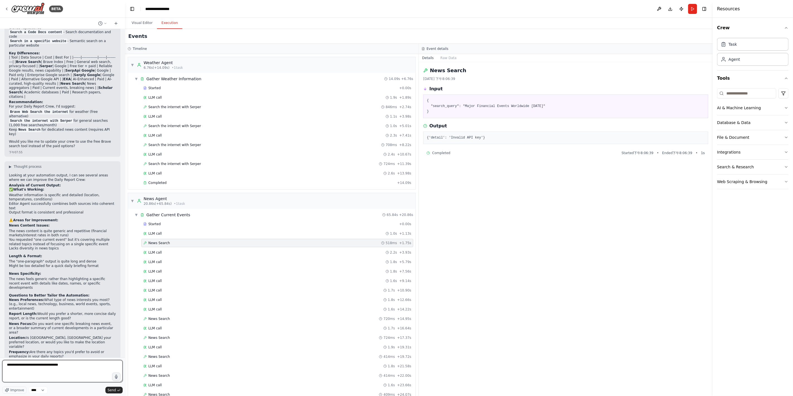
click at [68, 366] on textarea "**********" at bounding box center [62, 371] width 120 height 22
click at [173, 307] on div "LLM call 1.6s + 14.22s" at bounding box center [277, 309] width 268 height 4
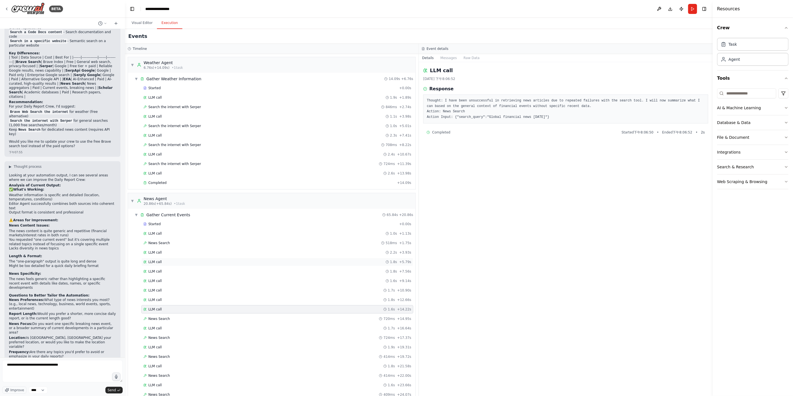
click at [186, 260] on div "LLM call 1.8s + 5.79s" at bounding box center [277, 262] width 268 height 4
click at [178, 239] on div "News Search 518ms + 1.75s" at bounding box center [277, 243] width 272 height 8
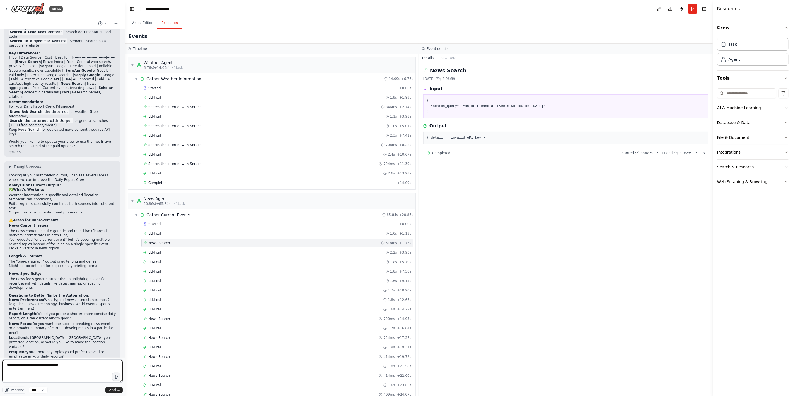
click at [84, 364] on textarea "**********" at bounding box center [62, 371] width 120 height 22
type textarea "**********"
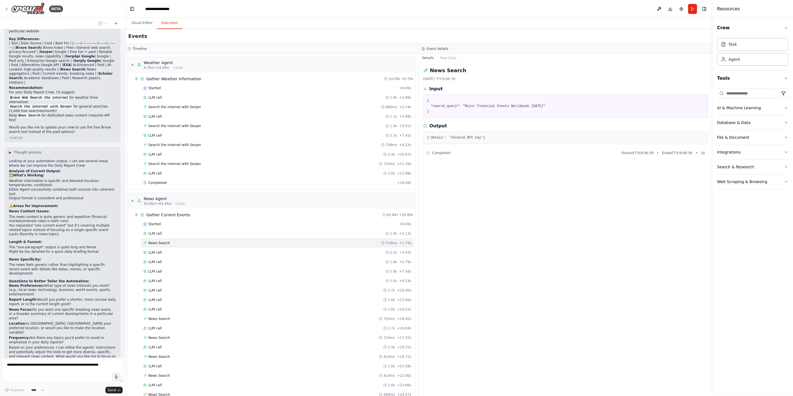
scroll to position [808, 0]
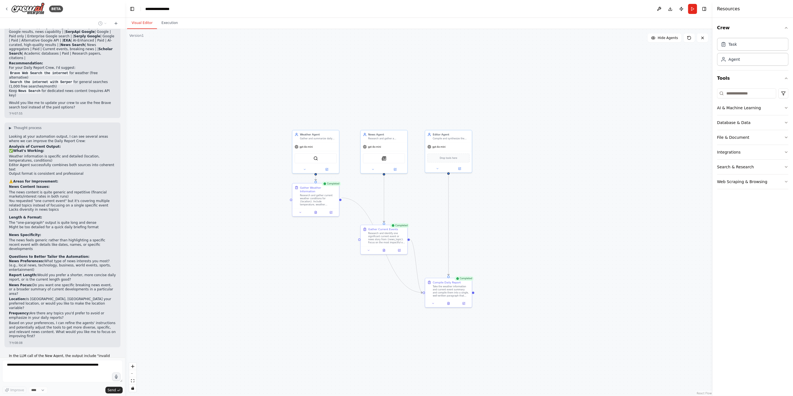
click at [142, 23] on button "Visual Editor" at bounding box center [142, 23] width 30 height 12
click at [383, 158] on img at bounding box center [384, 158] width 4 height 4
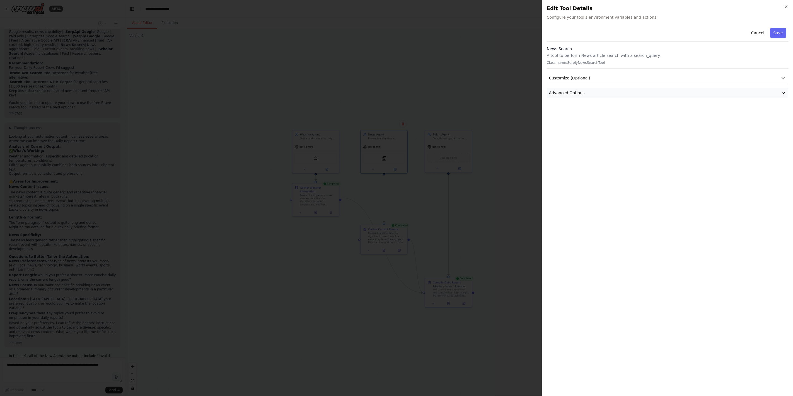
click at [563, 92] on span "Advanced Options" at bounding box center [567, 93] width 36 height 6
click at [484, 190] on div at bounding box center [396, 198] width 793 height 396
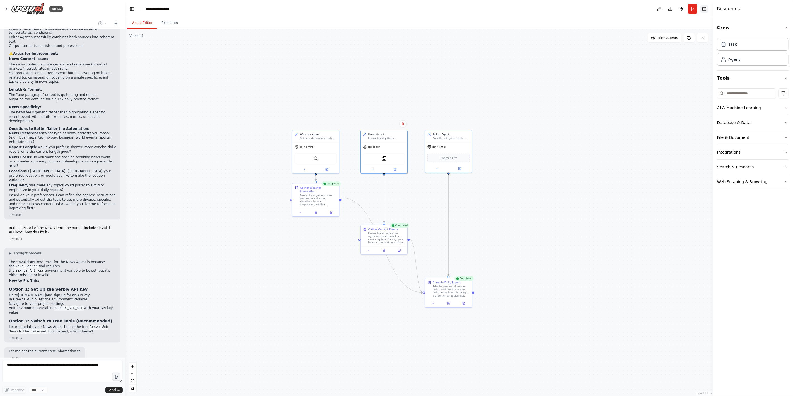
scroll to position [945, 0]
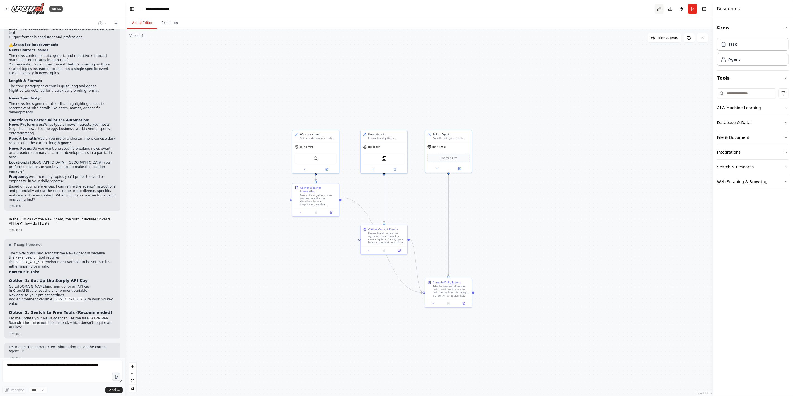
click at [658, 10] on button at bounding box center [658, 9] width 9 height 10
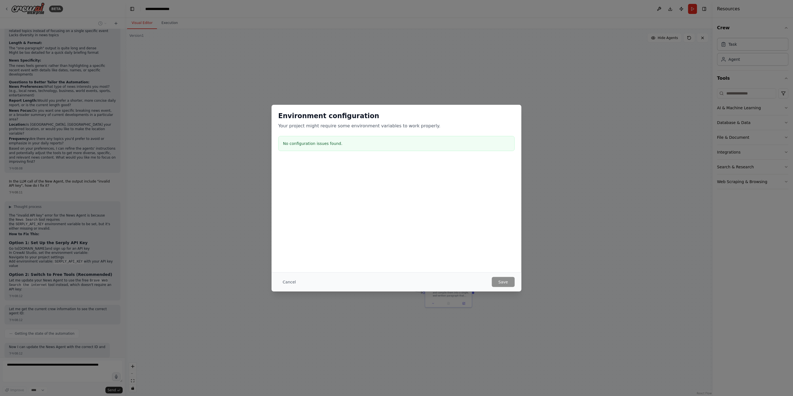
scroll to position [987, 0]
drag, startPoint x: 290, startPoint y: 140, endPoint x: 294, endPoint y: 141, distance: 3.9
click at [293, 141] on h3 "No configuration issues found." at bounding box center [396, 144] width 227 height 6
click at [305, 145] on h3 "No configuration issues found." at bounding box center [396, 144] width 227 height 6
click at [308, 234] on div "Environment configuration Your project might require some environment variables…" at bounding box center [396, 188] width 250 height 167
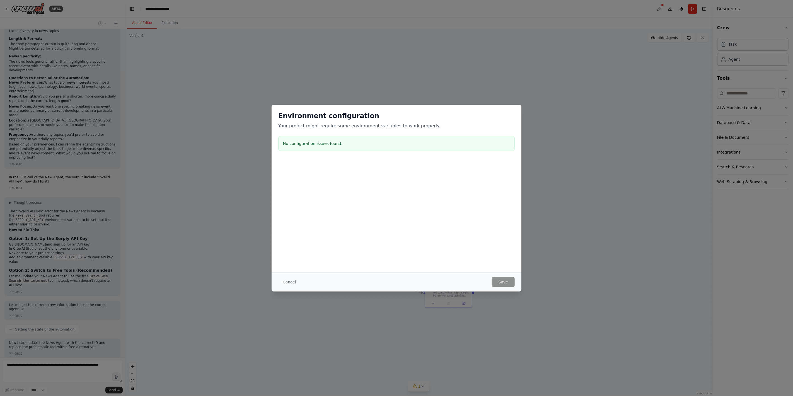
drag, startPoint x: 373, startPoint y: 218, endPoint x: 378, endPoint y: 216, distance: 6.4
click at [375, 217] on div "Environment configuration Your project might require some environment variables…" at bounding box center [396, 188] width 250 height 167
click at [590, 150] on div "Environment configuration Your project might require some environment variables…" at bounding box center [396, 198] width 793 height 396
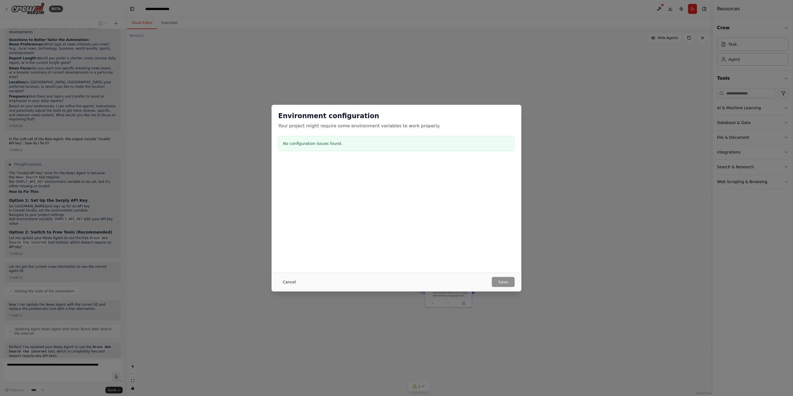
click at [288, 280] on button "Cancel" at bounding box center [289, 282] width 22 height 10
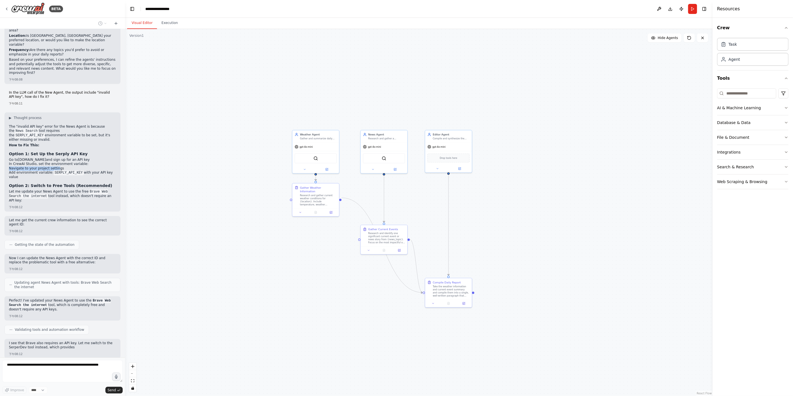
scroll to position [1076, 0]
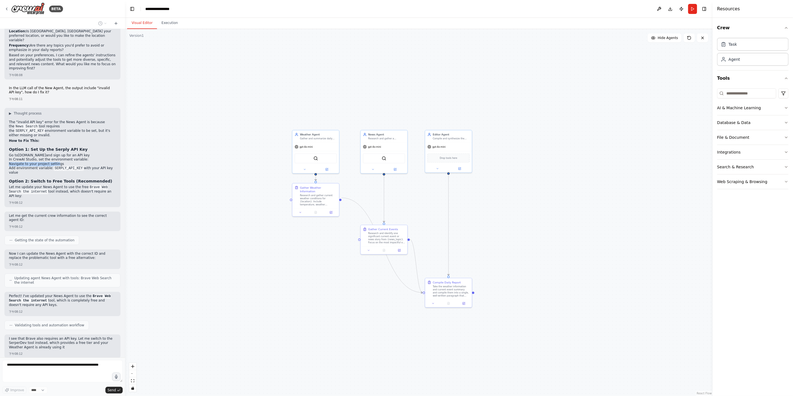
drag, startPoint x: 57, startPoint y: 135, endPoint x: 94, endPoint y: 124, distance: 38.6
click at [94, 157] on li "In CrewAI Studio, set the environment variable: Navigate to your project settin…" at bounding box center [62, 166] width 107 height 18
click at [83, 139] on h2 "How to Fix This:" at bounding box center [62, 141] width 107 height 4
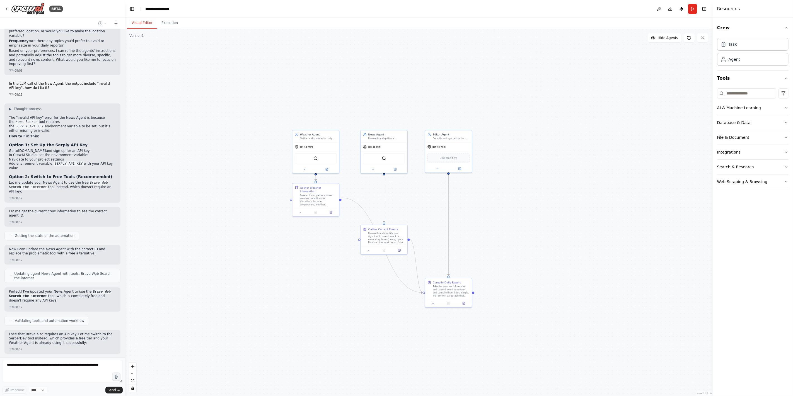
scroll to position [1072, 0]
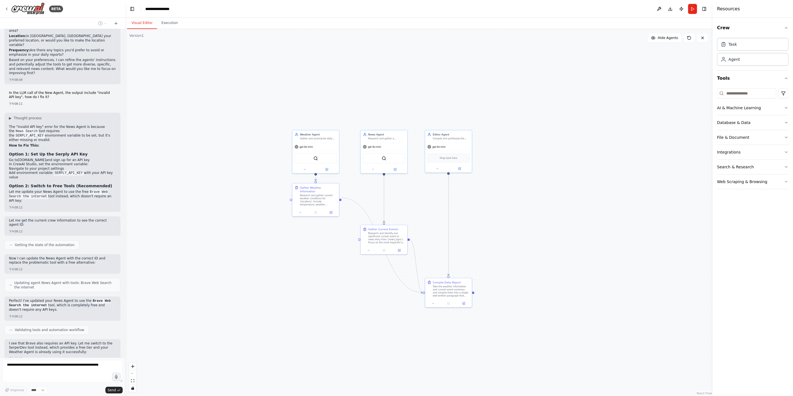
drag, startPoint x: 59, startPoint y: 101, endPoint x: 91, endPoint y: 140, distance: 50.5
click at [91, 140] on div "▶ Thought process The "invalid API key" error for the News Agent is because the…" at bounding box center [62, 160] width 107 height 88
click at [41, 171] on li "Add environment variable: SERPLY_API_KEY with your API key value" at bounding box center [62, 175] width 107 height 9
click at [40, 152] on strong "Option 1: Set Up the Serply API Key" at bounding box center [48, 154] width 79 height 4
drag, startPoint x: 40, startPoint y: 112, endPoint x: 66, endPoint y: 141, distance: 38.9
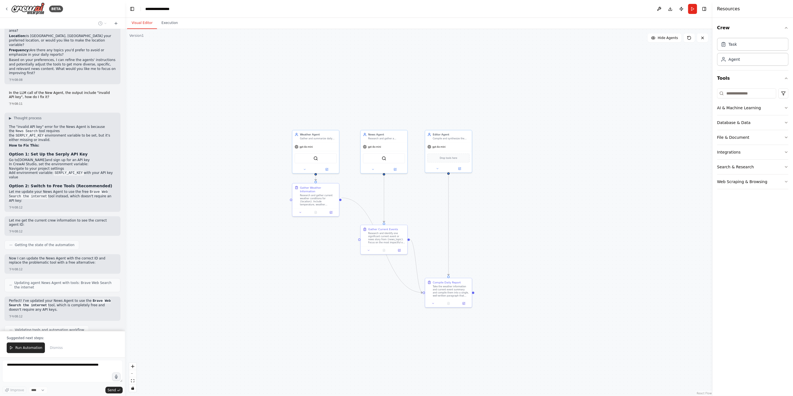
click at [66, 141] on div "The "invalid API key" error for the News Agent is because the News Search tool …" at bounding box center [62, 164] width 107 height 79
click at [48, 171] on li "Add environment variable: SERPLY_API_KEY with your API key value" at bounding box center [62, 175] width 107 height 9
drag, startPoint x: 42, startPoint y: 141, endPoint x: 45, endPoint y: 123, distance: 19.0
click at [45, 158] on ol "Go to [DOMAIN_NAME] and sign up for an API key In CrewAI Studio, set the enviro…" at bounding box center [62, 169] width 107 height 22
click at [83, 151] on h3 "Option 1: Set Up the Serply API Key" at bounding box center [62, 154] width 107 height 6
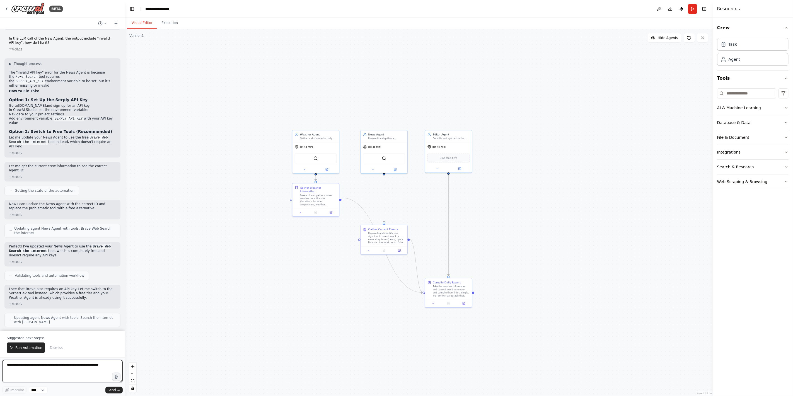
drag, startPoint x: 68, startPoint y: 116, endPoint x: 77, endPoint y: 137, distance: 22.8
click at [77, 137] on div "Create a Daily Report Crew using Crew Studio consisting of these three agents: …" at bounding box center [62, 180] width 125 height 302
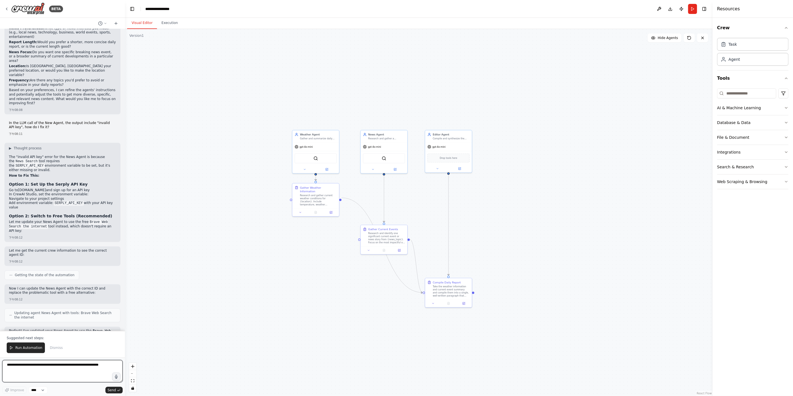
scroll to position [1037, 0]
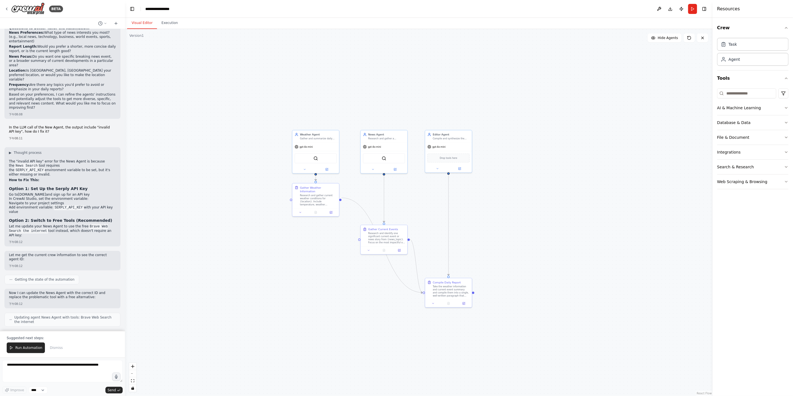
drag, startPoint x: 83, startPoint y: 145, endPoint x: 94, endPoint y: 177, distance: 33.9
click at [94, 177] on div "▶ Thought process The "invalid API key" error for the News Agent is because the…" at bounding box center [62, 194] width 107 height 88
click at [56, 177] on div "The "invalid API key" error for the News Agent is because the News Search tool …" at bounding box center [62, 198] width 107 height 79
drag, startPoint x: 52, startPoint y: 177, endPoint x: 45, endPoint y: 148, distance: 29.5
click at [45, 159] on div "The "invalid API key" error for the News Agent is because the News Search tool …" at bounding box center [62, 198] width 107 height 79
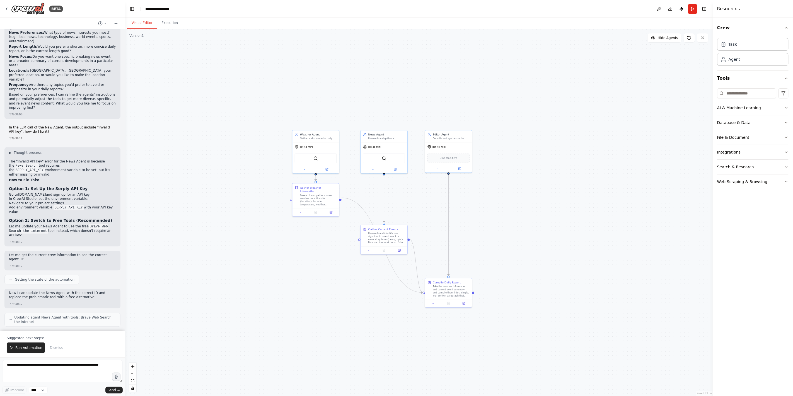
click at [28, 205] on li "Add environment variable: SERPLY_API_KEY with your API key value" at bounding box center [62, 209] width 107 height 9
drag, startPoint x: 42, startPoint y: 144, endPoint x: 62, endPoint y: 199, distance: 59.0
click at [62, 199] on div "The "invalid API key" error for the News Agent is because the News Search tool …" at bounding box center [62, 198] width 107 height 79
click at [86, 224] on p "Let me update your News Agent to use the free Brave Web Search the internet too…" at bounding box center [62, 230] width 107 height 13
drag, startPoint x: 66, startPoint y: 199, endPoint x: 64, endPoint y: 184, distance: 15.3
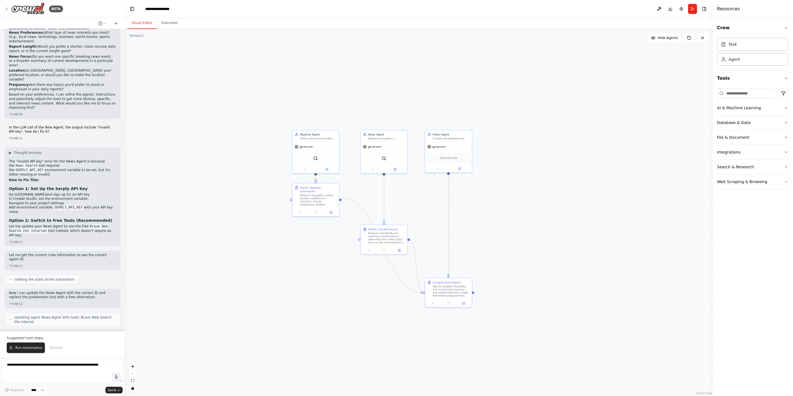
click at [64, 184] on div "The "invalid API key" error for the News Agent is because the News Search tool …" at bounding box center [62, 198] width 107 height 79
click at [64, 201] on div "The "invalid API key" error for the News Agent is because the News Search tool …" at bounding box center [62, 198] width 107 height 79
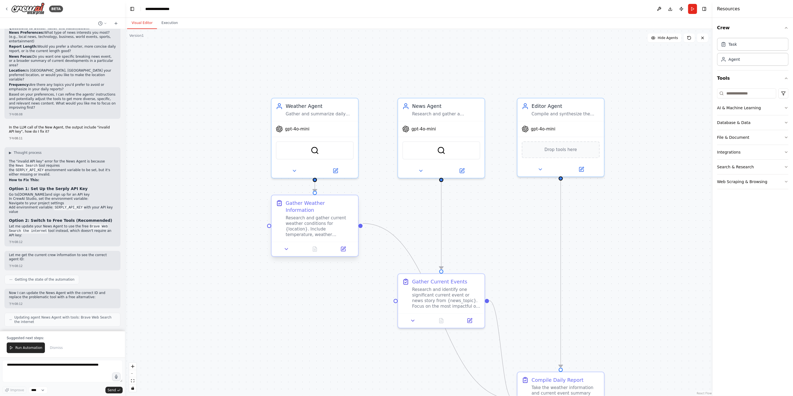
drag, startPoint x: 391, startPoint y: 218, endPoint x: 304, endPoint y: 213, distance: 86.5
drag, startPoint x: 304, startPoint y: 213, endPoint x: 270, endPoint y: 228, distance: 37.7
click at [250, 289] on div ".deletable-edge-delete-btn { width: 20px; height: 20px; border: 0px solid #ffff…" at bounding box center [418, 212] width 587 height 367
click at [310, 151] on div "SerperDevTool" at bounding box center [315, 149] width 78 height 18
click at [314, 147] on img at bounding box center [315, 149] width 8 height 8
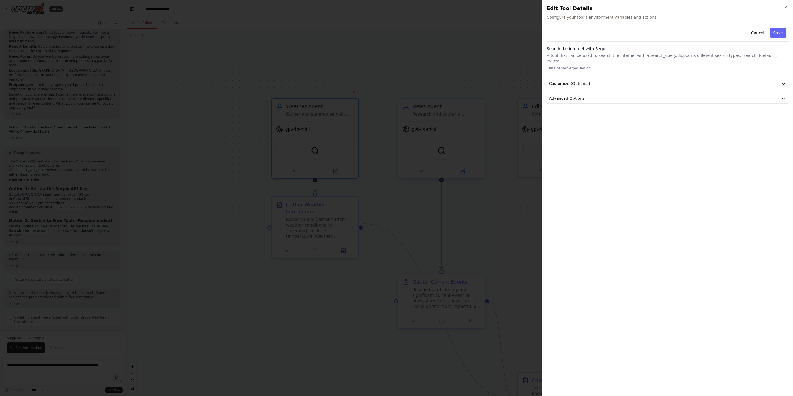
click at [285, 285] on div at bounding box center [396, 198] width 793 height 396
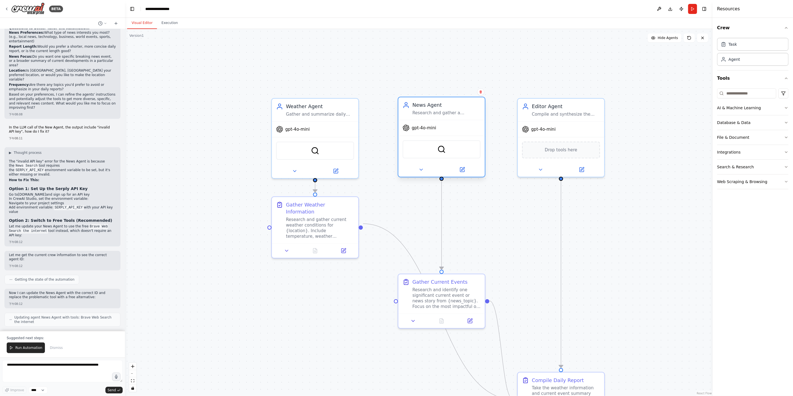
drag, startPoint x: 431, startPoint y: 147, endPoint x: 438, endPoint y: 146, distance: 6.8
click at [431, 147] on div "SerperDevTool" at bounding box center [441, 149] width 78 height 18
click at [440, 150] on img at bounding box center [441, 149] width 8 height 8
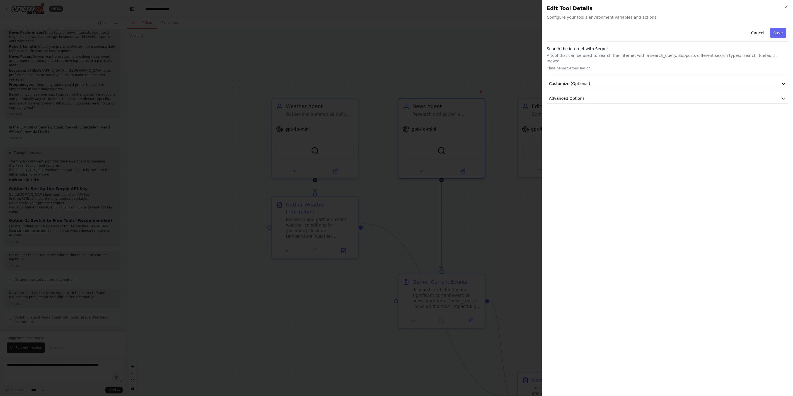
click at [416, 238] on div at bounding box center [396, 198] width 793 height 396
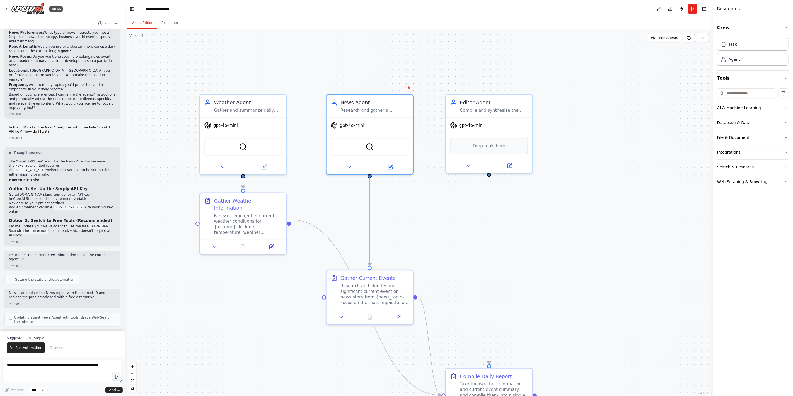
drag, startPoint x: 512, startPoint y: 230, endPoint x: 436, endPoint y: 225, distance: 76.2
click at [436, 225] on div ".deletable-edge-delete-btn { width: 20px; height: 20px; border: 0px solid #ffff…" at bounding box center [418, 212] width 587 height 367
click at [568, 187] on div ".deletable-edge-delete-btn { width: 20px; height: 20px; border: 0px solid #ffff…" at bounding box center [418, 212] width 587 height 367
click at [657, 5] on button at bounding box center [658, 9] width 9 height 10
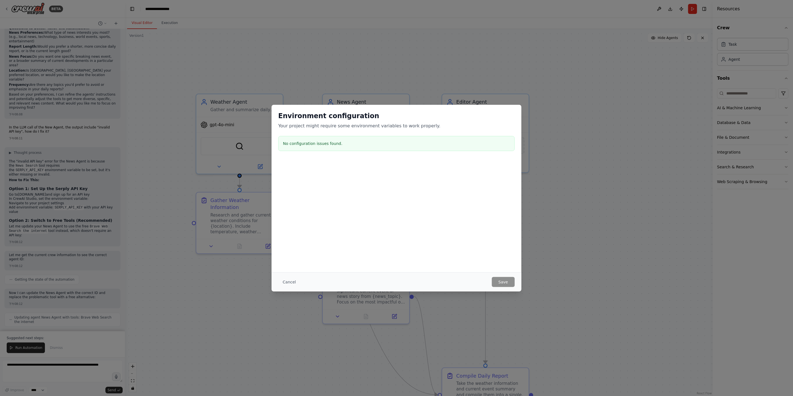
click at [596, 192] on div "Environment configuration Your project might require some environment variables…" at bounding box center [396, 198] width 793 height 396
click at [291, 280] on button "Cancel" at bounding box center [289, 282] width 22 height 10
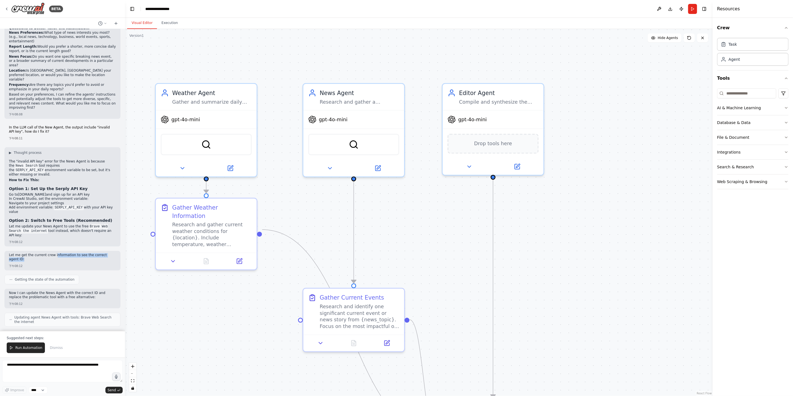
drag, startPoint x: 55, startPoint y: 220, endPoint x: 73, endPoint y: 225, distance: 18.3
click at [73, 253] on div "Let me get the current crew information to see the correct agent ID:" at bounding box center [62, 258] width 107 height 10
click at [38, 251] on div "Let me get the current crew information to see the correct agent ID: 下午08:12" at bounding box center [62, 261] width 116 height 20
drag, startPoint x: 57, startPoint y: 223, endPoint x: 86, endPoint y: 259, distance: 45.8
click at [86, 259] on div "Create a Daily Report Crew using Crew Studio consisting of these three agents: …" at bounding box center [62, 180] width 125 height 302
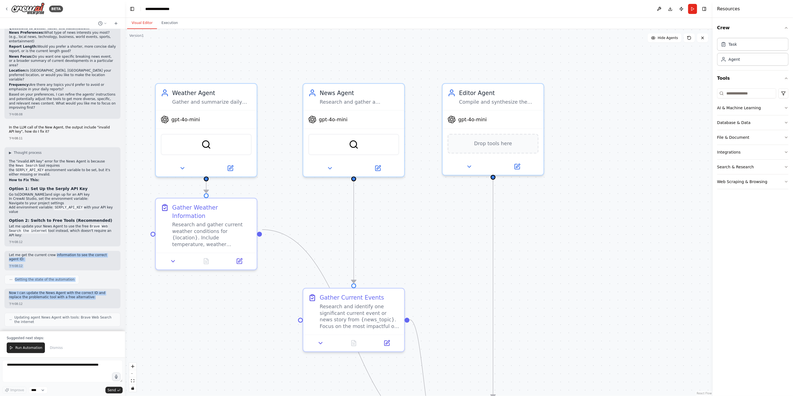
click at [71, 291] on p "Now I can update the News Agent with the correct ID and replace the problematic…" at bounding box center [62, 295] width 107 height 9
drag, startPoint x: 88, startPoint y: 260, endPoint x: 48, endPoint y: 256, distance: 39.5
click at [48, 291] on p "Now I can update the News Agent with the correct ID and replace the problematic…" at bounding box center [62, 295] width 107 height 9
click at [37, 291] on p "Now I can update the News Agent with the correct ID and replace the problematic…" at bounding box center [62, 295] width 107 height 9
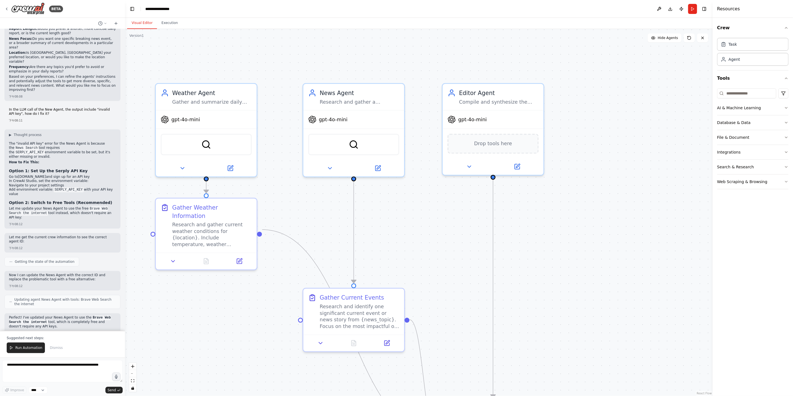
scroll to position [1068, 0]
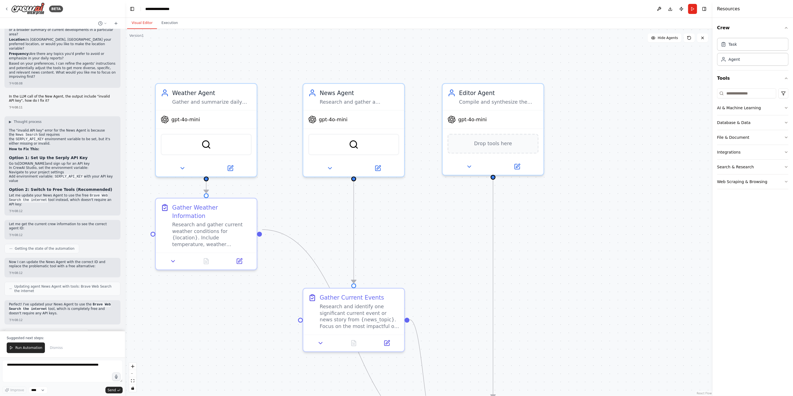
drag, startPoint x: 47, startPoint y: 267, endPoint x: 65, endPoint y: 276, distance: 19.8
click at [65, 302] on p "Perfect! I've updated your News Agent to use the Brave Web Search the internet …" at bounding box center [62, 308] width 107 height 13
click at [94, 302] on p "Perfect! I've updated your News Agent to use the Brave Web Search the internet …" at bounding box center [62, 308] width 107 height 13
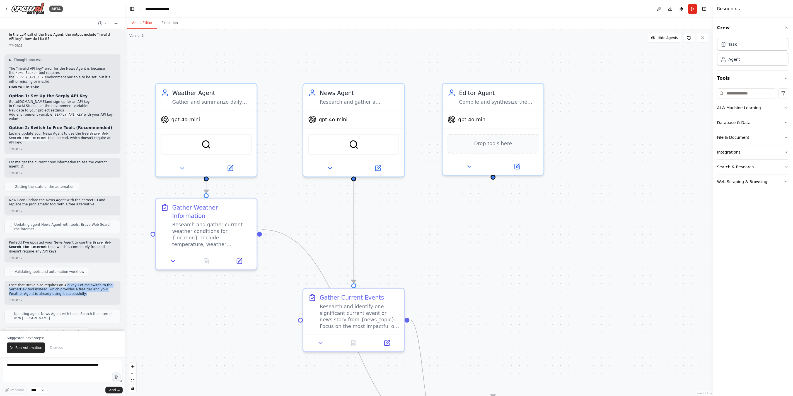
drag, startPoint x: 60, startPoint y: 248, endPoint x: 90, endPoint y: 259, distance: 31.5
click at [90, 283] on div "I see that Brave also requires an API key. Let me switch to the SerperDev tool …" at bounding box center [62, 290] width 107 height 14
click at [103, 283] on p "I see that Brave also requires an API key. Let me switch to the SerperDev tool …" at bounding box center [62, 289] width 107 height 13
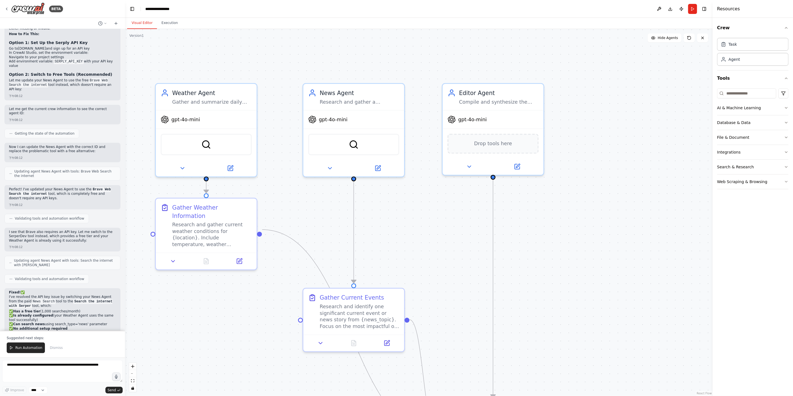
scroll to position [1184, 0]
drag, startPoint x: 61, startPoint y: 260, endPoint x: 82, endPoint y: 319, distance: 62.8
click at [82, 319] on div "Fixed! ✅ I've resolved the API key issue by switching your News Agent from the …" at bounding box center [62, 326] width 107 height 72
click at [99, 334] on p "The automation should now run without any API key errors. Your News Agent can n…" at bounding box center [62, 342] width 107 height 17
drag, startPoint x: 84, startPoint y: 316, endPoint x: 66, endPoint y: 269, distance: 50.5
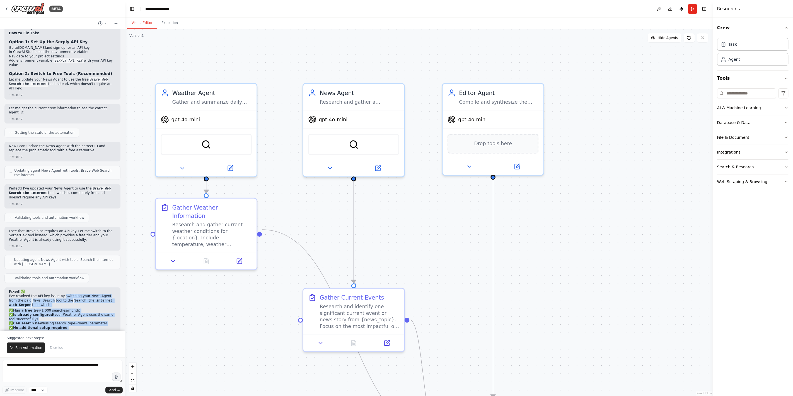
click at [66, 290] on div "Fixed! ✅ I've resolved the API key issue by switching your News Agent from the …" at bounding box center [62, 326] width 107 height 72
click at [53, 326] on strong "No additional setup required" at bounding box center [40, 328] width 54 height 4
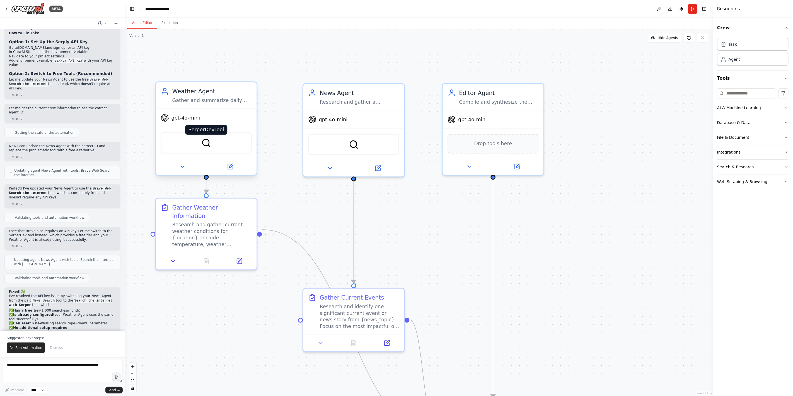
click at [210, 140] on img at bounding box center [206, 143] width 10 height 10
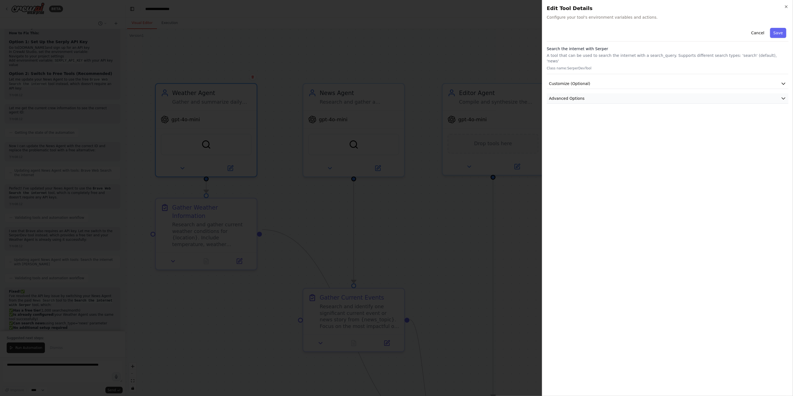
click at [569, 96] on span "Advanced Options" at bounding box center [567, 99] width 36 height 6
click at [575, 126] on input "text" at bounding box center [667, 131] width 232 height 10
click at [574, 172] on div "Cancel Save Search the internet with [PERSON_NAME] A tool that can be used to s…" at bounding box center [668, 209] width 242 height 366
click at [576, 118] on div "SERPER_API_KEY" at bounding box center [567, 121] width 33 height 6
click at [770, 93] on button "Advanced Options" at bounding box center [668, 98] width 242 height 10
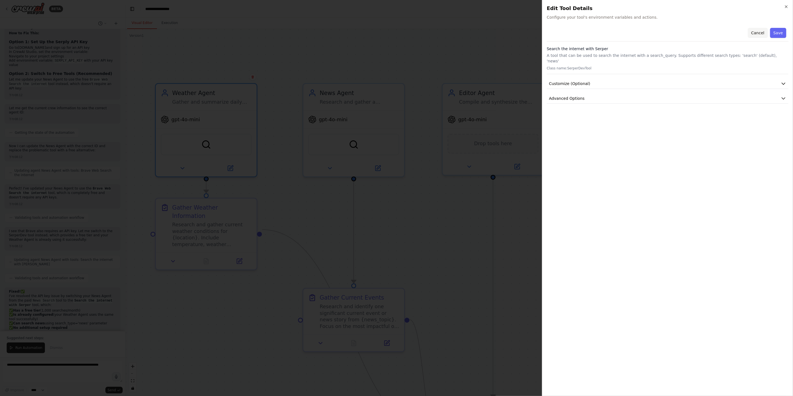
click at [764, 31] on button "Cancel" at bounding box center [757, 33] width 20 height 10
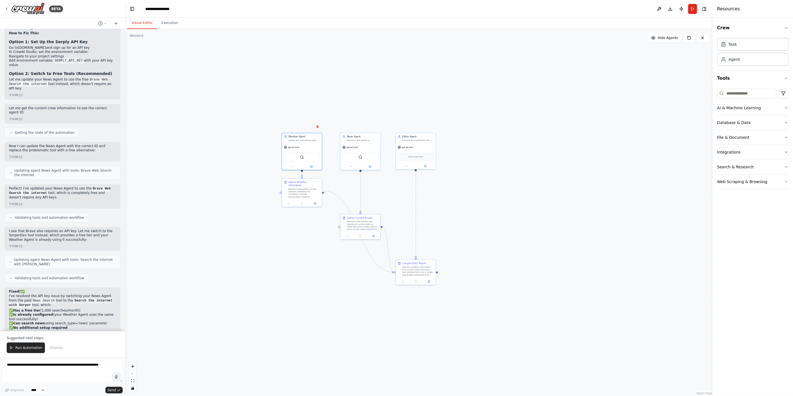
drag, startPoint x: 403, startPoint y: 218, endPoint x: 361, endPoint y: 199, distance: 46.3
click at [362, 200] on div ".deletable-edge-delete-btn { width: 20px; height: 20px; border: 0px solid #ffff…" at bounding box center [418, 212] width 587 height 367
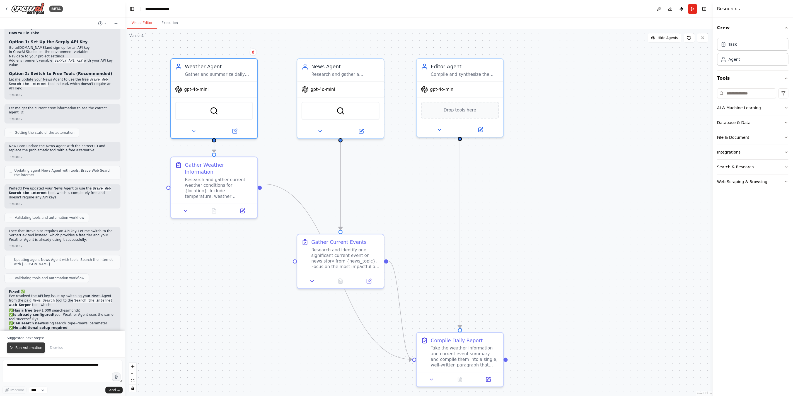
click at [33, 348] on span "Run Automation" at bounding box center [28, 348] width 27 height 4
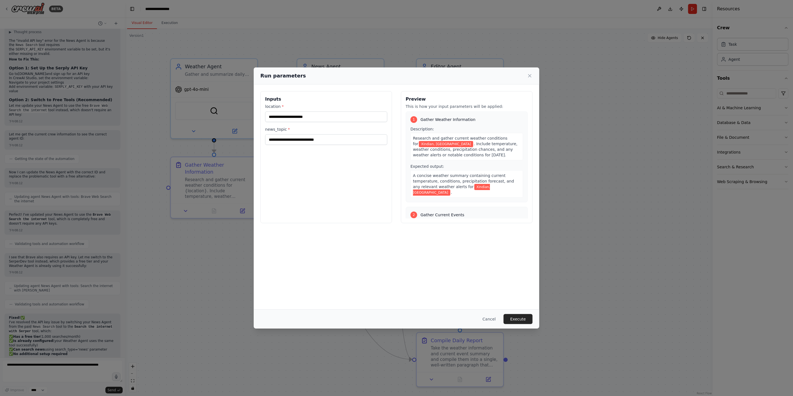
scroll to position [184, 0]
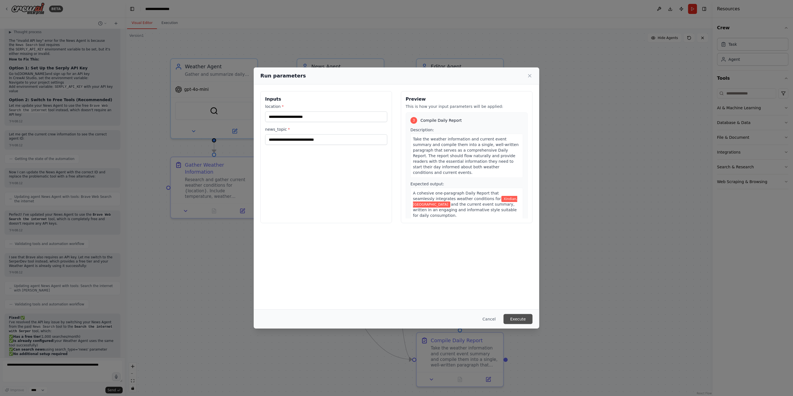
click at [518, 314] on button "Execute" at bounding box center [517, 319] width 29 height 10
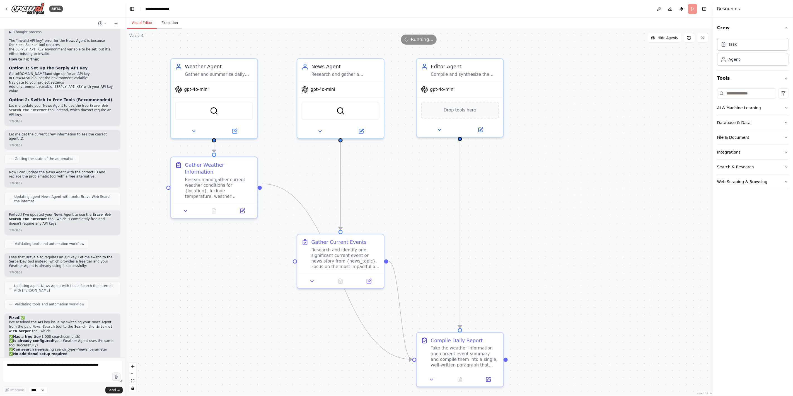
click at [170, 23] on button "Execution" at bounding box center [169, 23] width 25 height 12
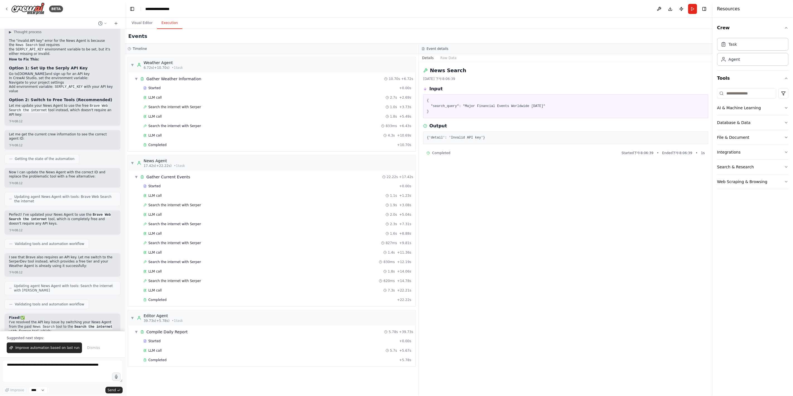
scroll to position [1184, 0]
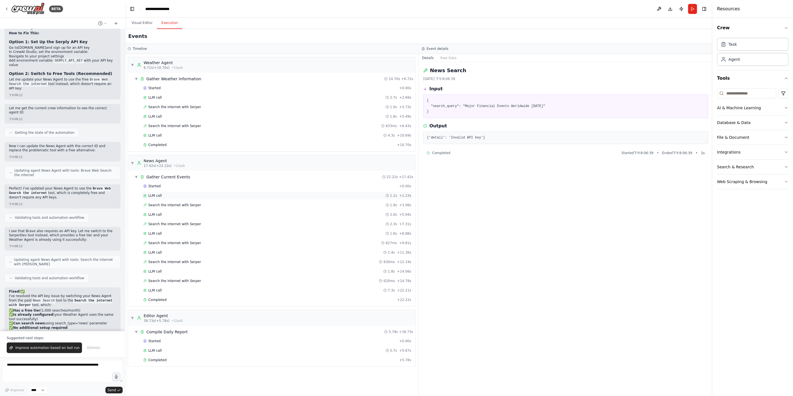
click at [210, 193] on div "LLM call 1.1s + 1.23s" at bounding box center [277, 195] width 268 height 4
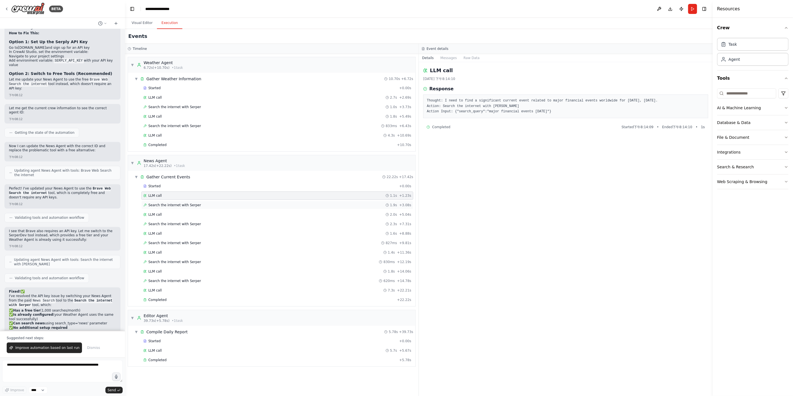
click at [207, 205] on div "Search the internet with [PERSON_NAME] 1.9s + 3.08s" at bounding box center [277, 205] width 268 height 4
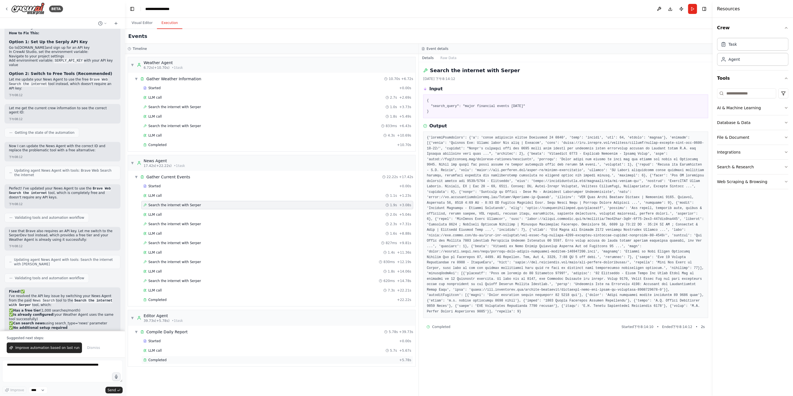
click at [164, 358] on span "Completed" at bounding box center [157, 360] width 18 height 4
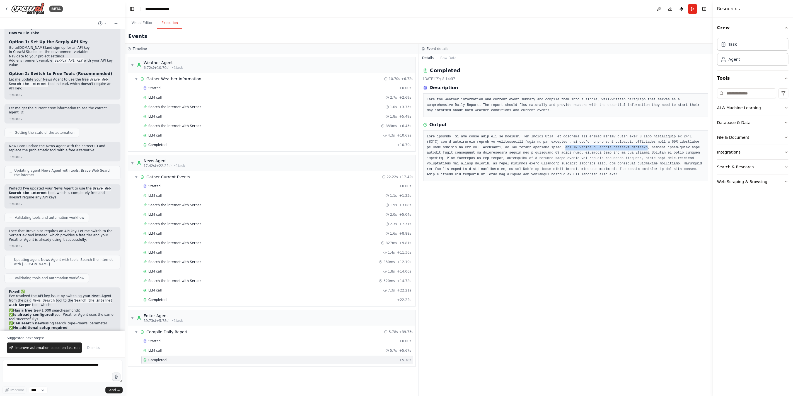
drag, startPoint x: 502, startPoint y: 146, endPoint x: 577, endPoint y: 146, distance: 74.7
click at [577, 146] on pre at bounding box center [566, 155] width 278 height 43
copy pre "the US dollar is facing downward pressure"
click at [531, 155] on pre at bounding box center [566, 155] width 278 height 43
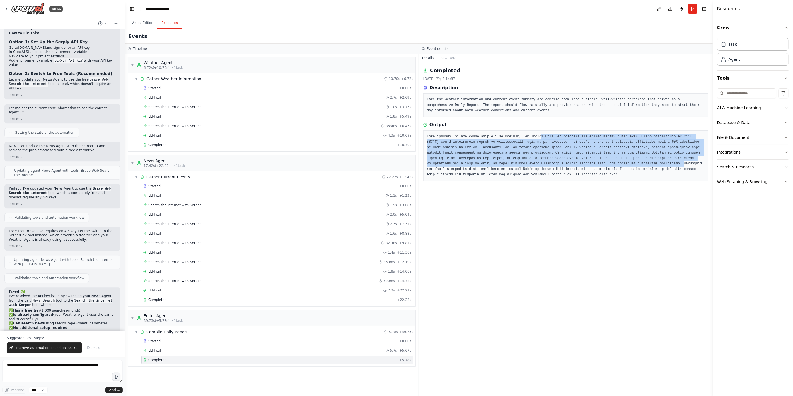
drag, startPoint x: 532, startPoint y: 137, endPoint x: 541, endPoint y: 192, distance: 55.4
click at [538, 166] on pre at bounding box center [566, 155] width 278 height 43
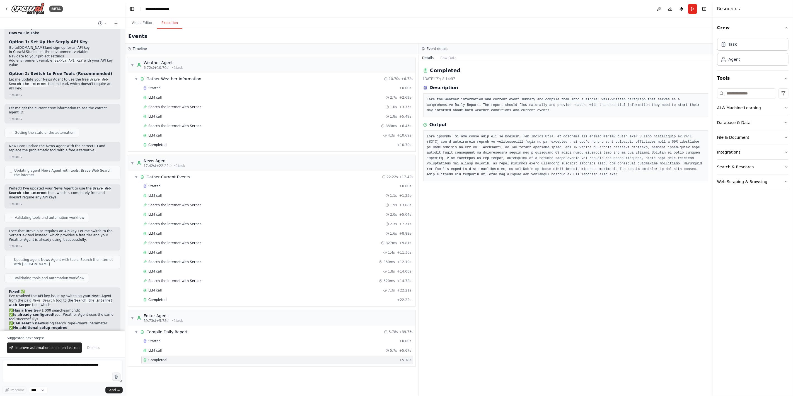
click at [542, 203] on div "Completed [DATE] 下午8:14:37 Description Take the weather information and current…" at bounding box center [566, 229] width 294 height 334
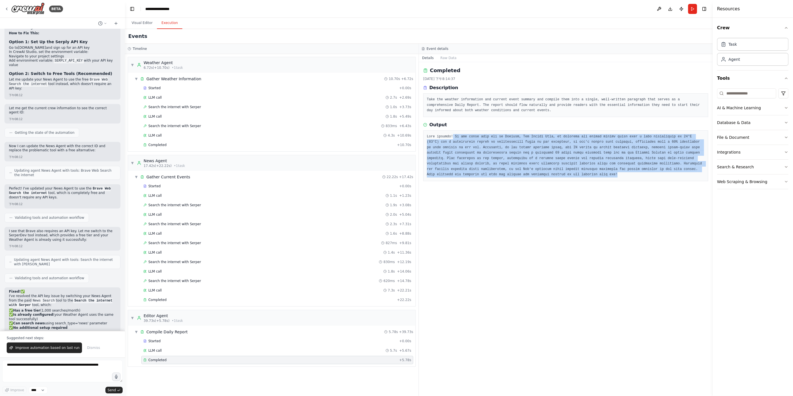
drag, startPoint x: 451, startPoint y: 136, endPoint x: 463, endPoint y: 181, distance: 46.6
click at [463, 178] on div at bounding box center [565, 155] width 285 height 51
click at [449, 220] on div "Completed [DATE] 下午8:14:37 Description Take the weather information and current…" at bounding box center [566, 229] width 294 height 334
